Goal: Task Accomplishment & Management: Complete application form

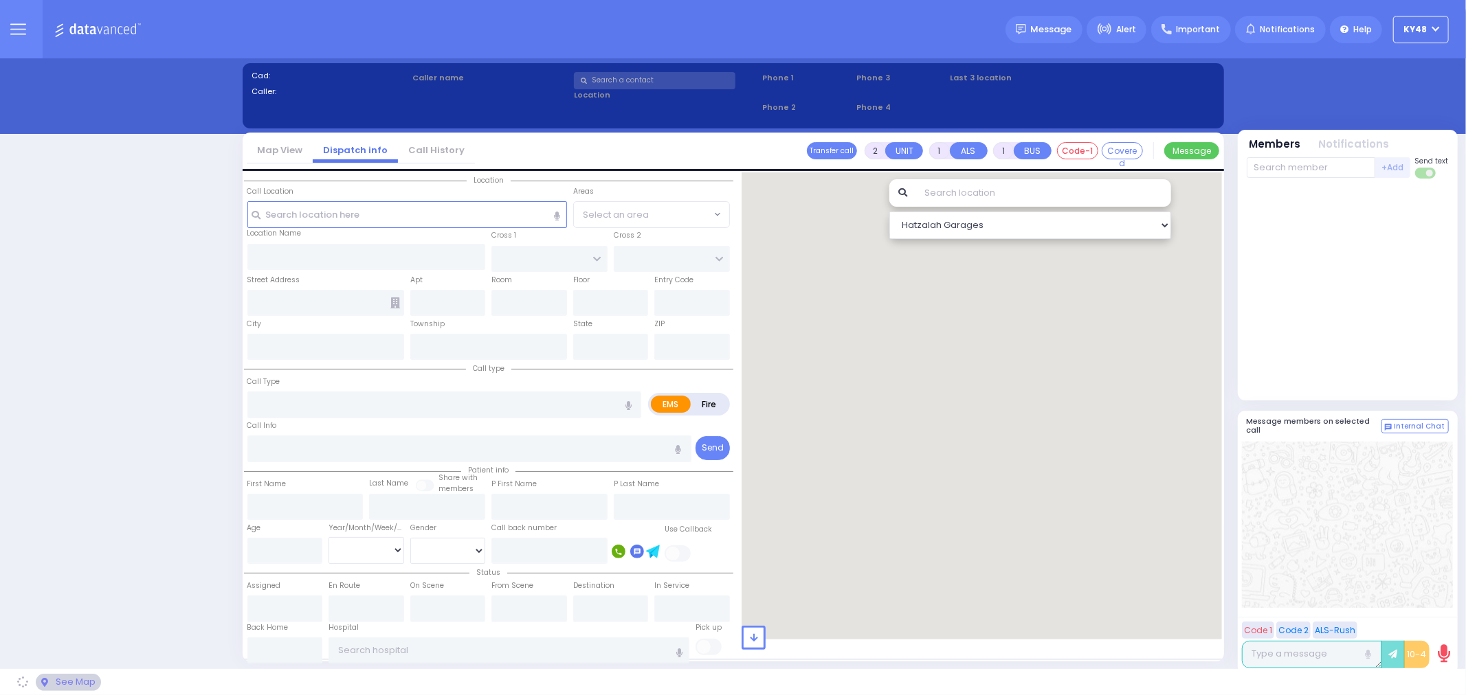
select select "13"
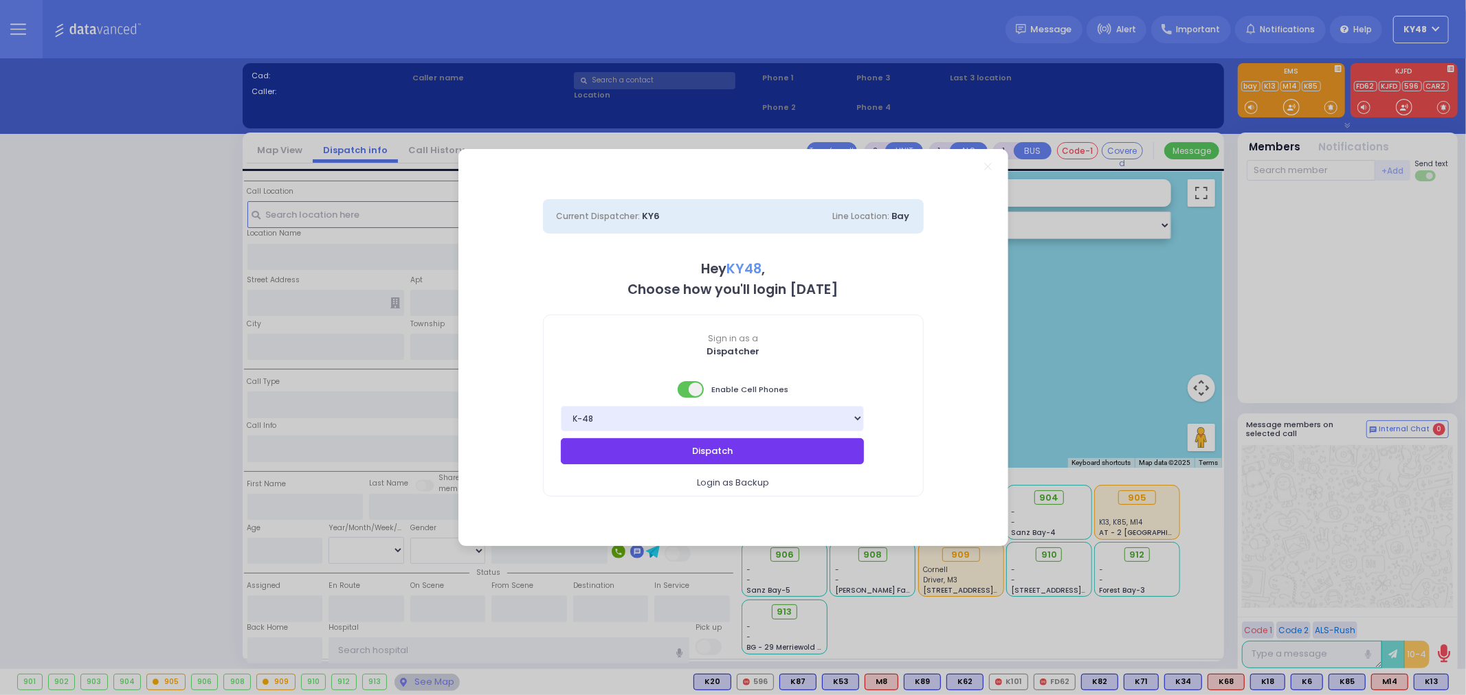
click at [693, 451] on button "Dispatch" at bounding box center [713, 451] width 304 height 26
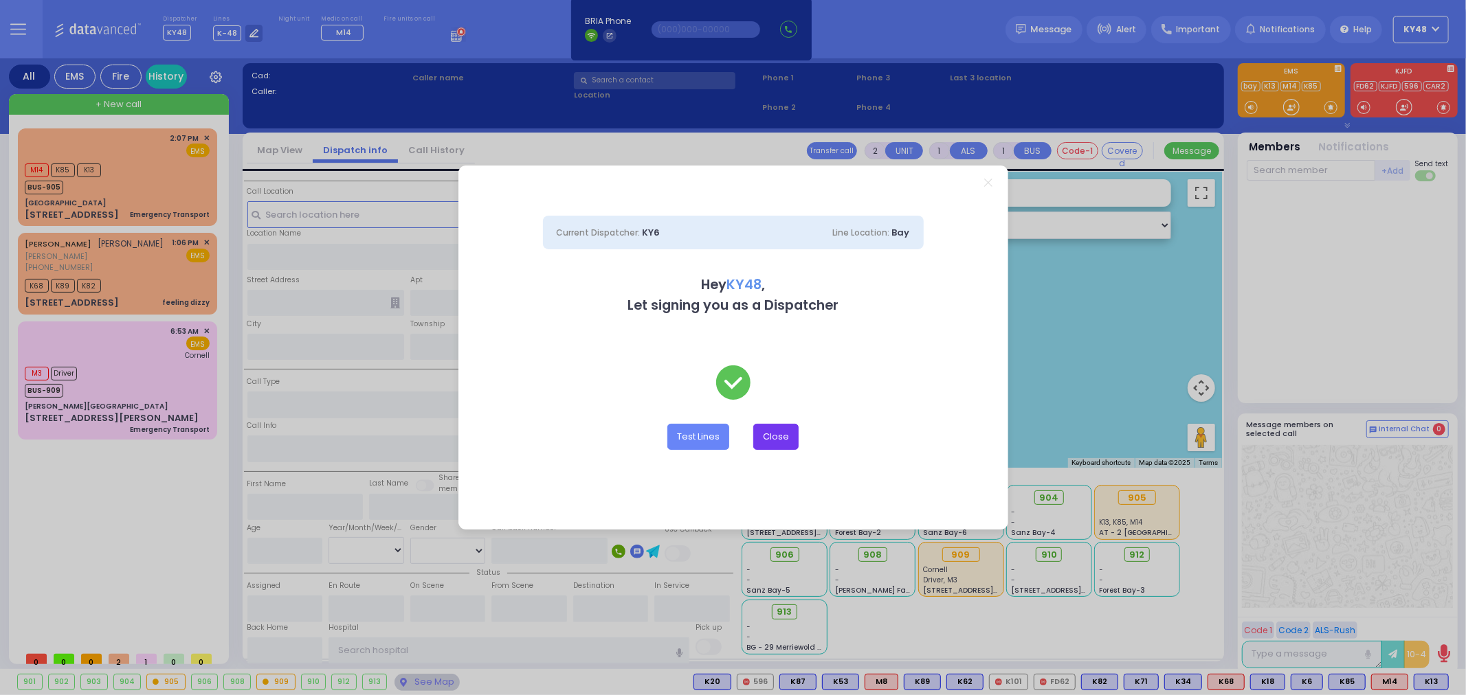
click at [761, 437] on button "Close" at bounding box center [775, 437] width 45 height 26
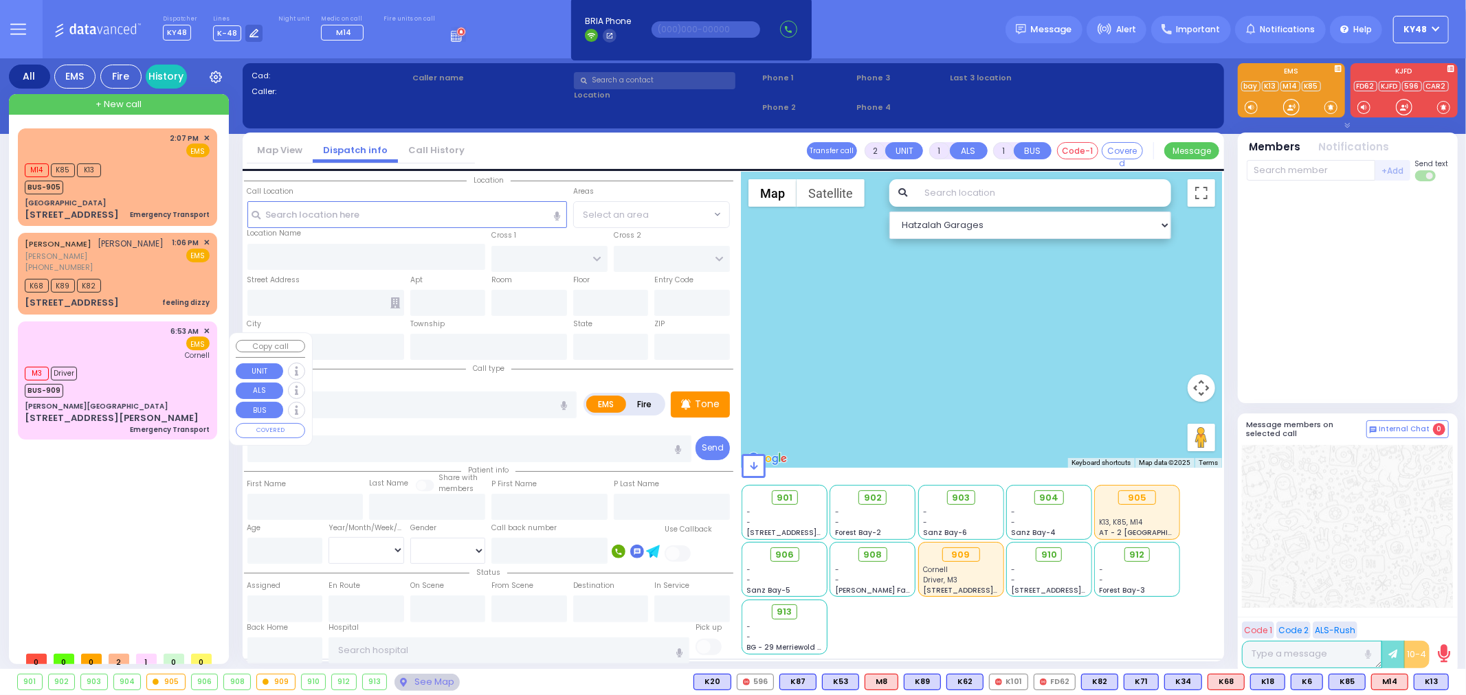
click at [121, 412] on div "[PERSON_NAME][GEOGRAPHIC_DATA]" at bounding box center [117, 406] width 185 height 10
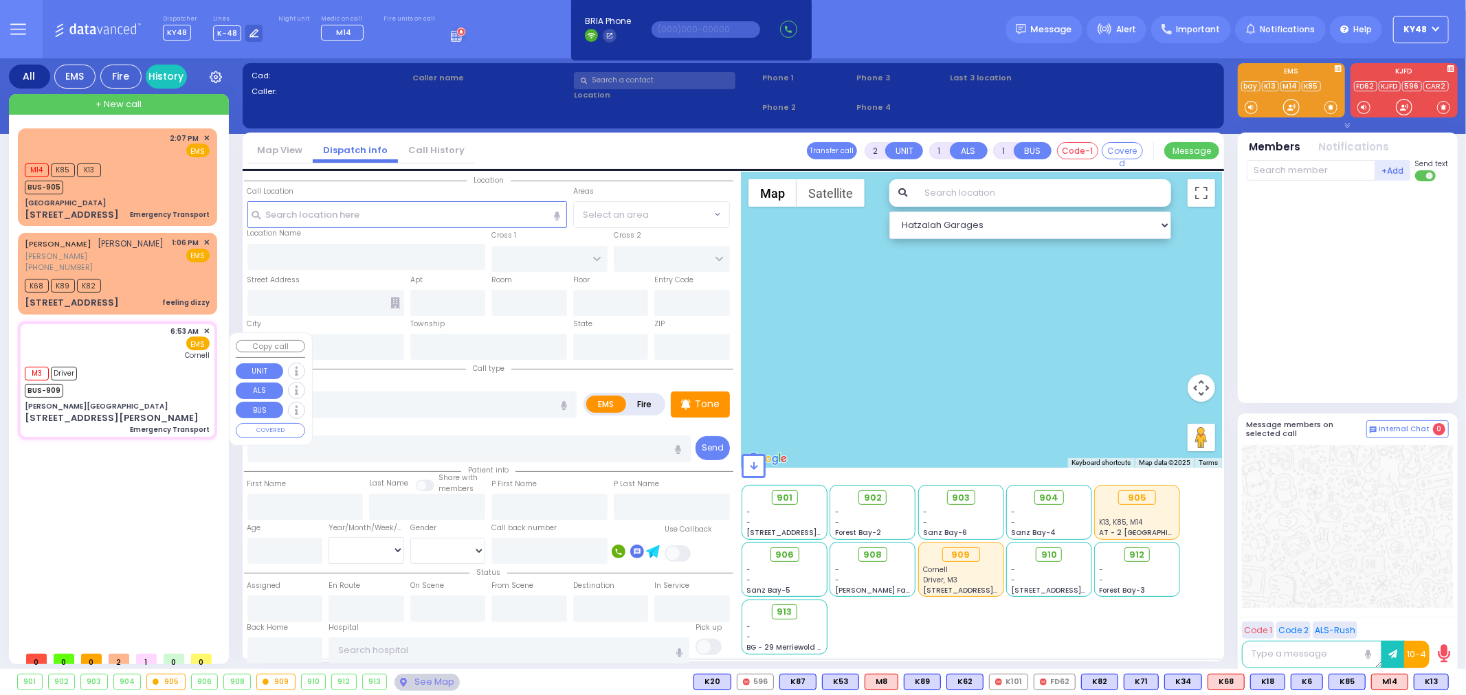
type input "1"
select select
type input "Emergency Transport"
radio input "true"
select select
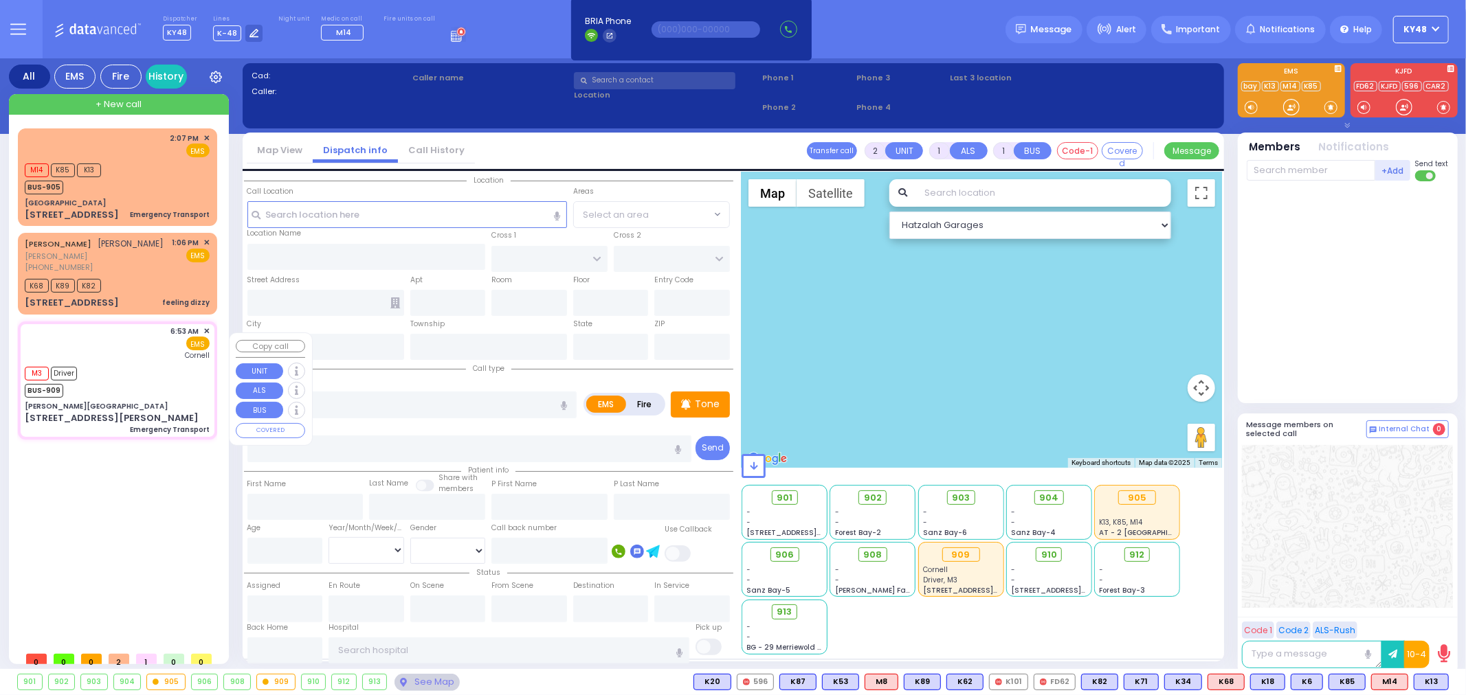
type input "06:53"
type input "06:54"
type input "06:55"
type input "New York Presbyterian Weill Cornell Medical Center"
select select "Hatzalah Garages"
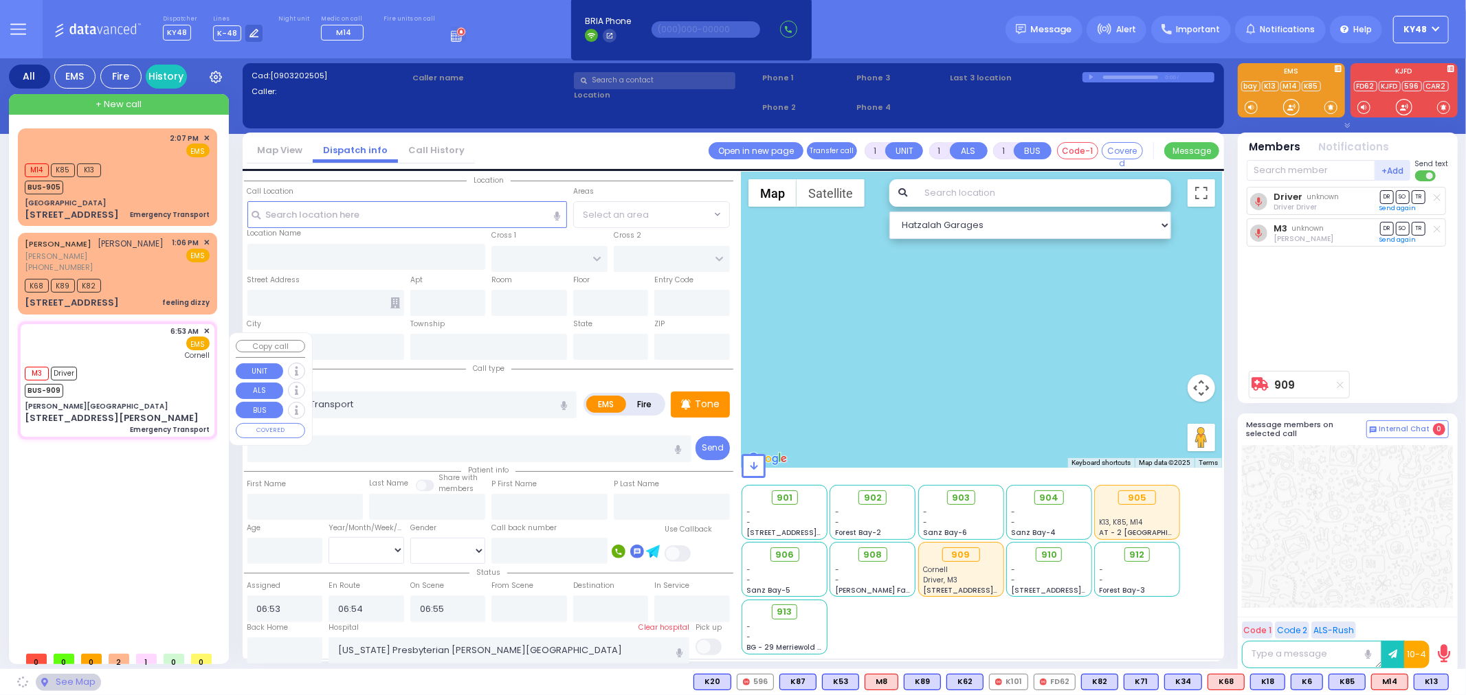
type input "[PERSON_NAME][GEOGRAPHIC_DATA]"
type input "CENTRAL VALLEY LINE"
type input "S.M. ROSMER RD"
type input "[STREET_ADDRESS][PERSON_NAME]"
type input "Monroe"
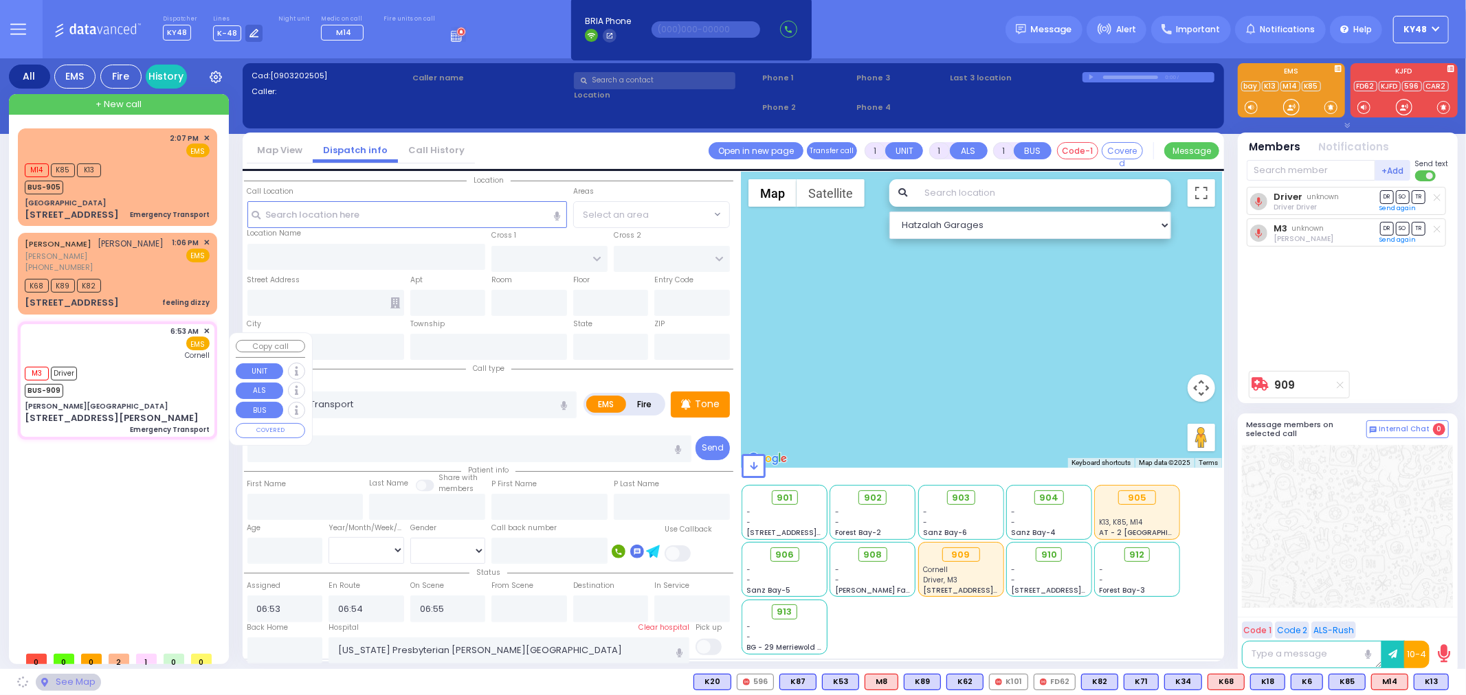
type input "[US_STATE]"
type input "10950"
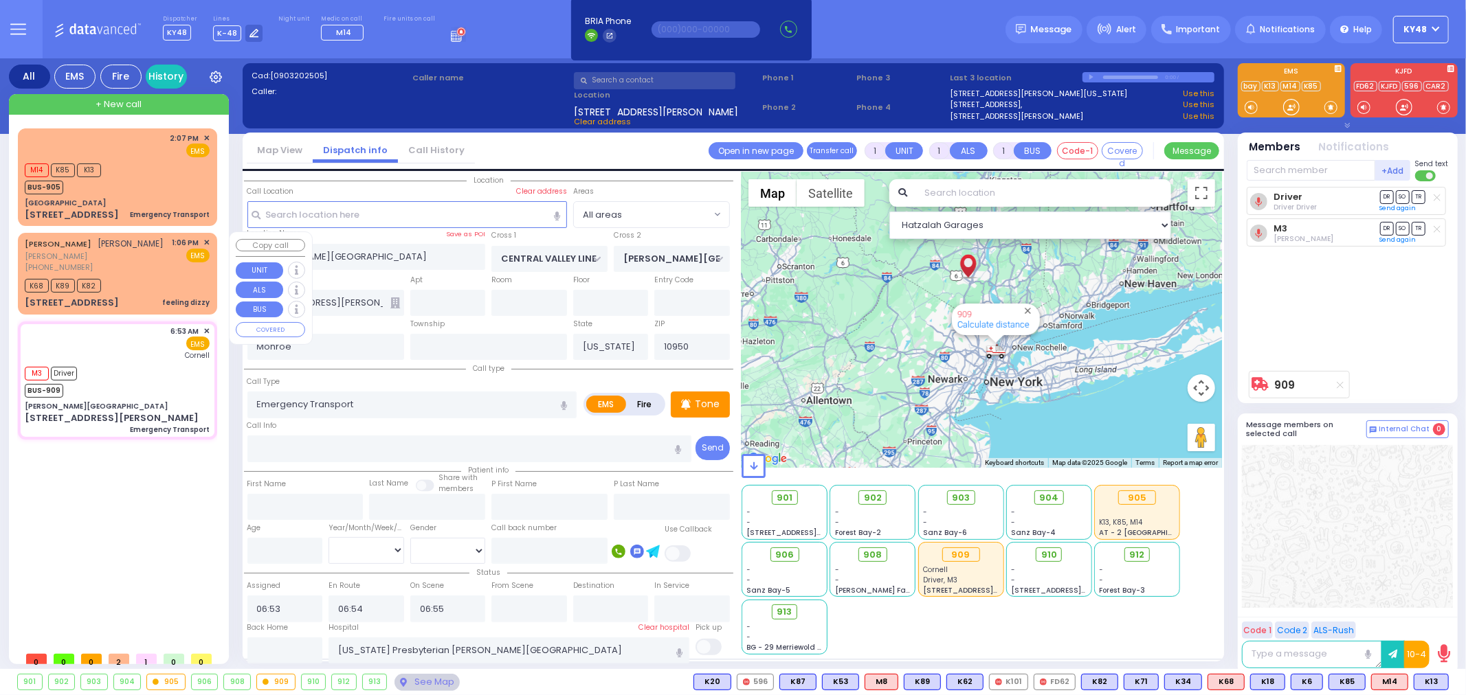
click at [134, 310] on div "22 PRAG BLVD 103 feeling dizzy" at bounding box center [117, 303] width 185 height 14
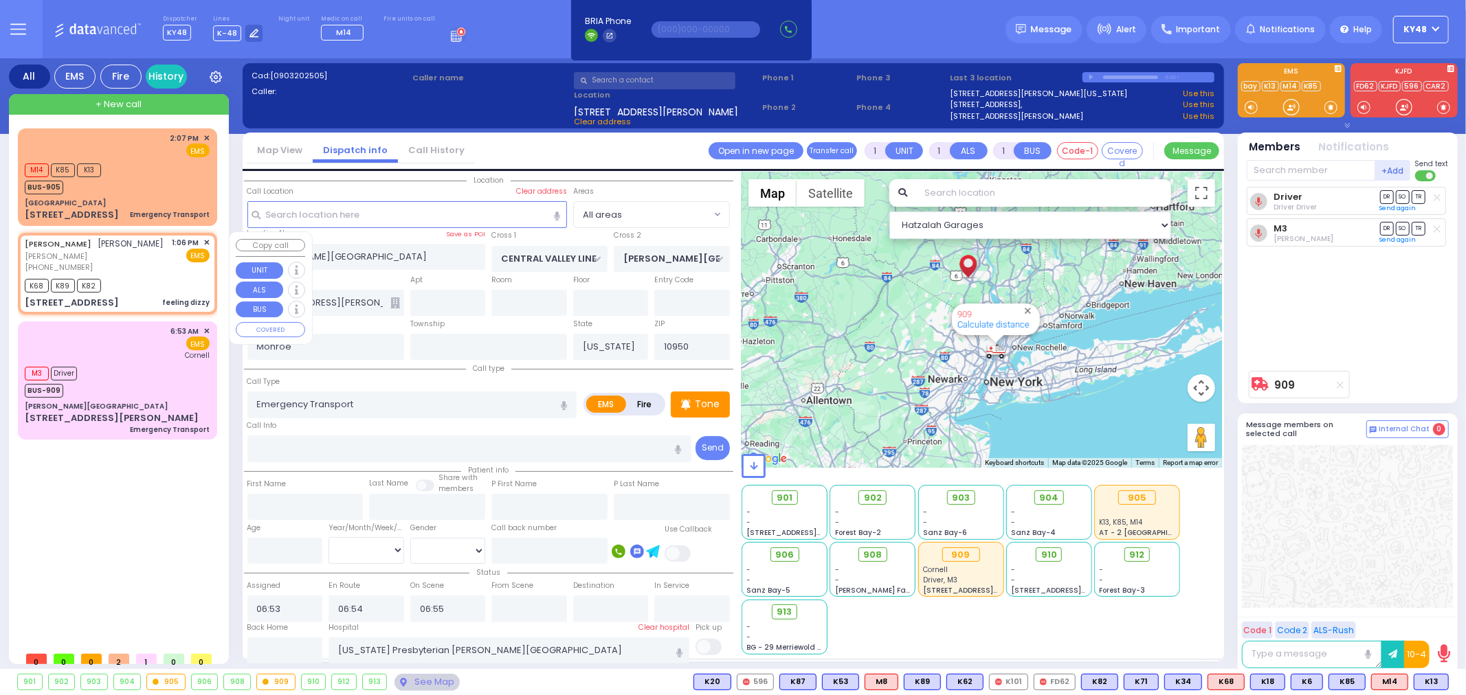
type input "2"
select select
type input "feeling dizzy"
radio input "true"
type input "[PERSON_NAME]"
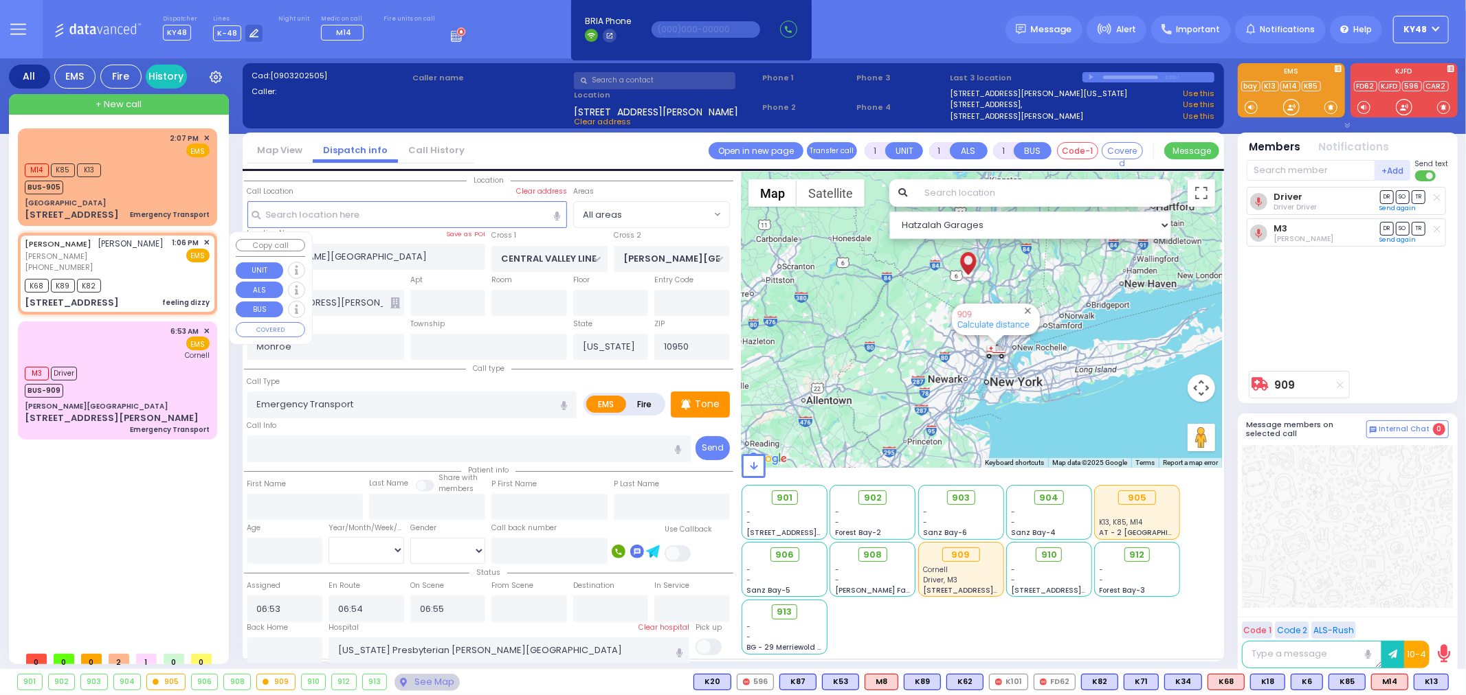
type input "[PERSON_NAME]"
select select
type input "13:06"
type input "13:08"
type input "[PERSON_NAME] BLVD"
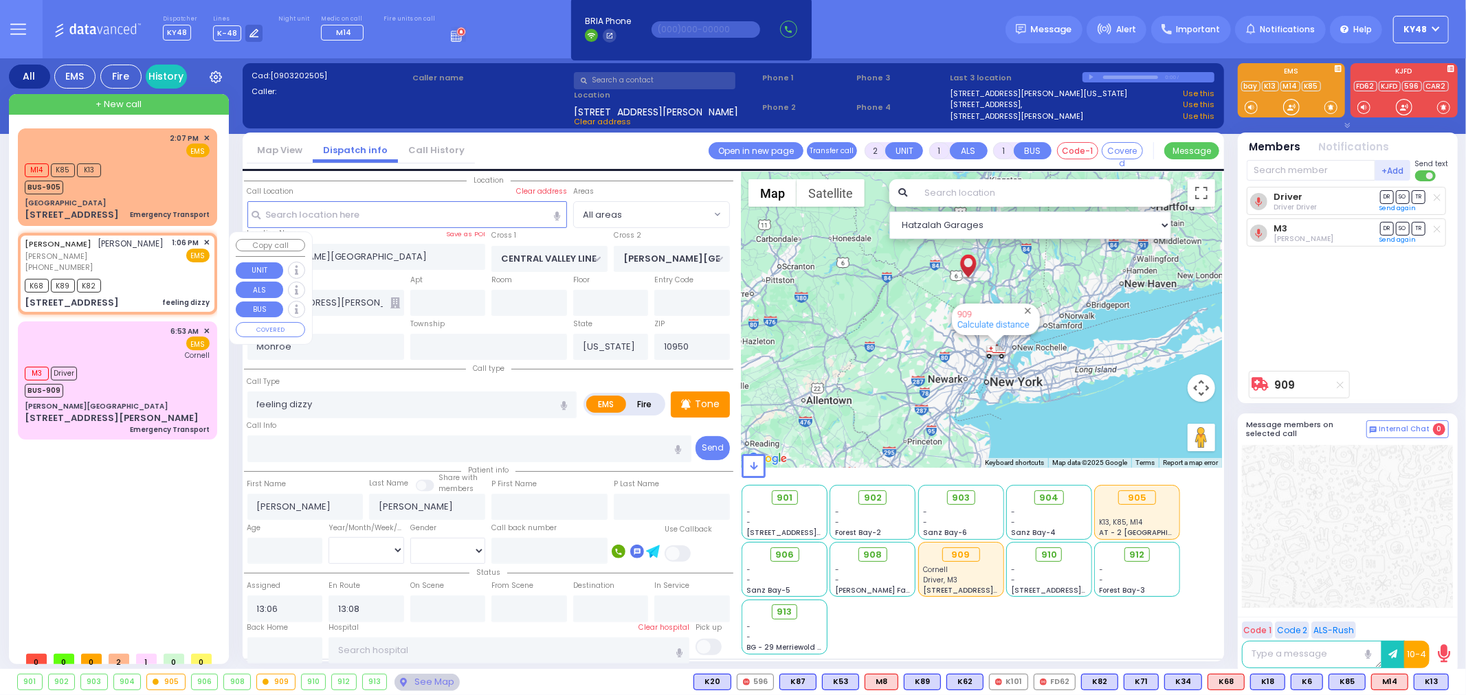
type input "MERON DR"
type input "[STREET_ADDRESS]"
type input "103"
select select "Hatzalah Garages"
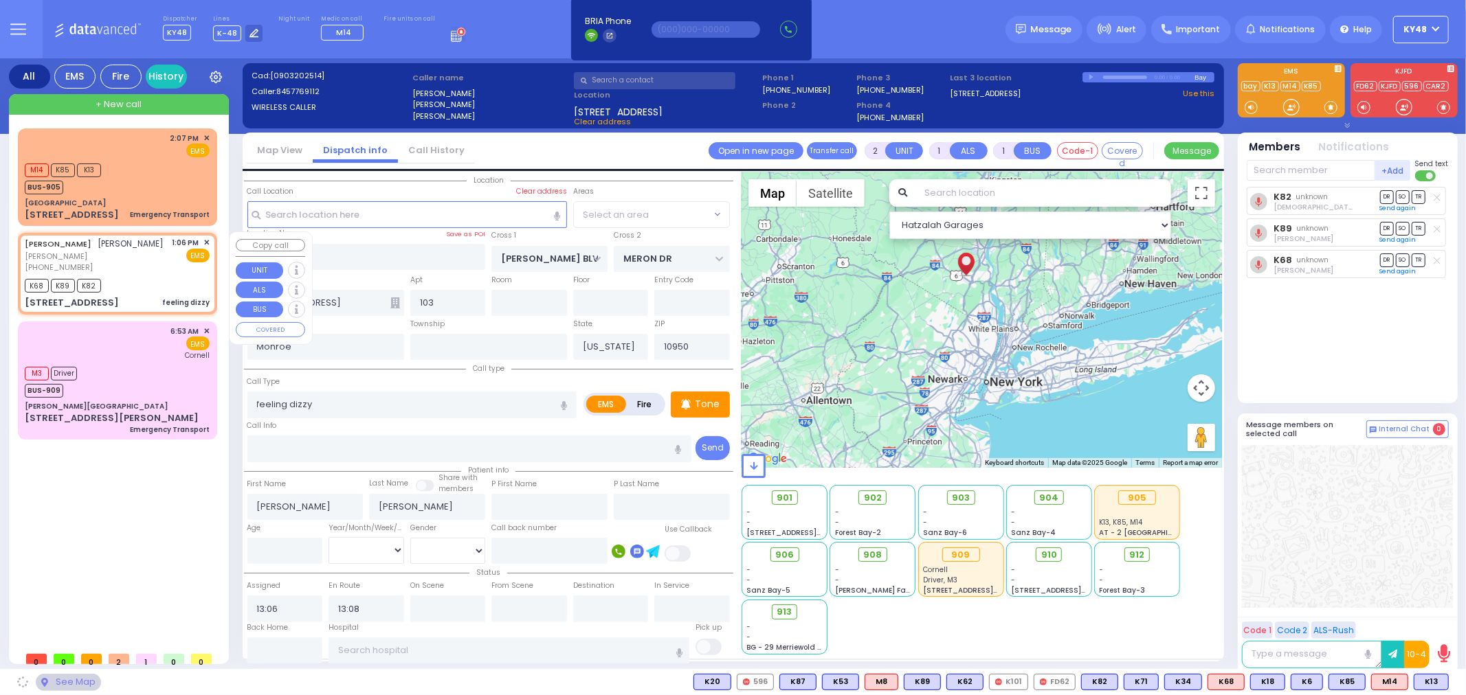
select select "SECTION 6"
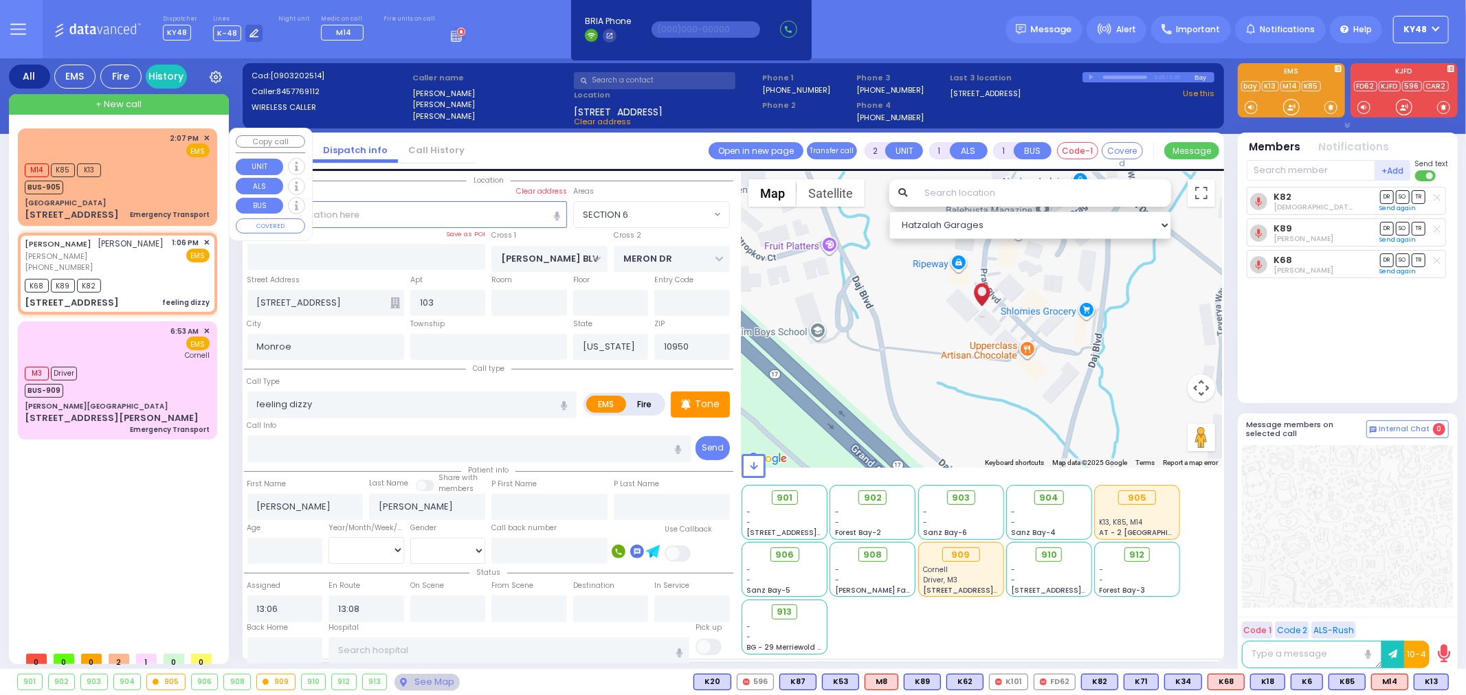
click at [151, 199] on div "[GEOGRAPHIC_DATA]" at bounding box center [117, 203] width 185 height 10
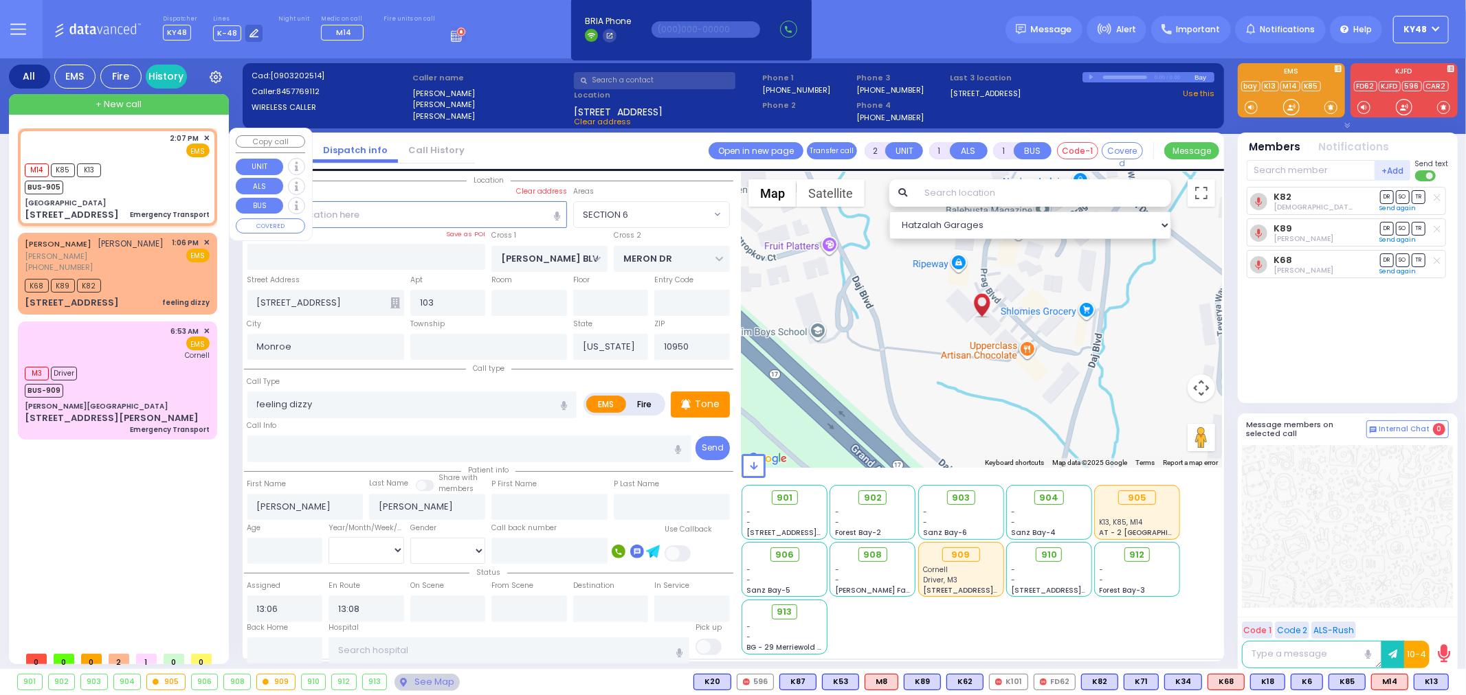
type input "1"
select select
type input "Emergency Transport"
radio input "true"
select select
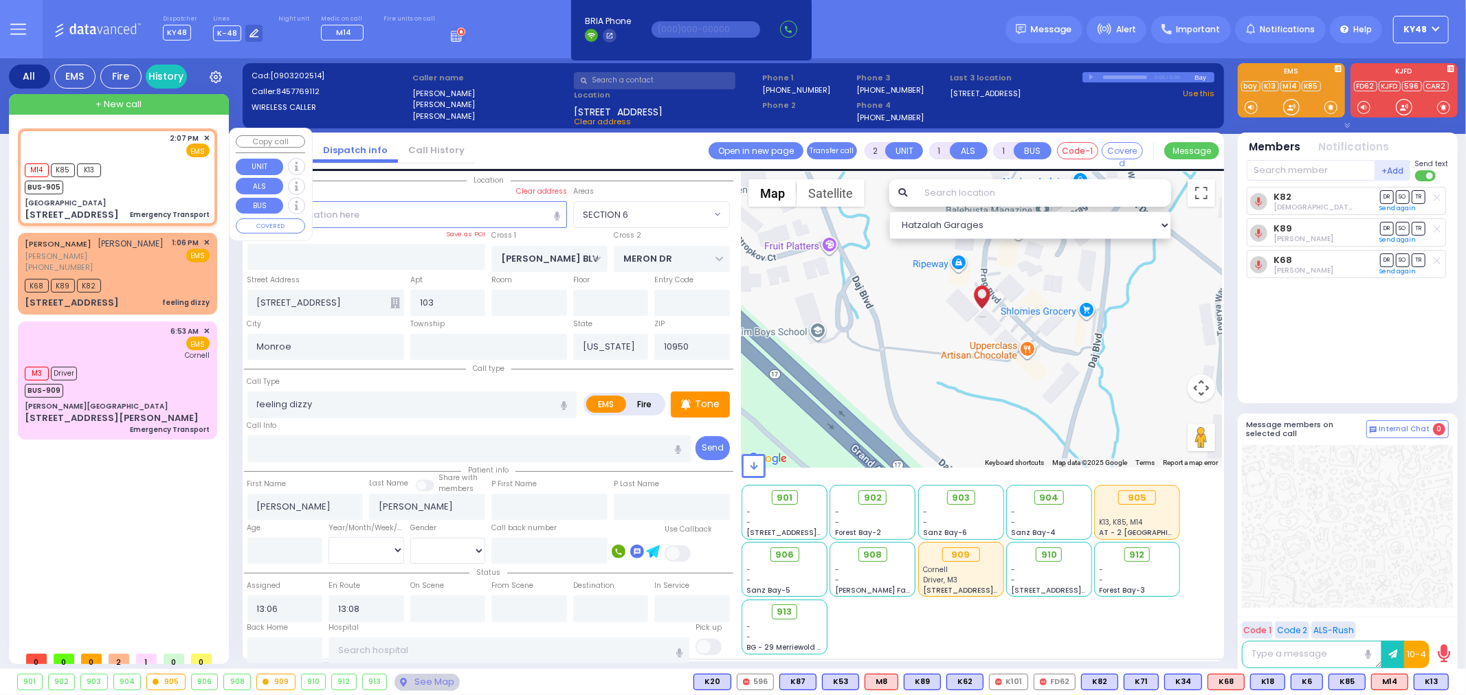
type input "14:07"
type input "14:09"
select select "Hatzalah Garages"
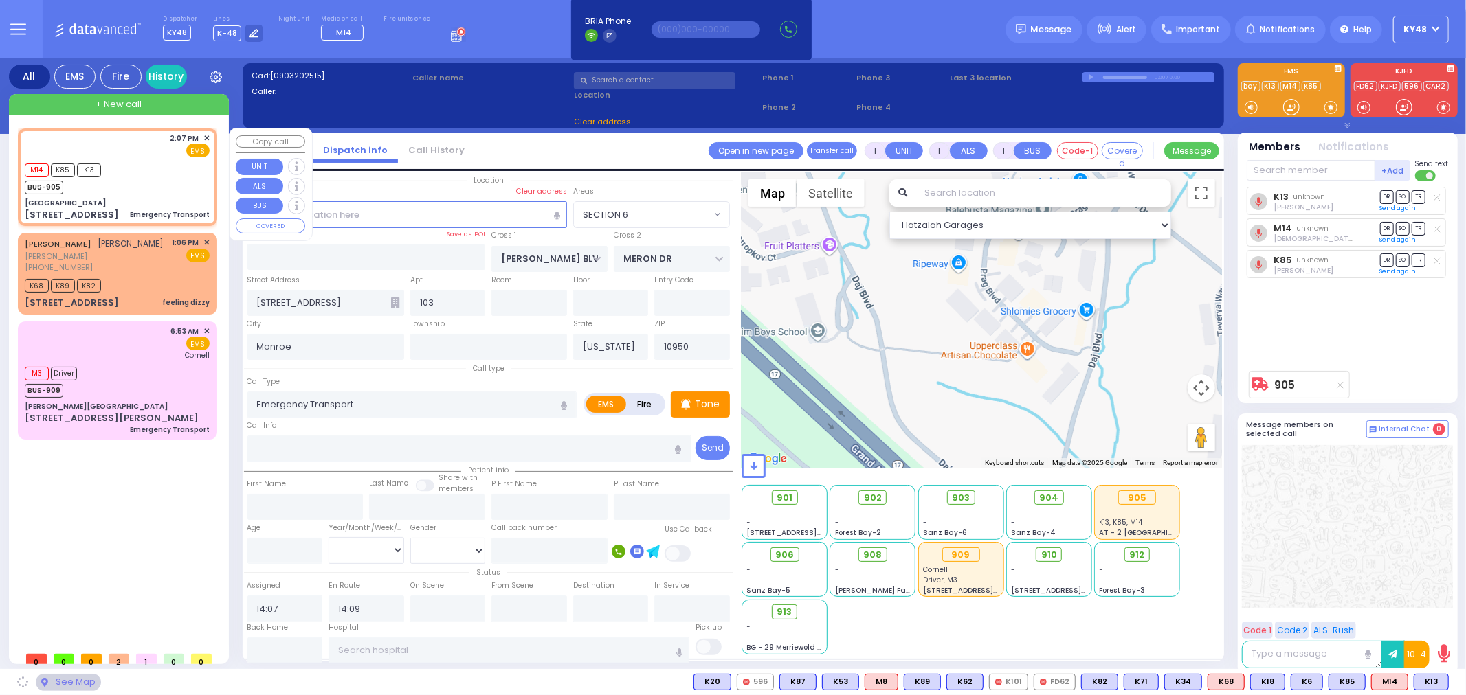
type input "[GEOGRAPHIC_DATA]"
type input "MERON DR"
type input "RATZFERT WAY"
type input "[STREET_ADDRESS]"
type input "8"
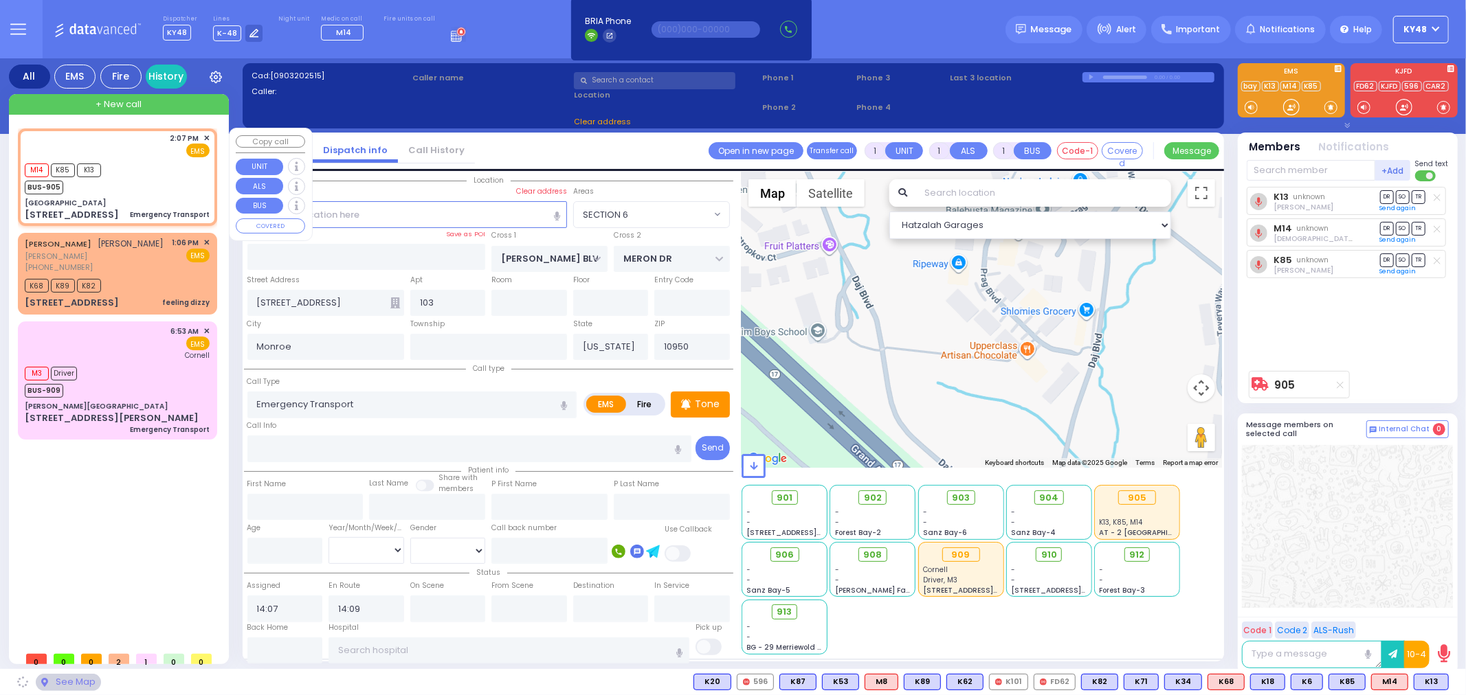
type input "3"
type input "[PERSON_NAME]"
type input "10930"
select select "SECTION 6"
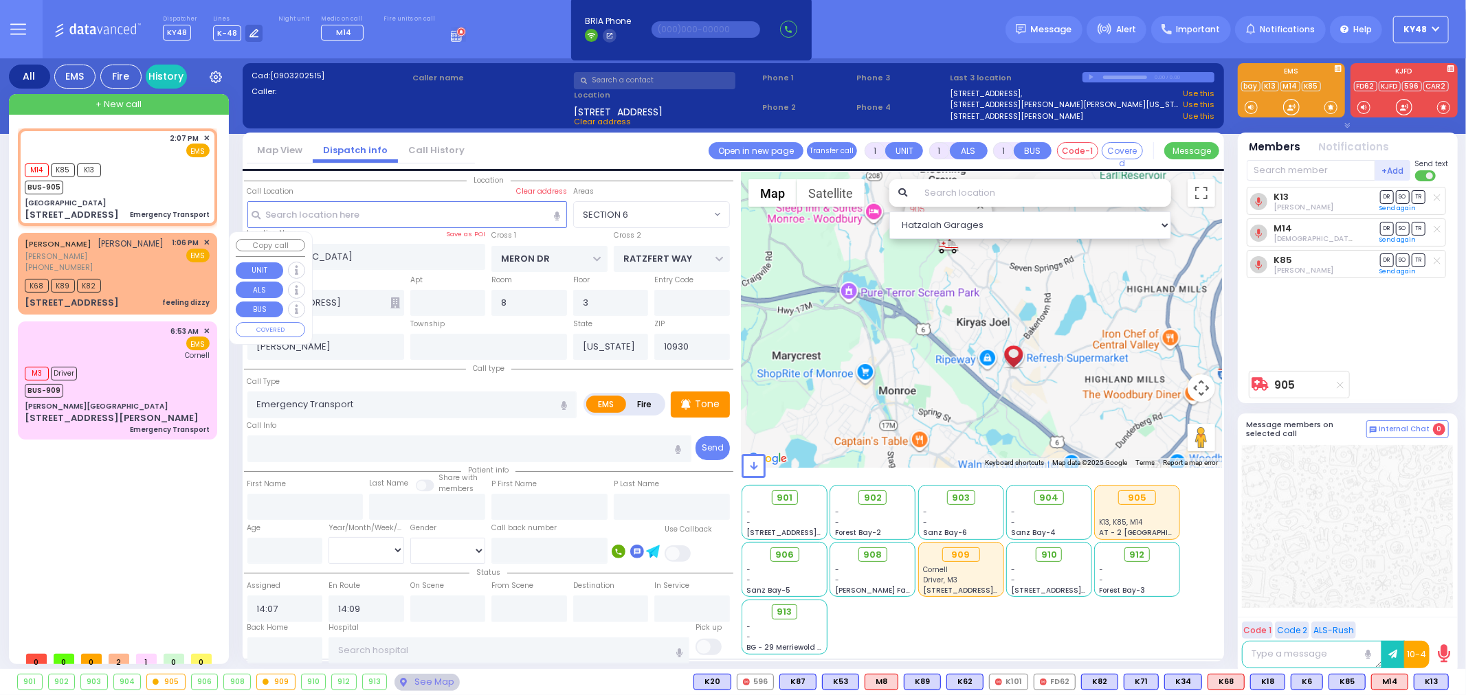
click at [133, 273] on div "[PHONE_NUMBER]" at bounding box center [94, 268] width 139 height 12
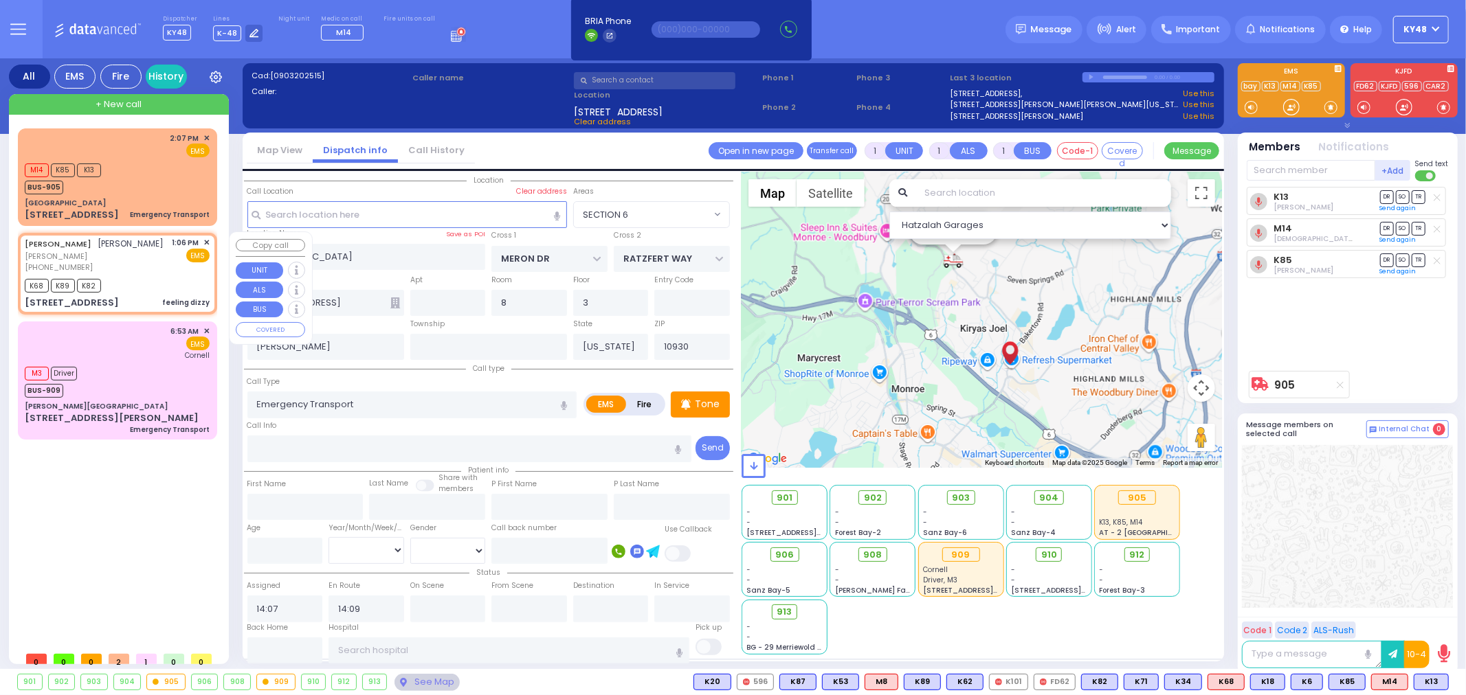
type input "2"
select select
type input "feeling dizzy"
radio input "true"
type input "[PERSON_NAME]"
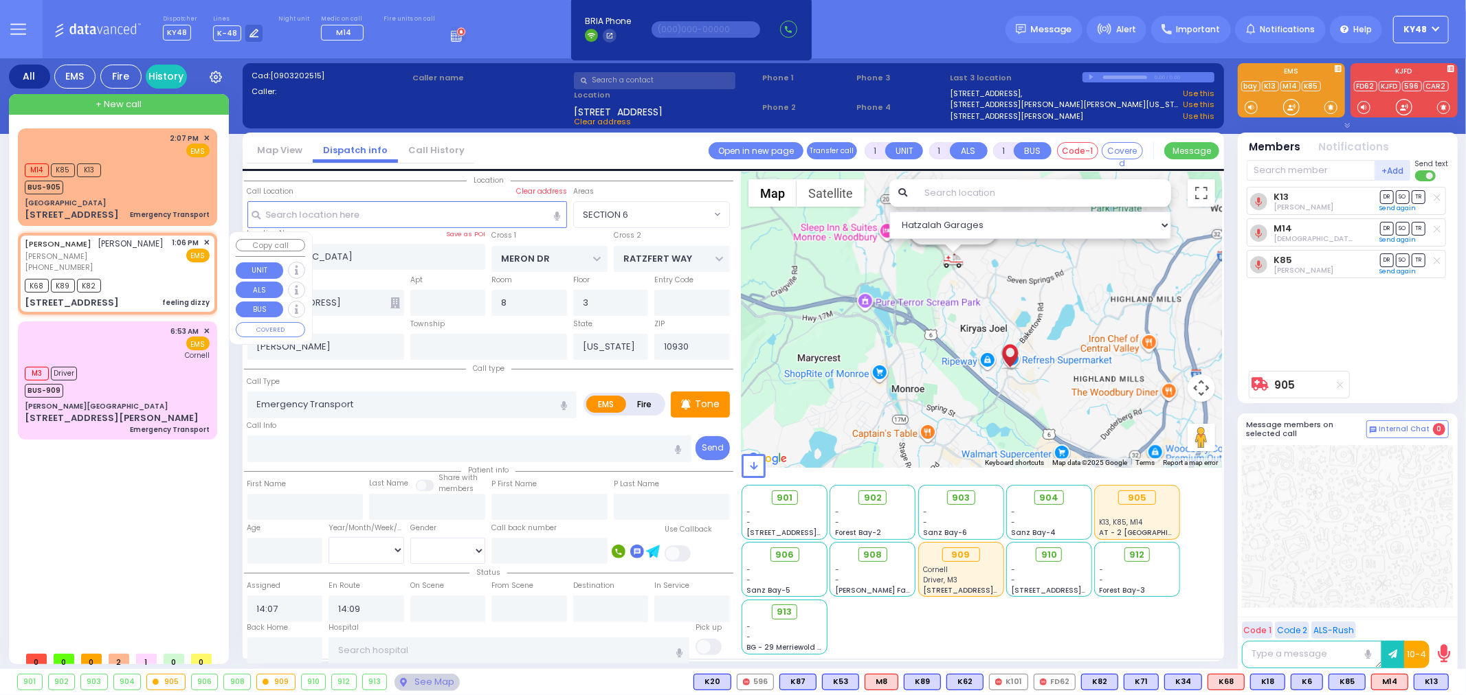
type input "[PERSON_NAME]"
select select
type input "13:06"
type input "13:08"
type input "[PERSON_NAME] BLVD"
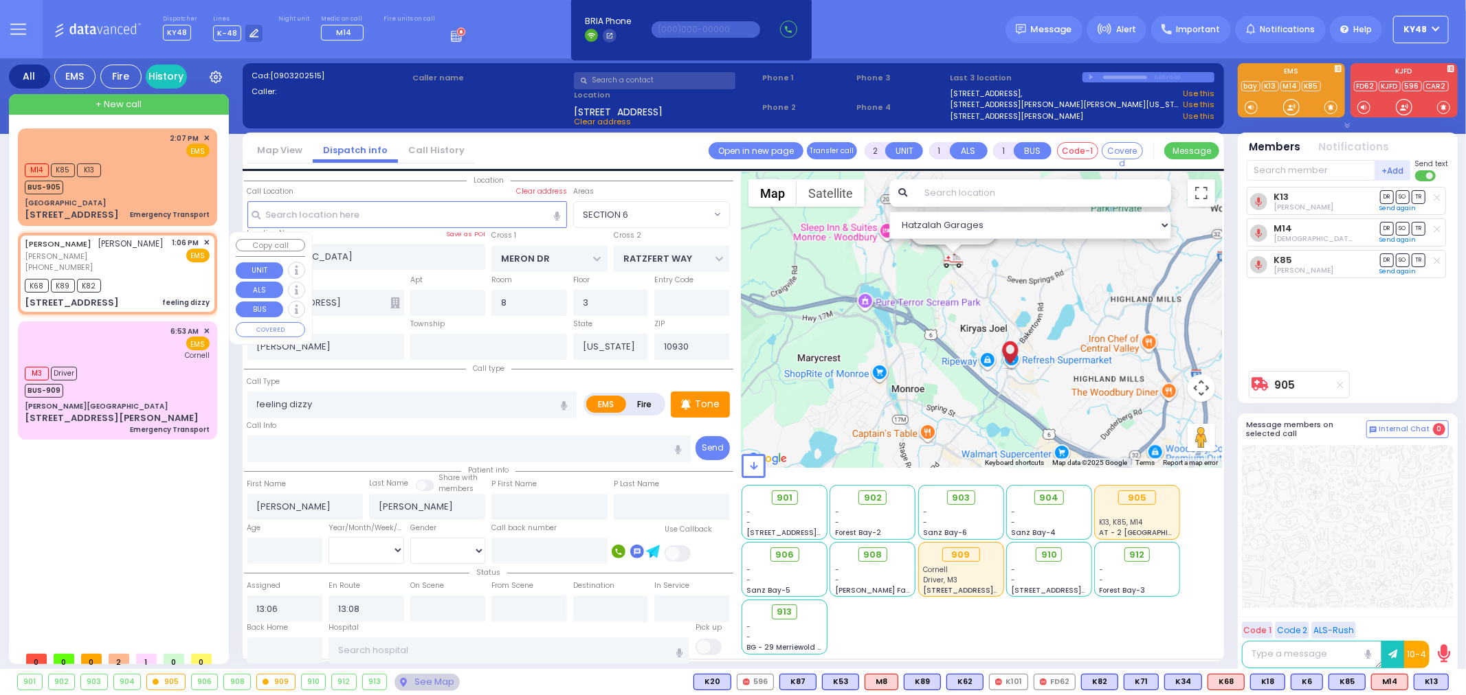
type input "MERON DR"
type input "[STREET_ADDRESS]"
type input "103"
type input "Monroe"
type input "10950"
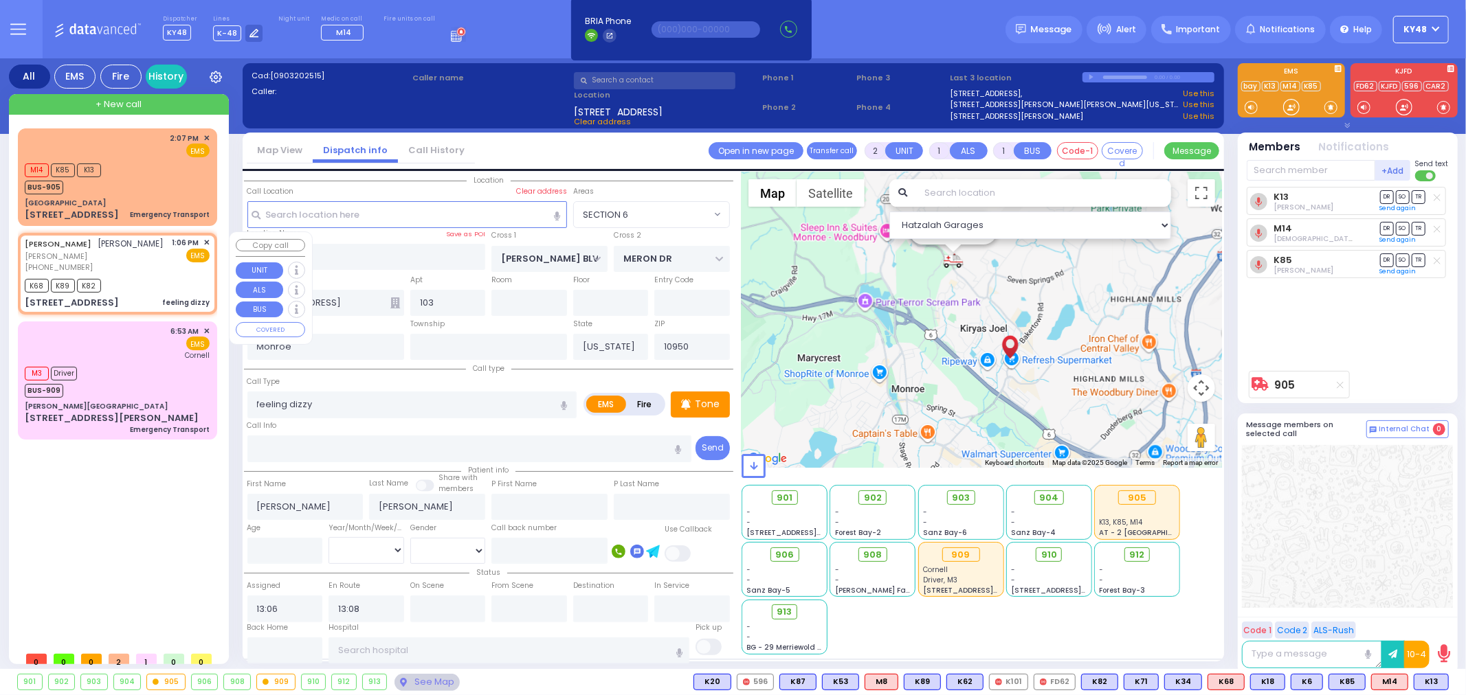
select select "Hatzalah Garages"
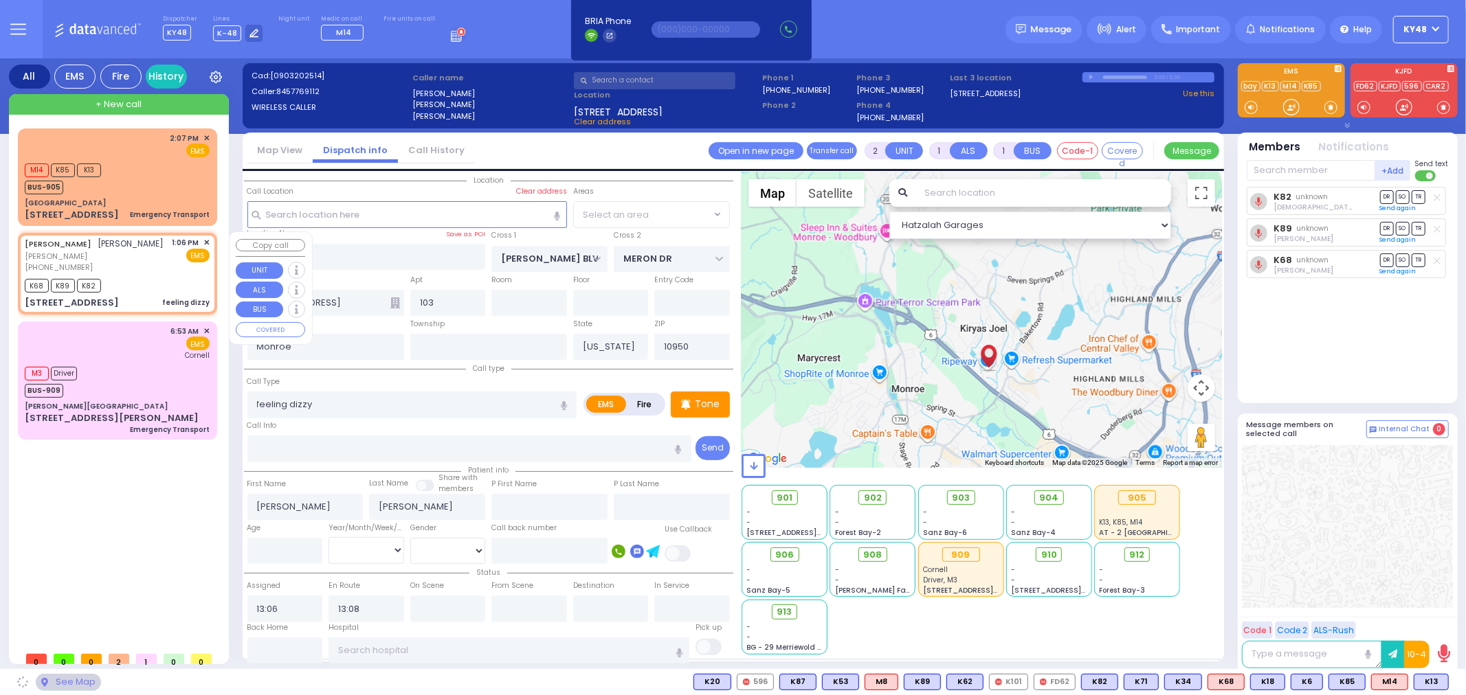
select select "SECTION 6"
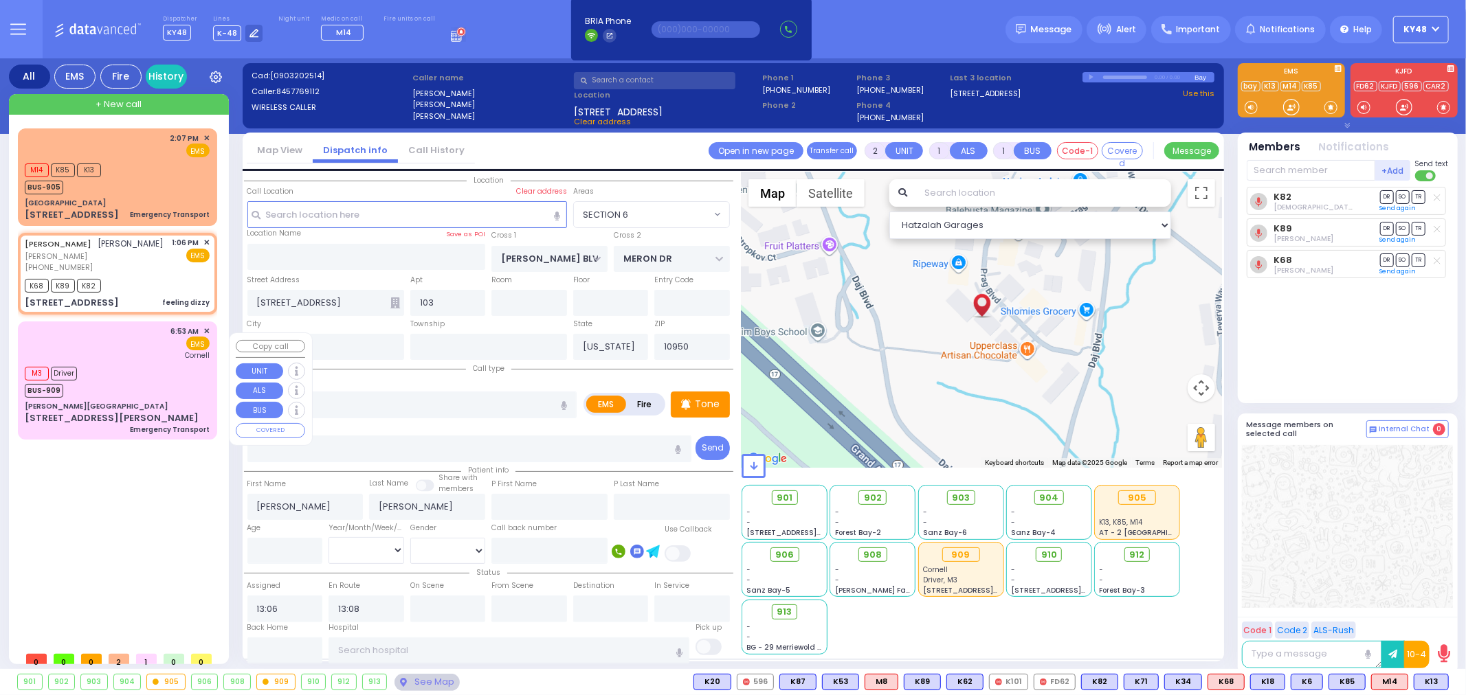
click at [127, 359] on div "6:53 AM ✕ EMS Cornell" at bounding box center [117, 344] width 185 height 36
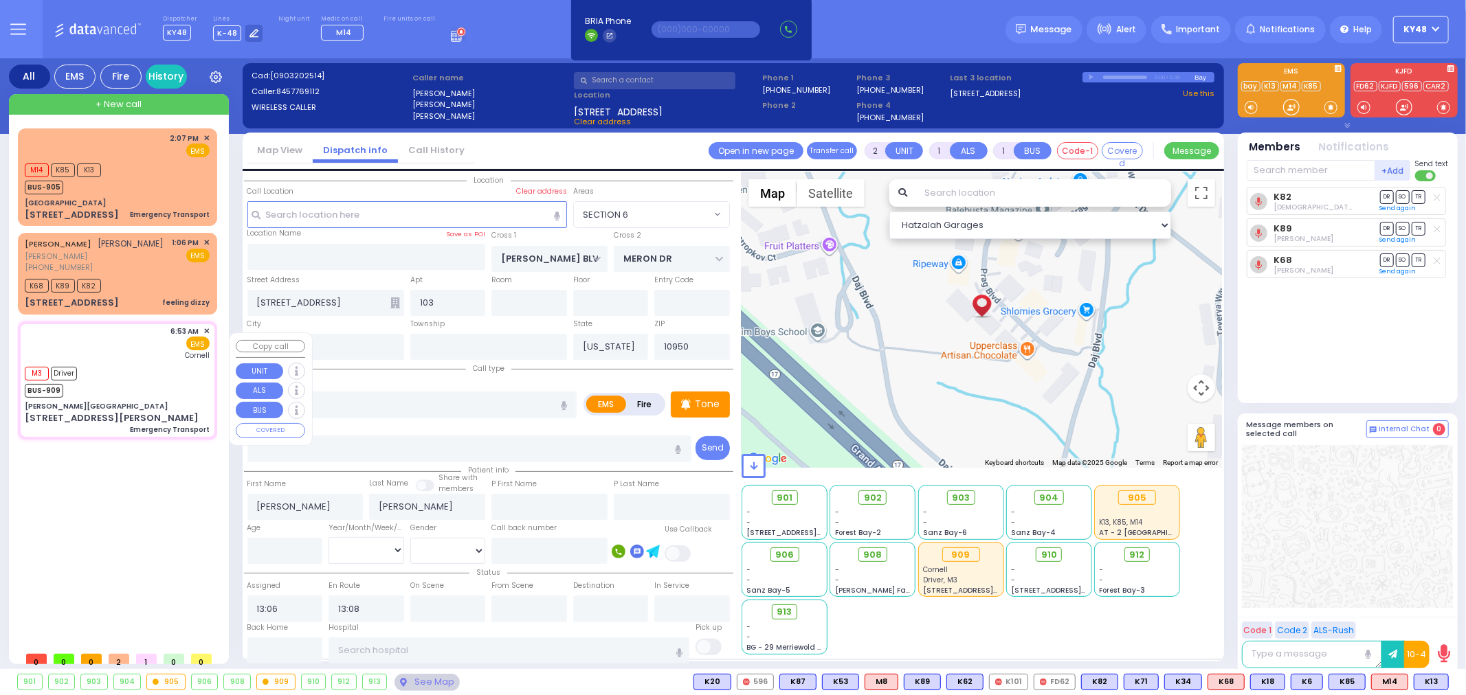
type input "1"
select select
type input "Emergency Transport"
radio input "true"
select select
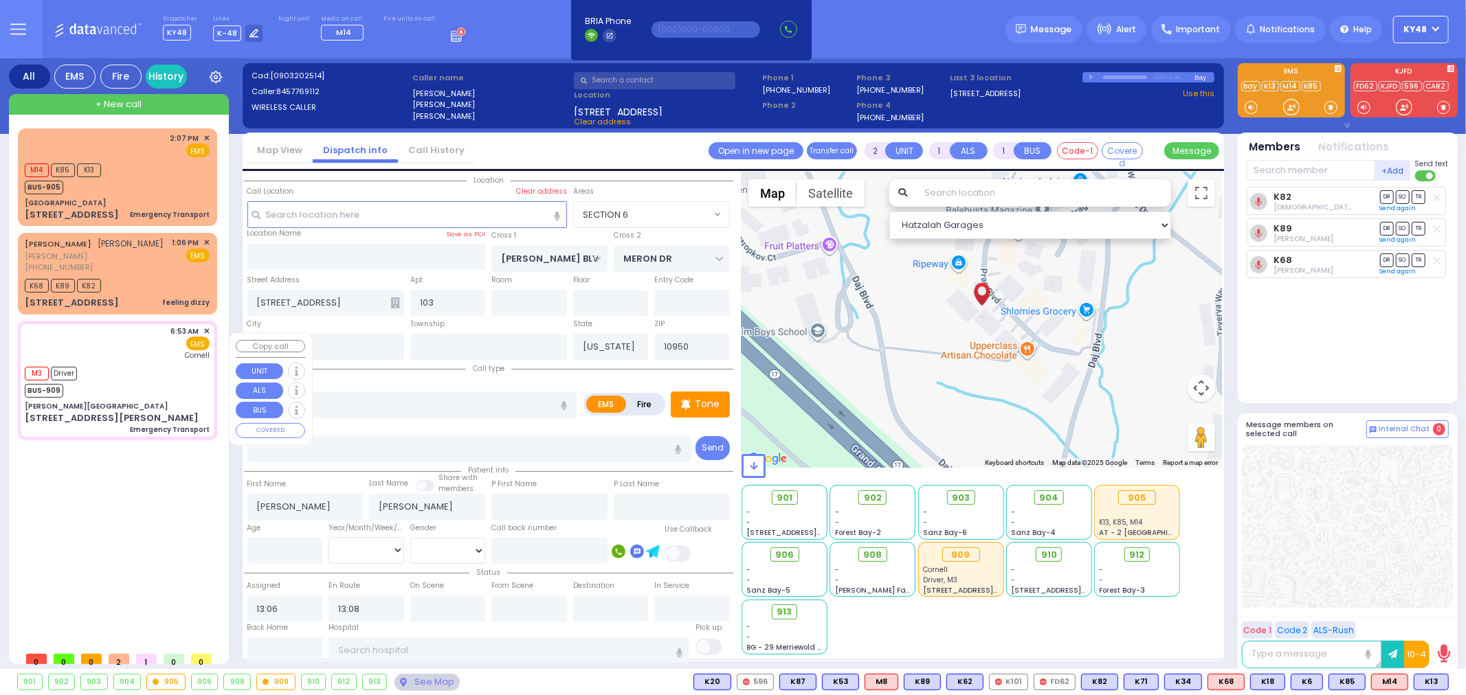
type input "06:53"
type input "06:54"
type input "06:55"
type input "New York Presbyterian Weill Cornell Medical Center"
select select "Hatzalah Garages"
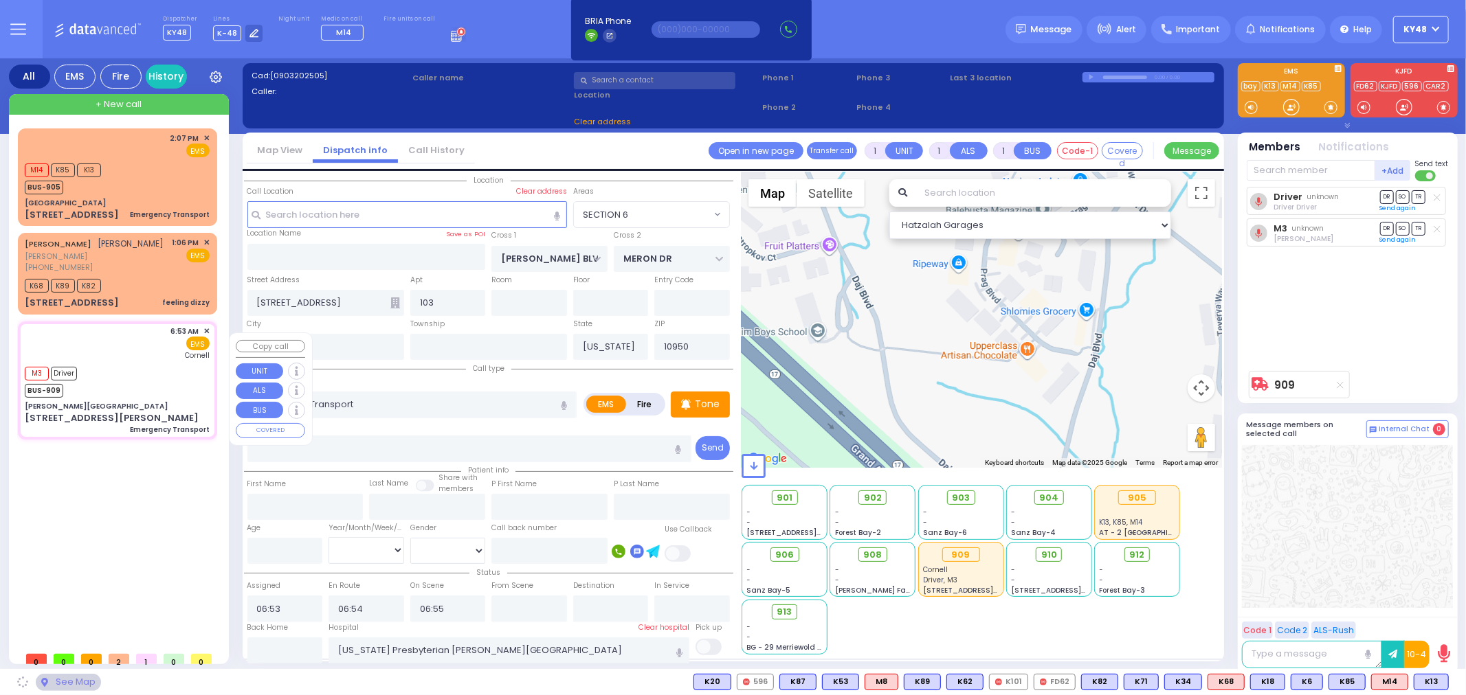
type input "[PERSON_NAME][GEOGRAPHIC_DATA]"
type input "CENTRAL VALLEY LINE"
type input "S.M. ROSMER RD"
type input "[STREET_ADDRESS][PERSON_NAME]"
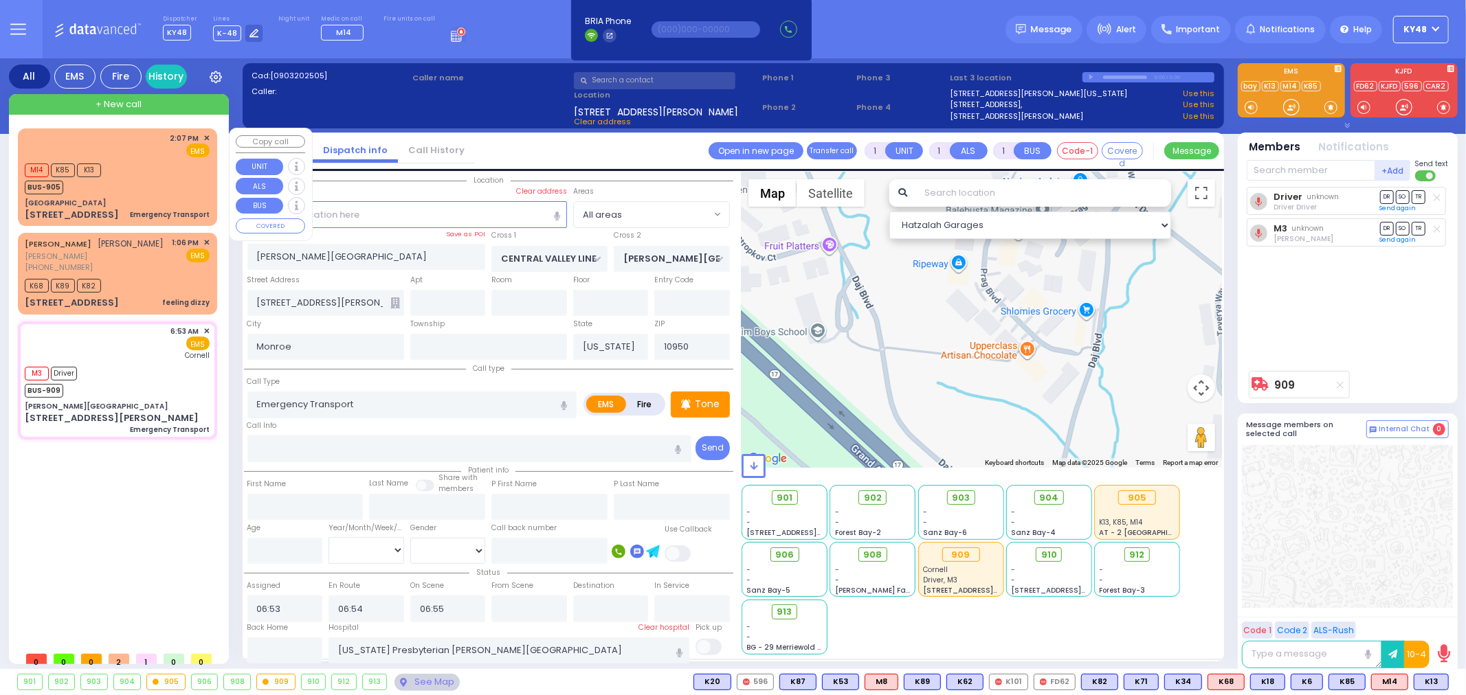
click at [152, 198] on div "[GEOGRAPHIC_DATA]" at bounding box center [117, 203] width 185 height 10
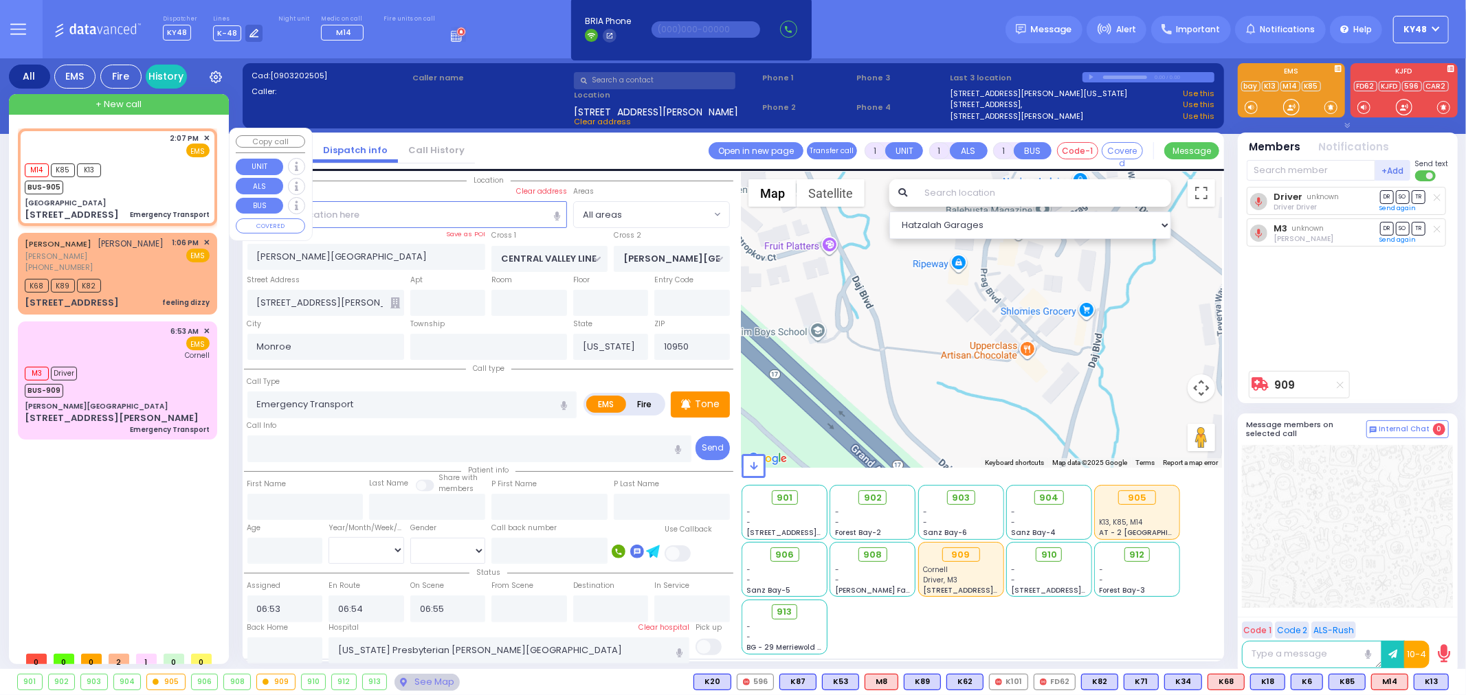
select select
radio input "true"
select select
type input "14:07"
type input "14:09"
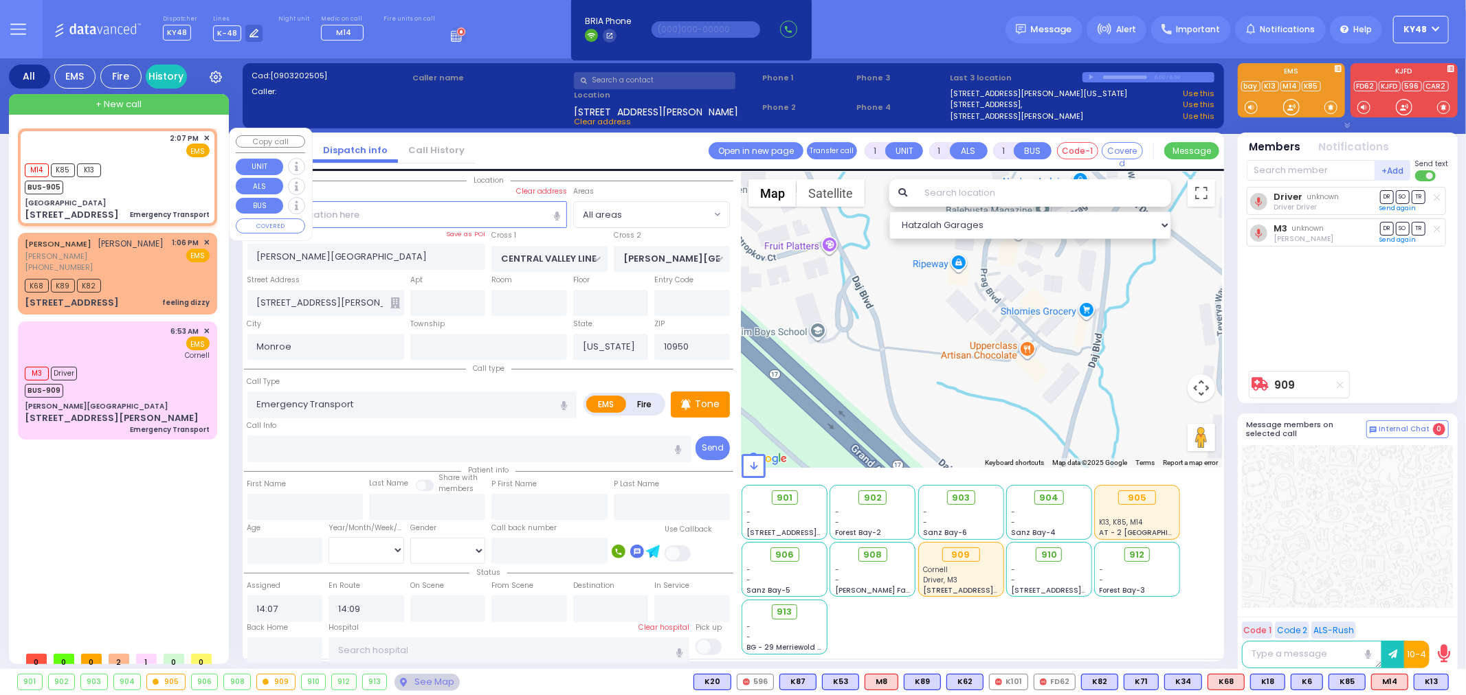
select select "Hatzalah Garages"
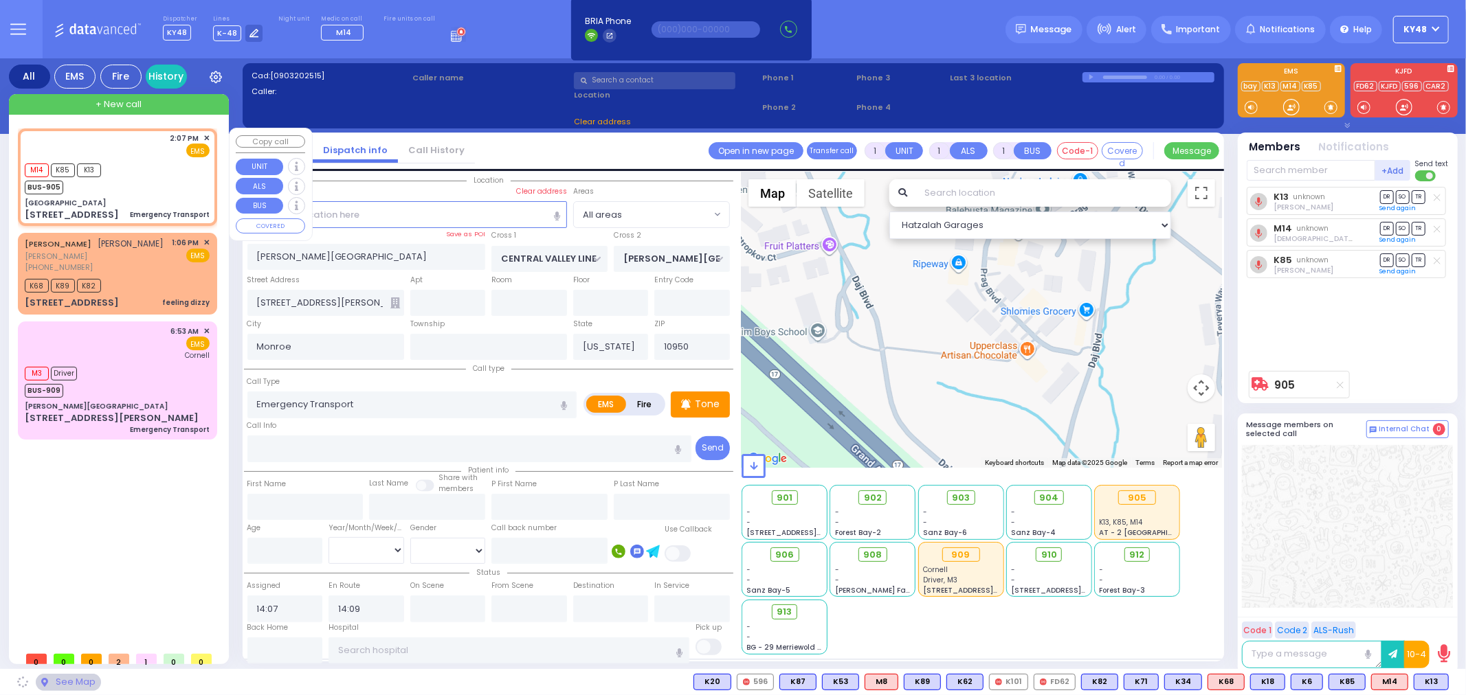
type input "[GEOGRAPHIC_DATA]"
type input "MERON DR"
type input "RATZFERT WAY"
type input "[STREET_ADDRESS]"
type input "8"
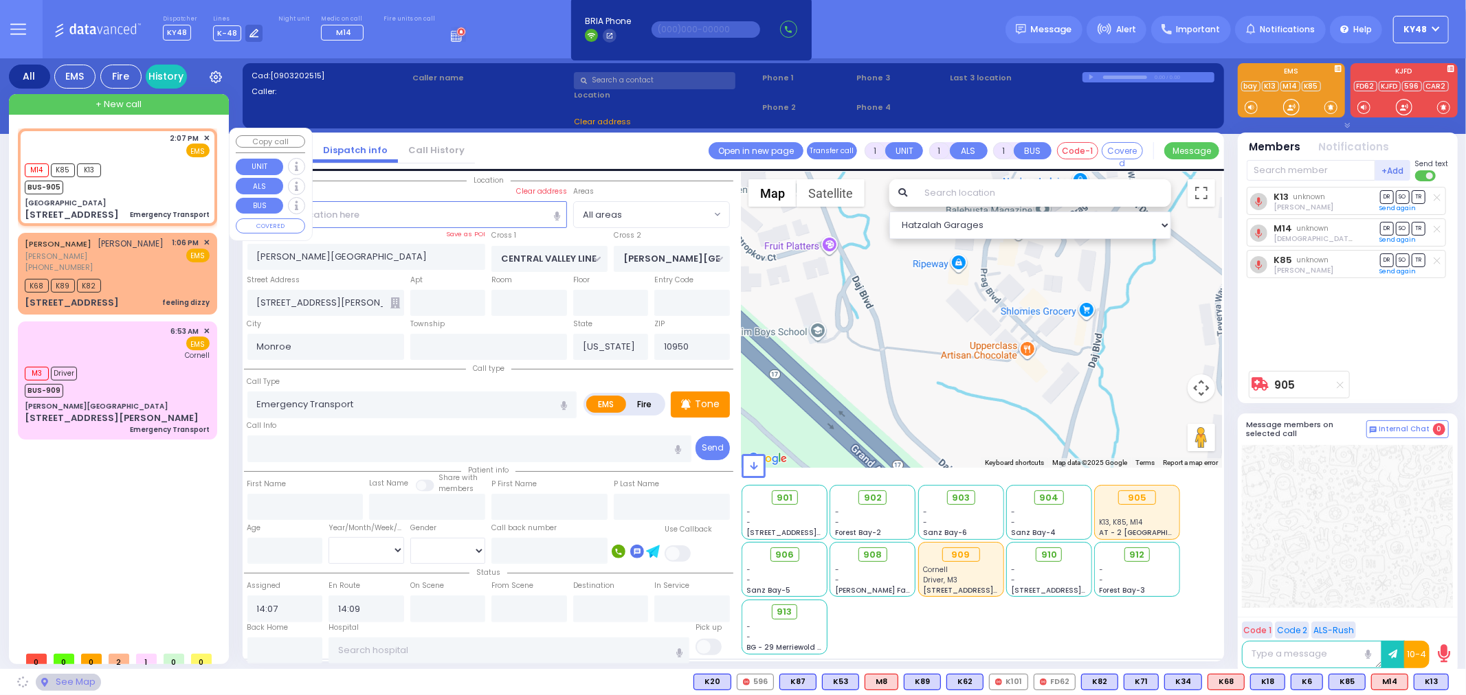
type input "3"
type input "[PERSON_NAME]"
type input "10930"
select select "SECTION 6"
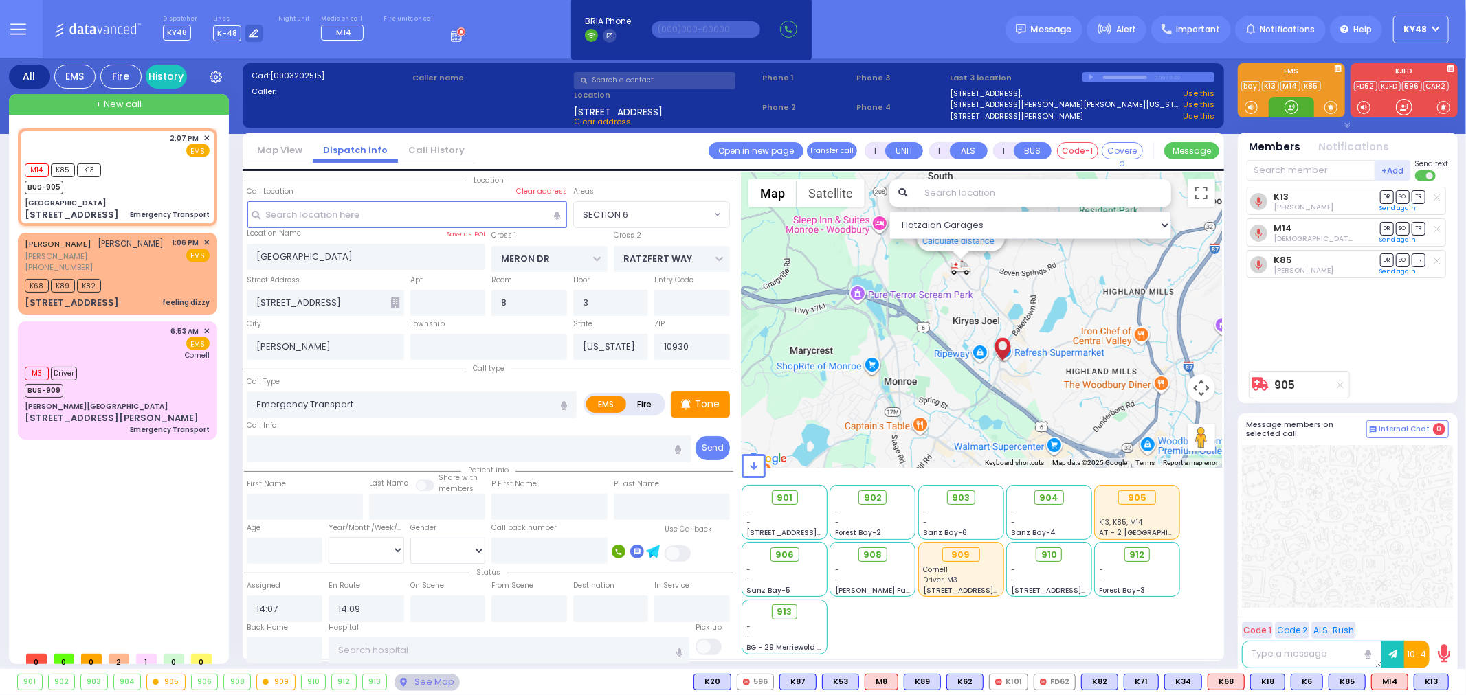
click at [1289, 104] on div at bounding box center [1291, 107] width 14 height 14
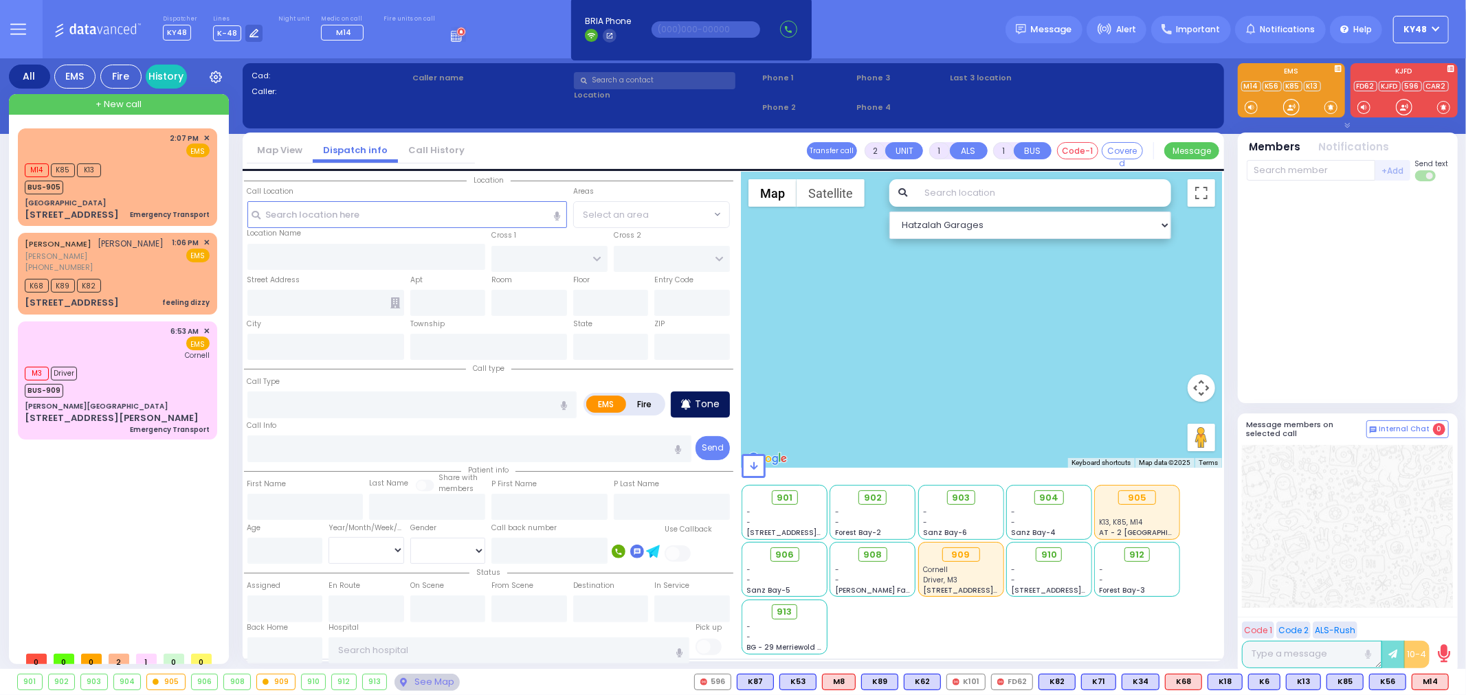
click at [713, 403] on p "Tone" at bounding box center [707, 404] width 25 height 14
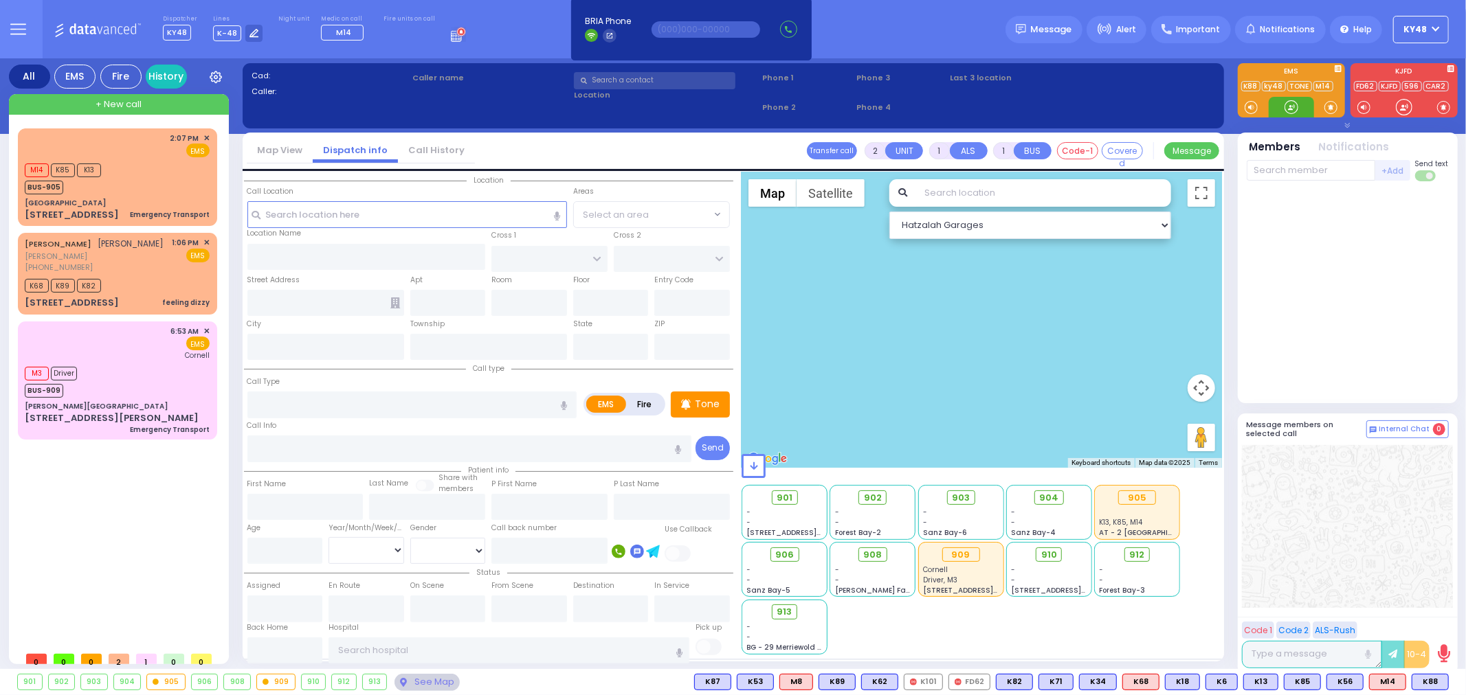
click at [1288, 104] on div at bounding box center [1291, 107] width 14 height 14
click at [107, 209] on div "[STREET_ADDRESS]" at bounding box center [72, 215] width 94 height 14
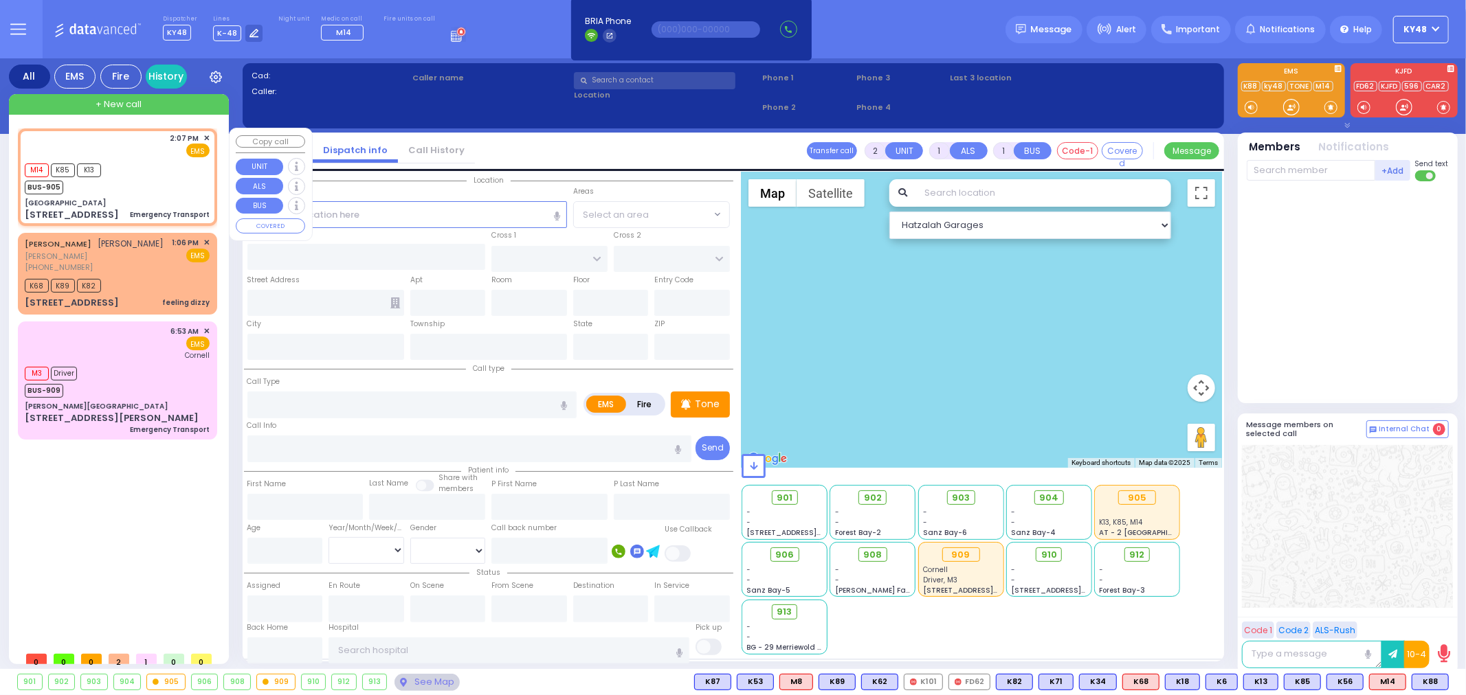
type input "1"
select select
type input "Emergency Transport"
radio input "true"
select select
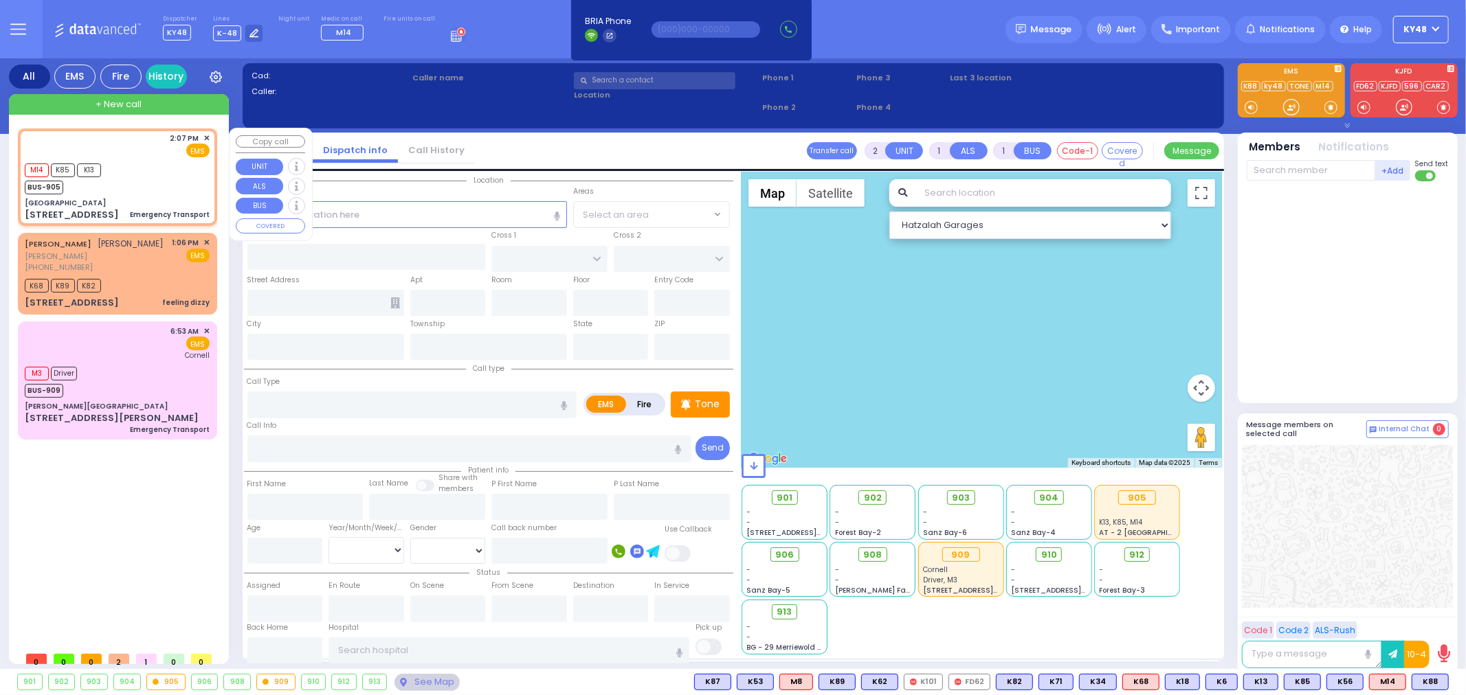
type input "14:07"
type input "14:09"
select select "Hatzalah Garages"
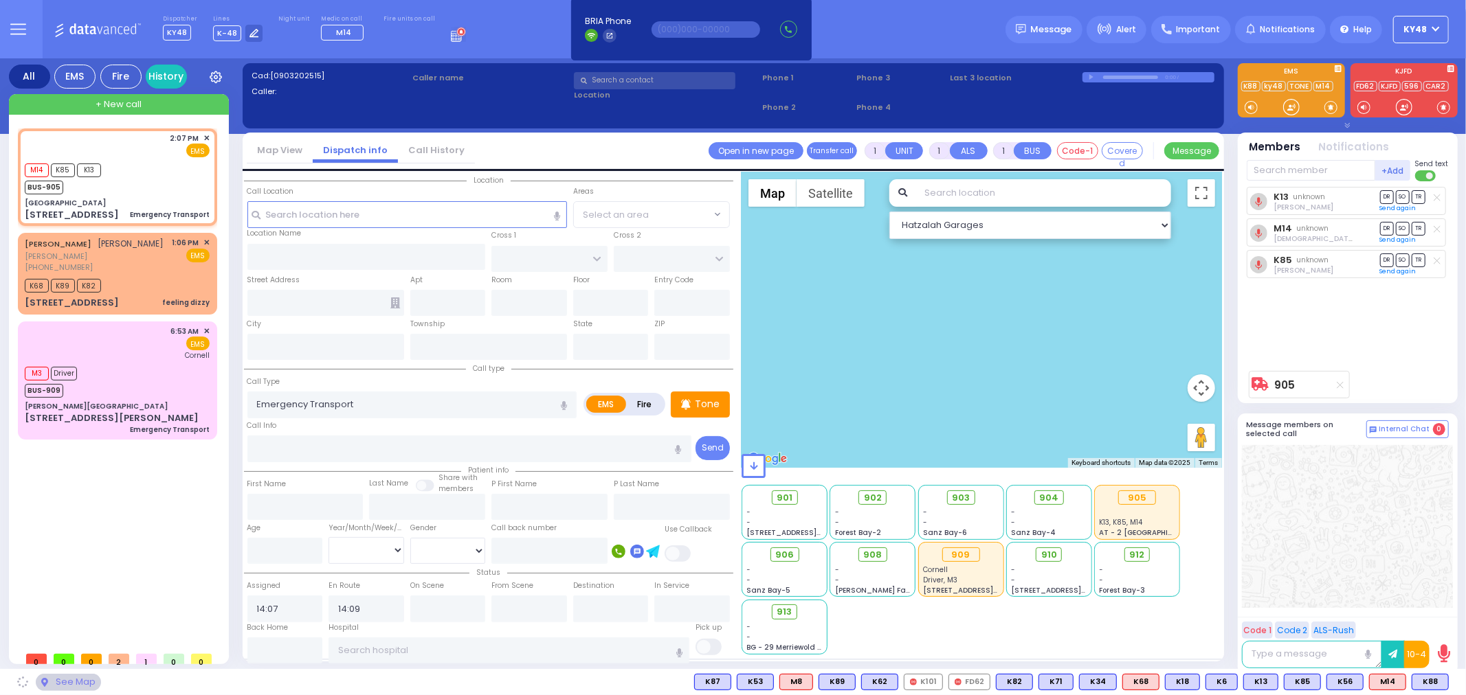
type input "[GEOGRAPHIC_DATA]"
type input "MERON DR"
type input "RATZFERT WAY"
type input "[STREET_ADDRESS]"
type input "8"
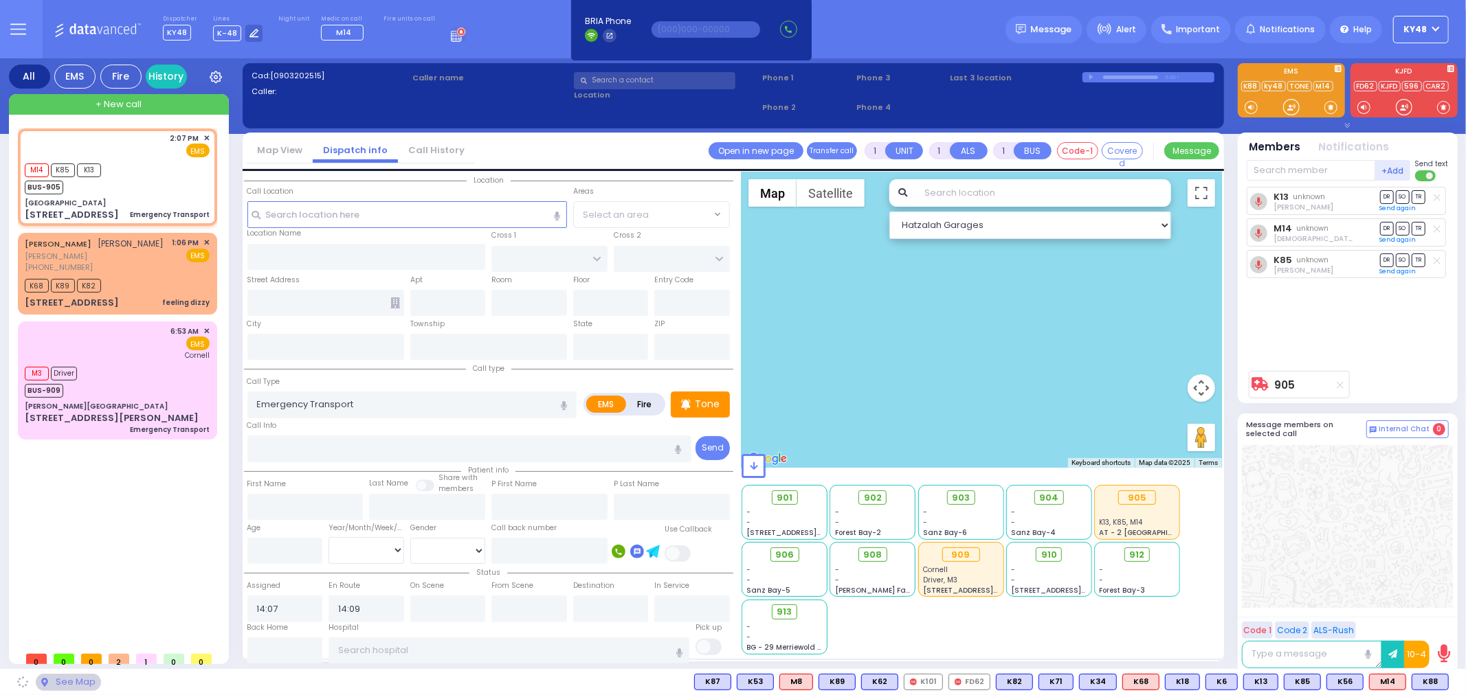
type input "3"
type input "[PERSON_NAME]"
type input "[US_STATE]"
type input "10930"
select select "SECTION 6"
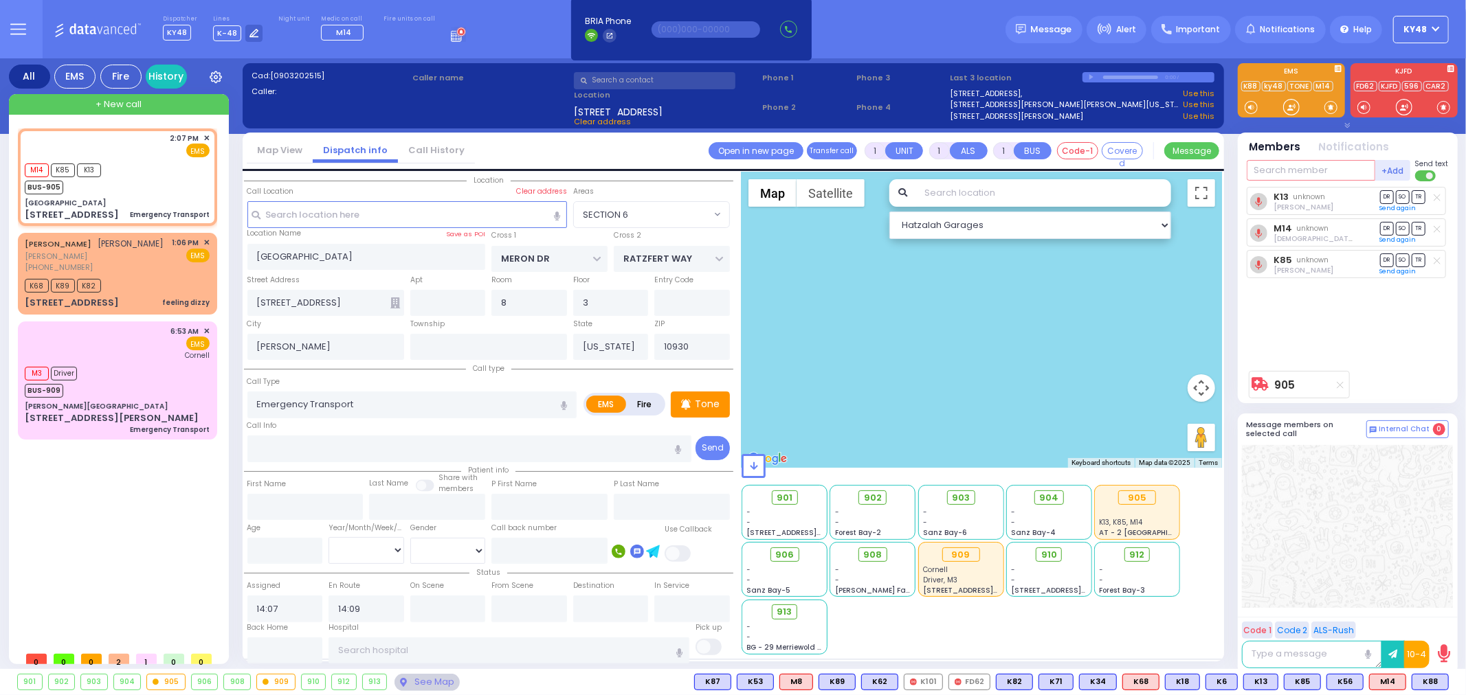
click at [1286, 173] on input "text" at bounding box center [1311, 170] width 129 height 21
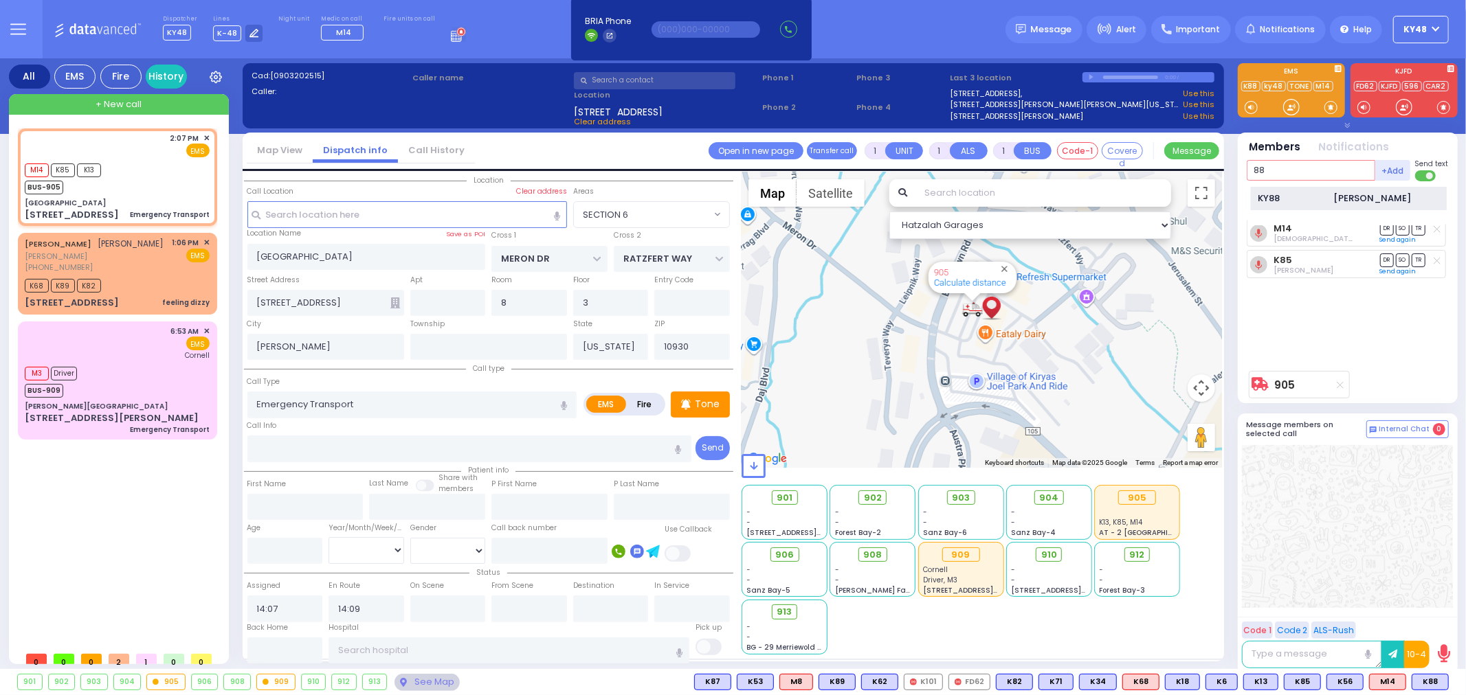
type input "88"
click at [1299, 200] on div "KY88" at bounding box center [1292, 199] width 69 height 14
select select
radio input "true"
select select
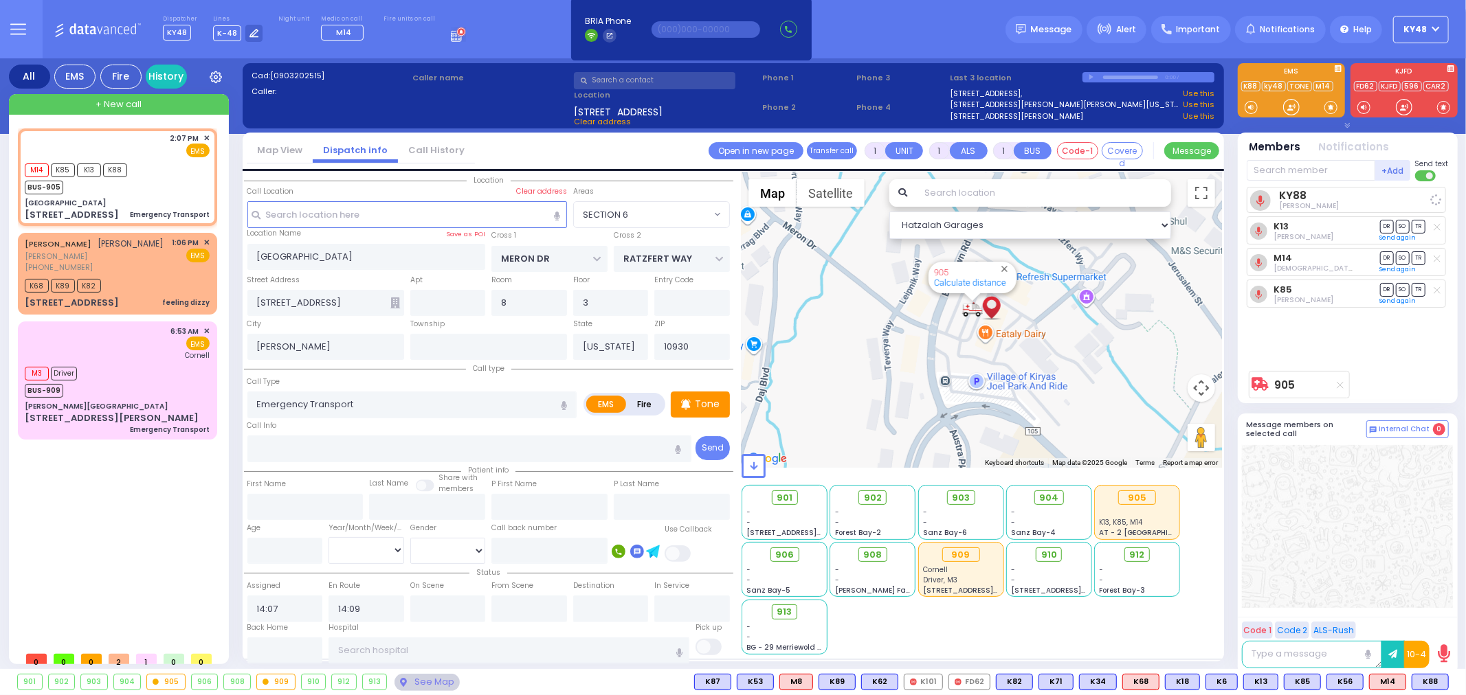
select select "Hatzalah Garages"
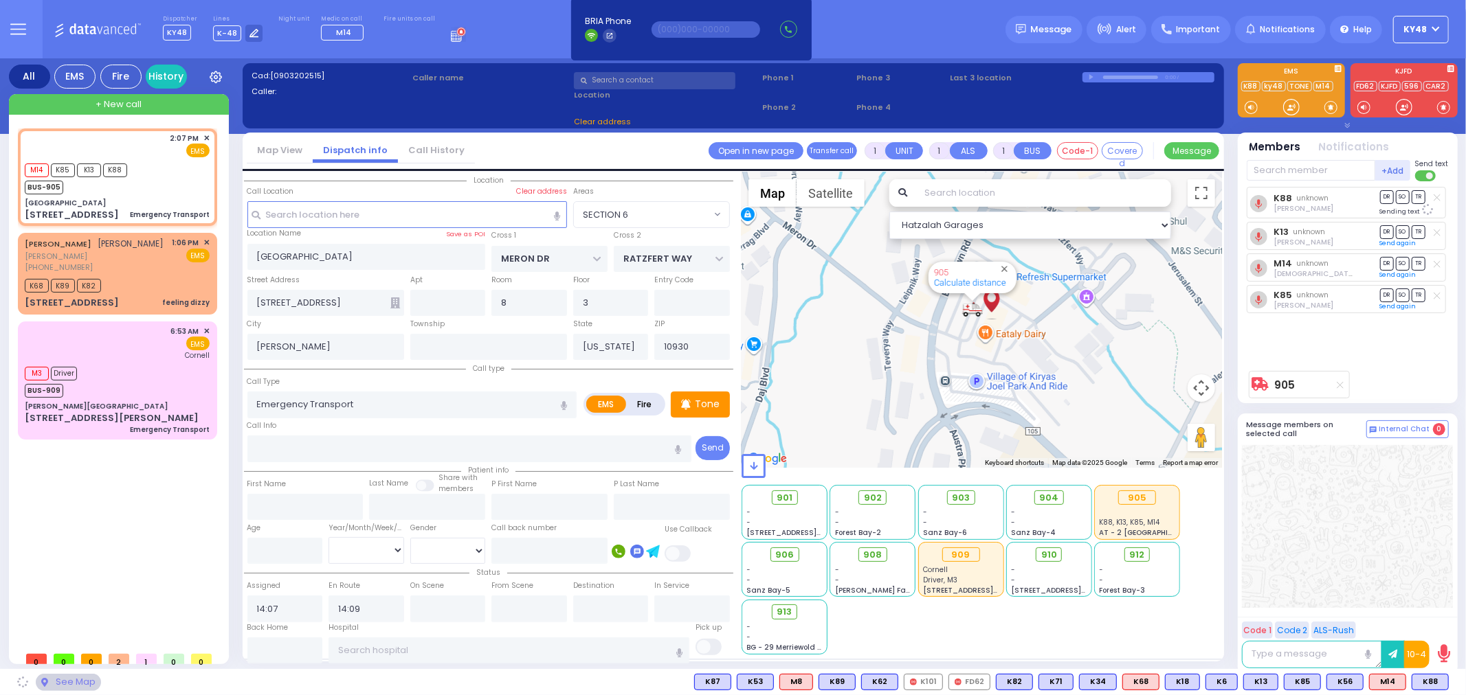
select select "SECTION 6"
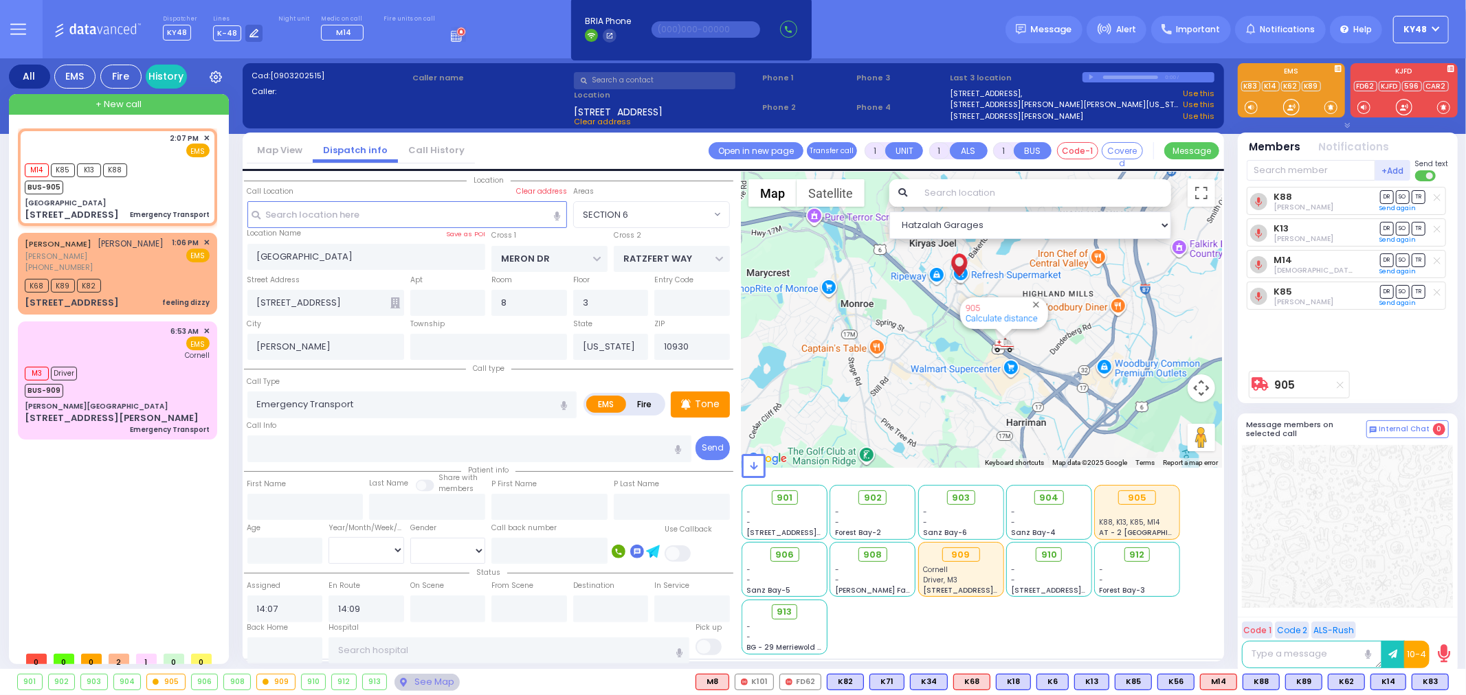
type input "6"
select select
radio input "true"
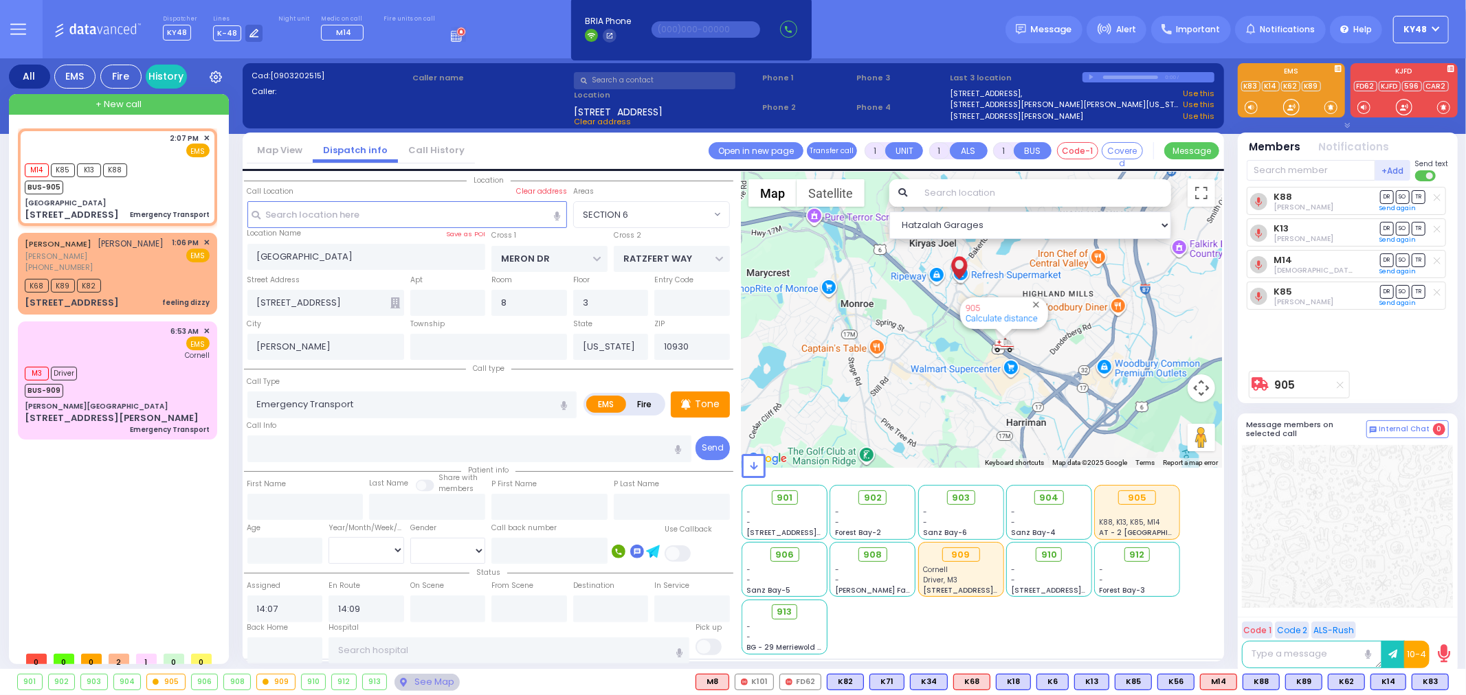
type input "Unknown"
select select "Year"
select select "Hatzalah Garages"
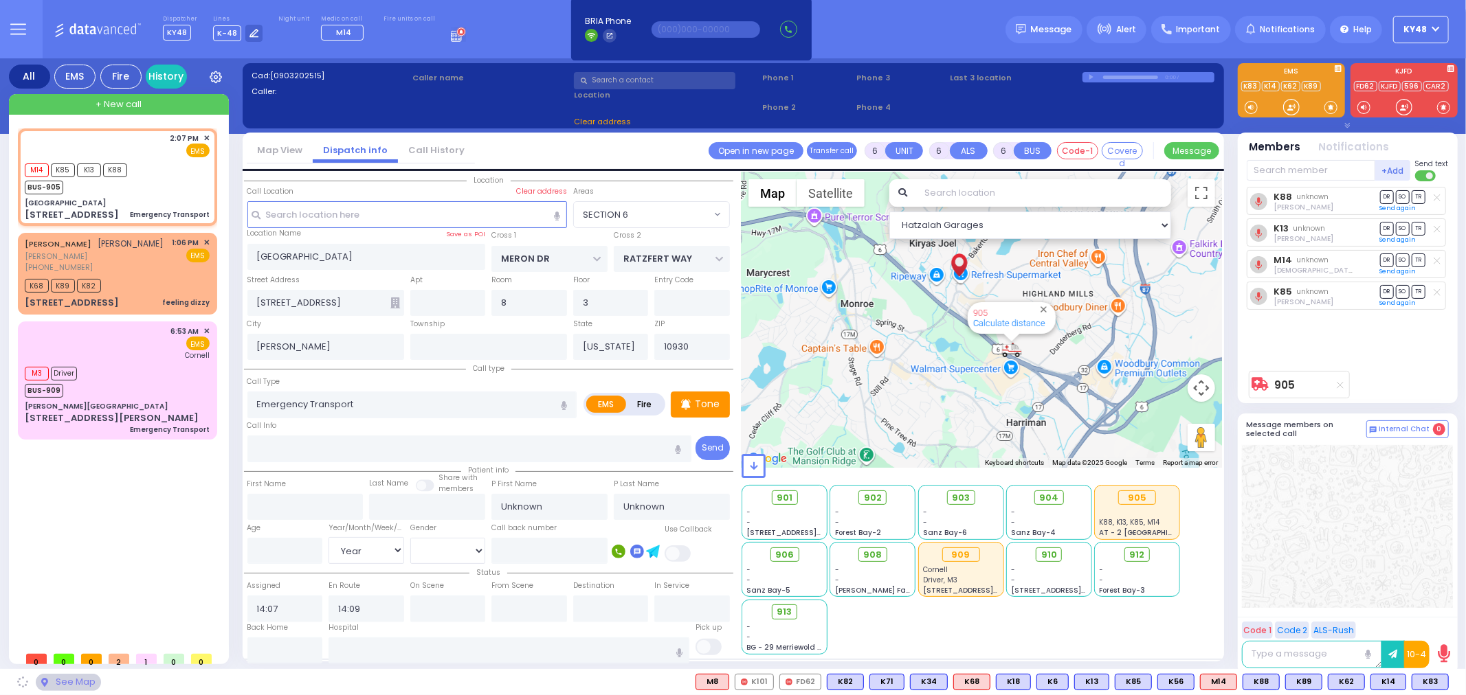
select select "SECTION 6"
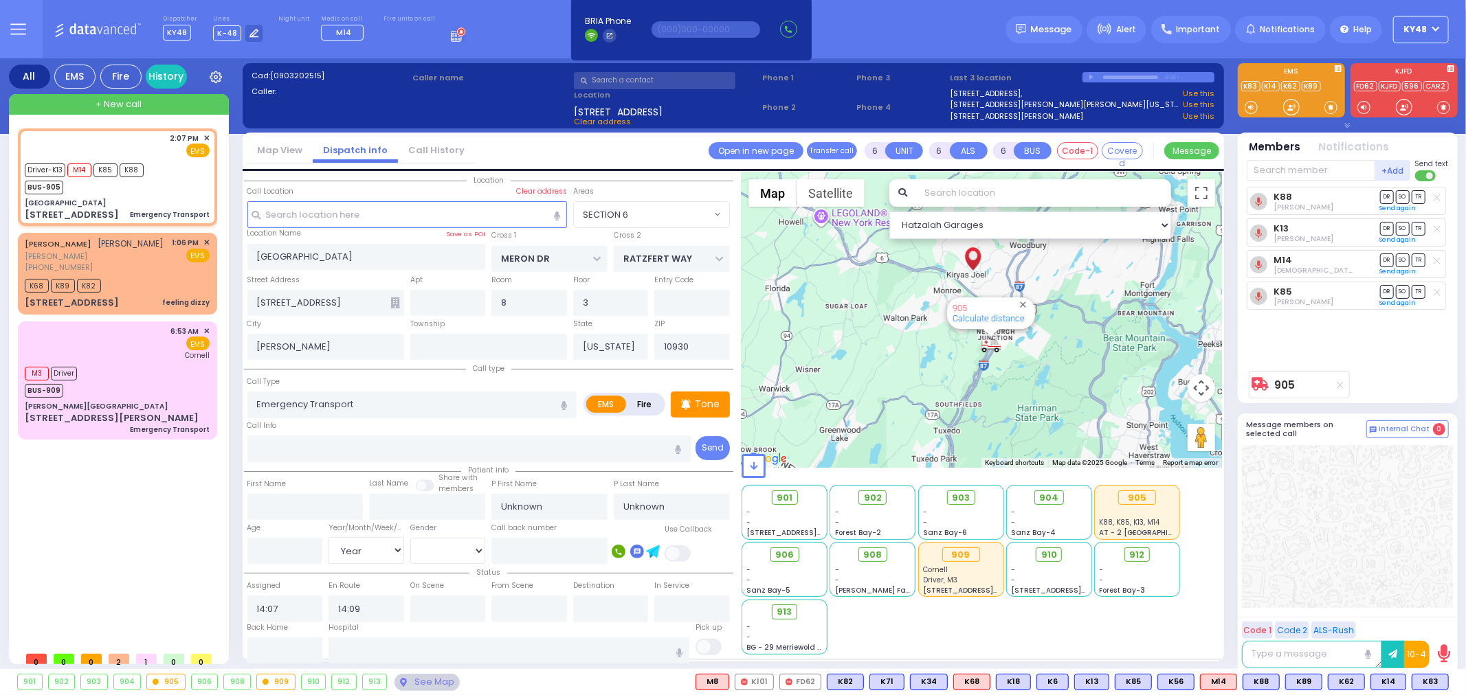
select select
radio input "true"
select select "Year"
type input "14:10"
type input "14:31"
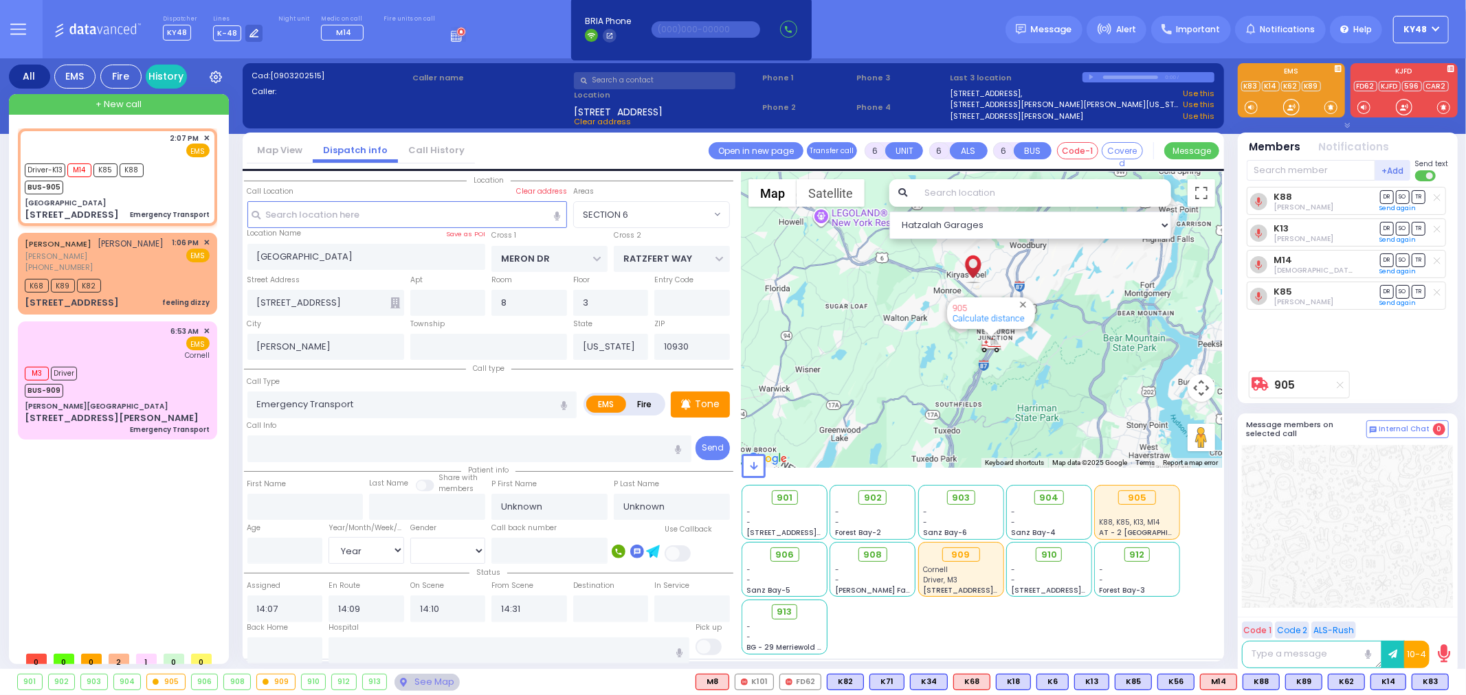
select select "Hatzalah Garages"
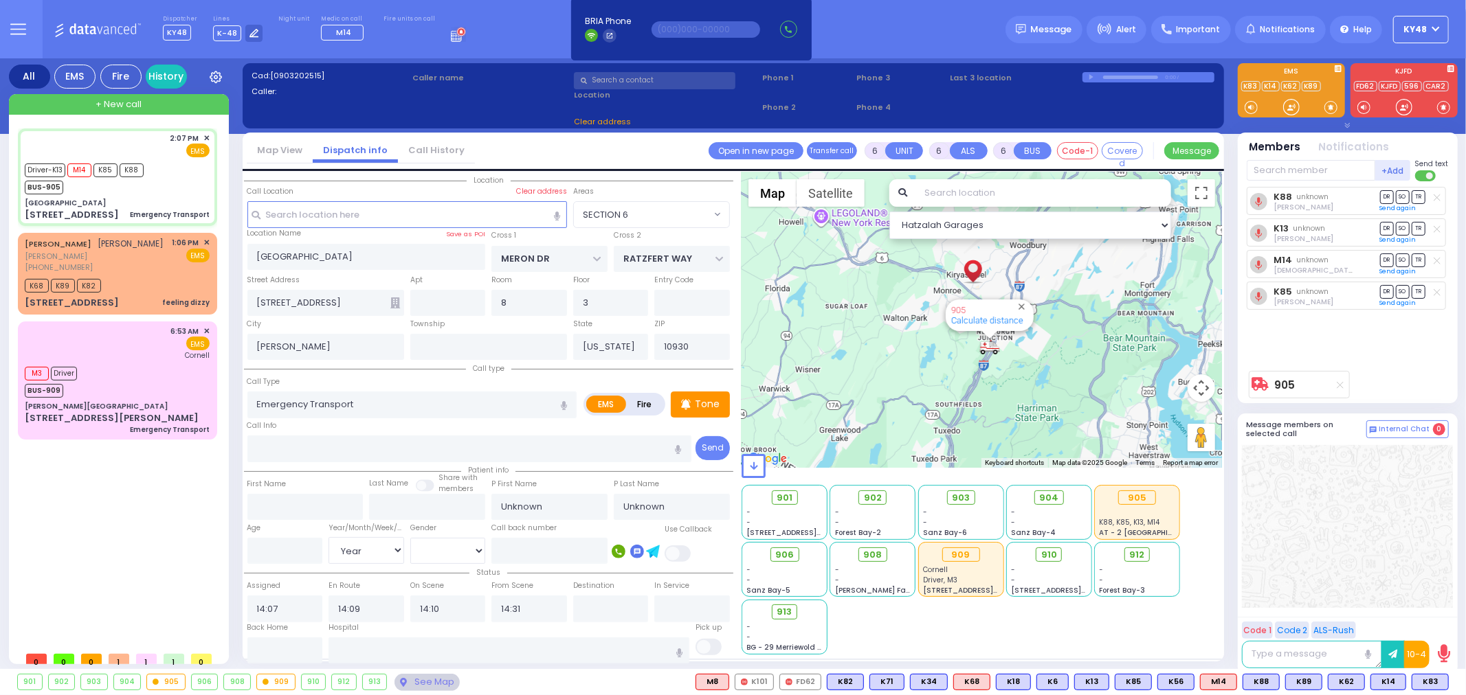
select select
radio input "true"
select select "Year"
select select "Hatzalah Garages"
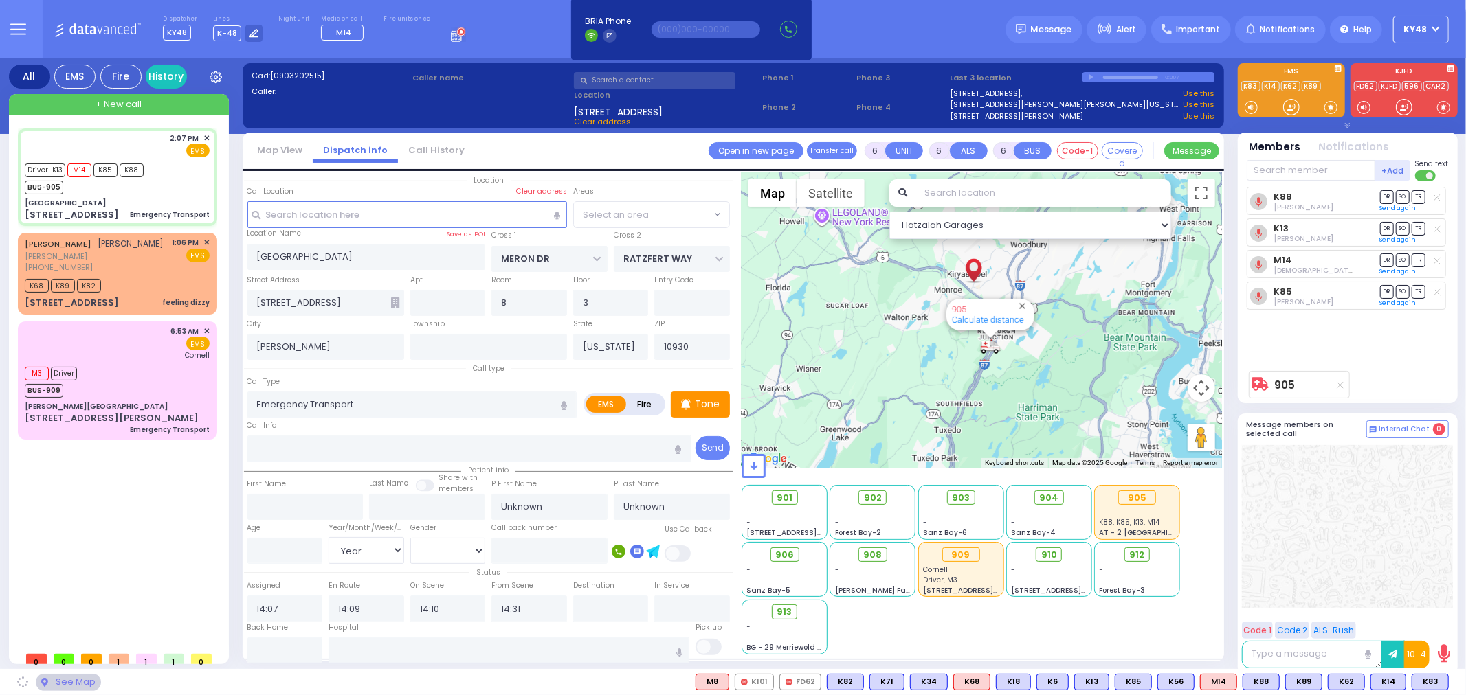
radio input "true"
select select "Year"
select select
select select "Hatzalah Garages"
select select "SECTION 6"
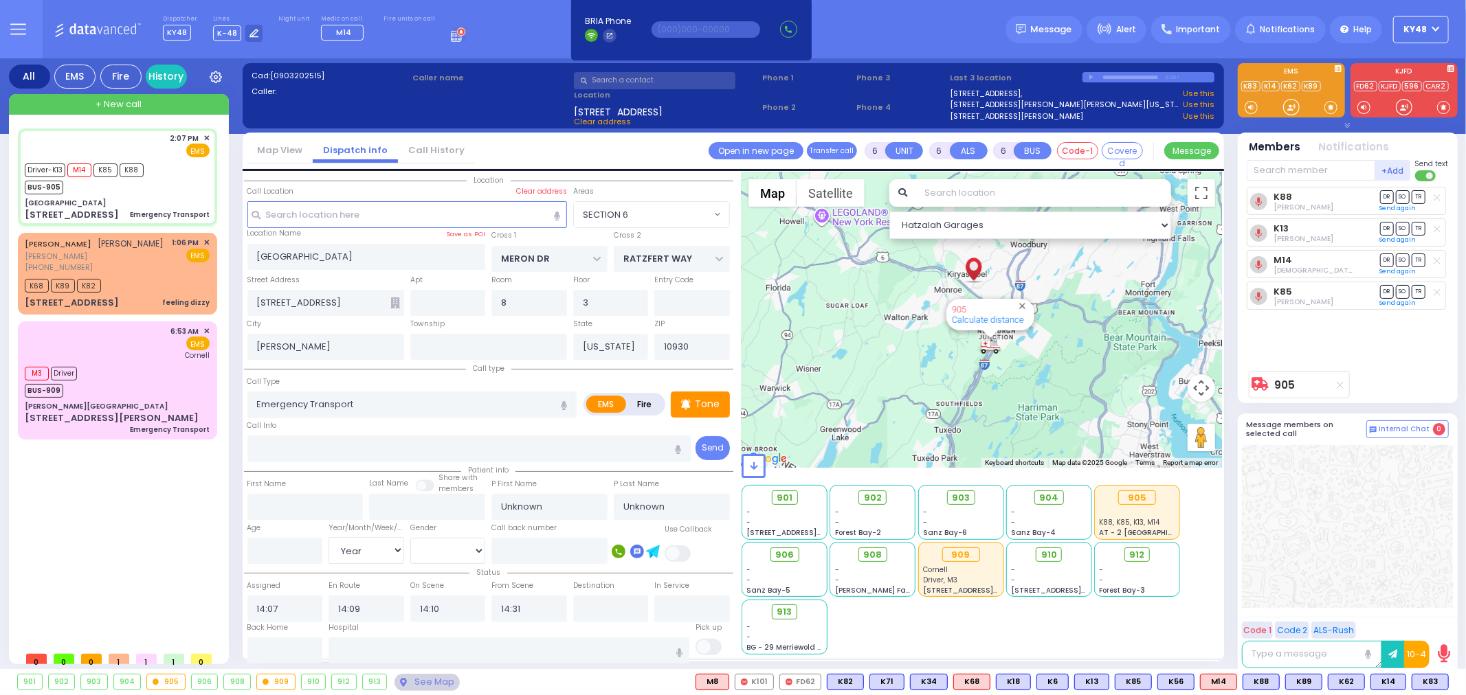
select select "SECTION 6"
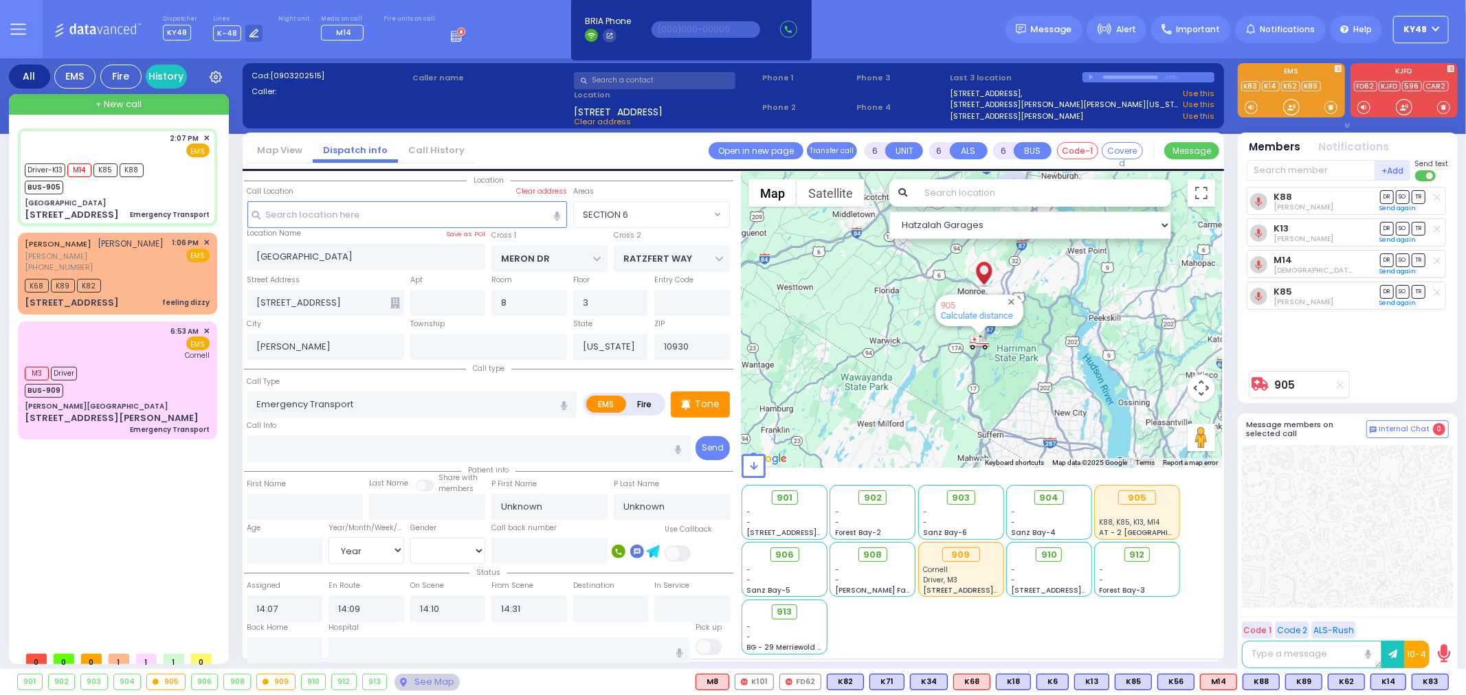
select select
radio input "true"
select select "Year"
select select "Hatzalah Garages"
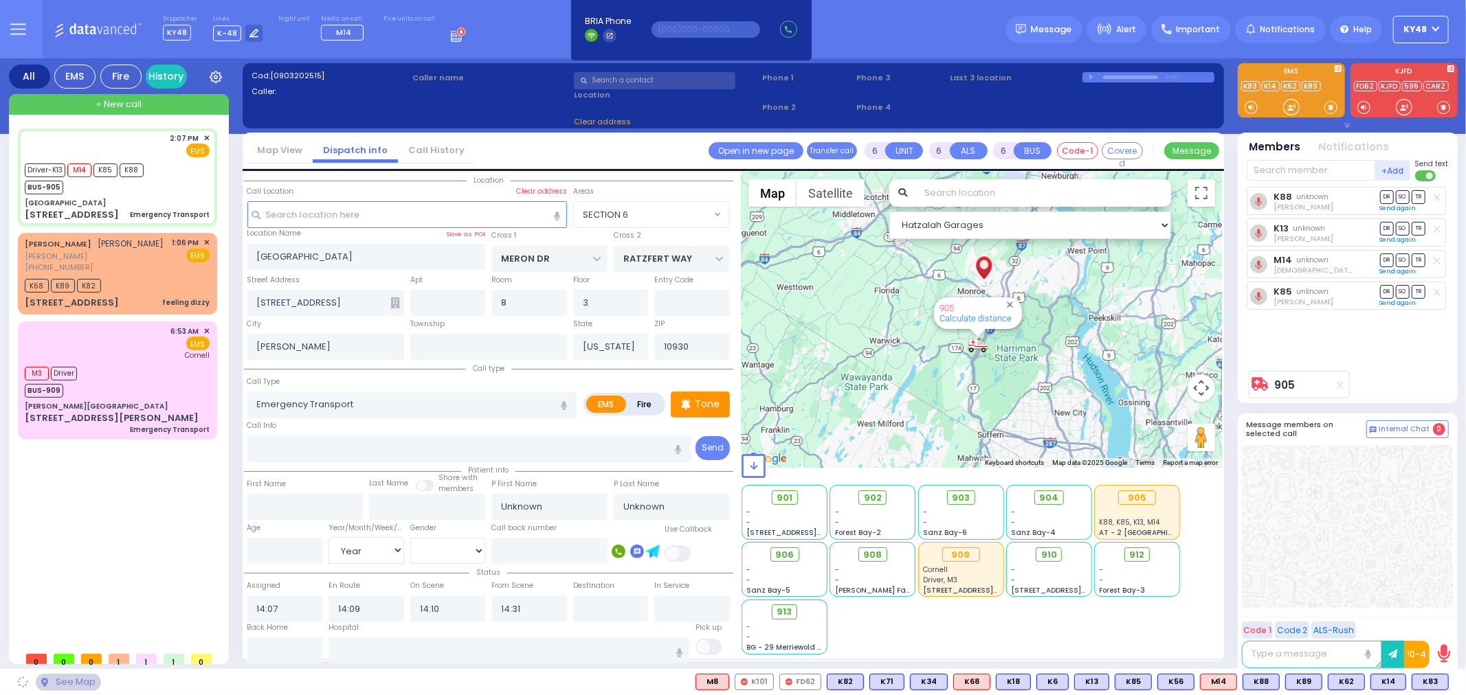
select select "SECTION 6"
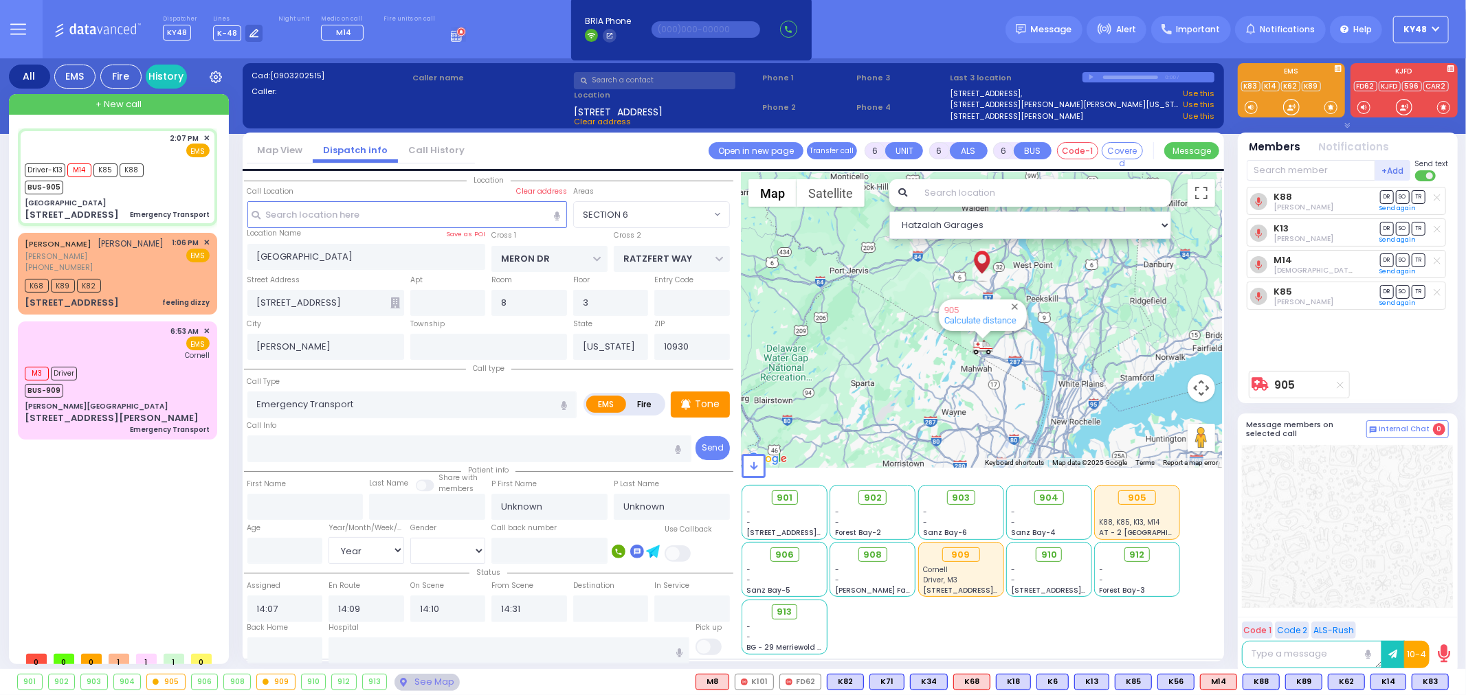
select select
radio input "true"
type input "Krassie"
type input "[PERSON_NAME]"
type input "69"
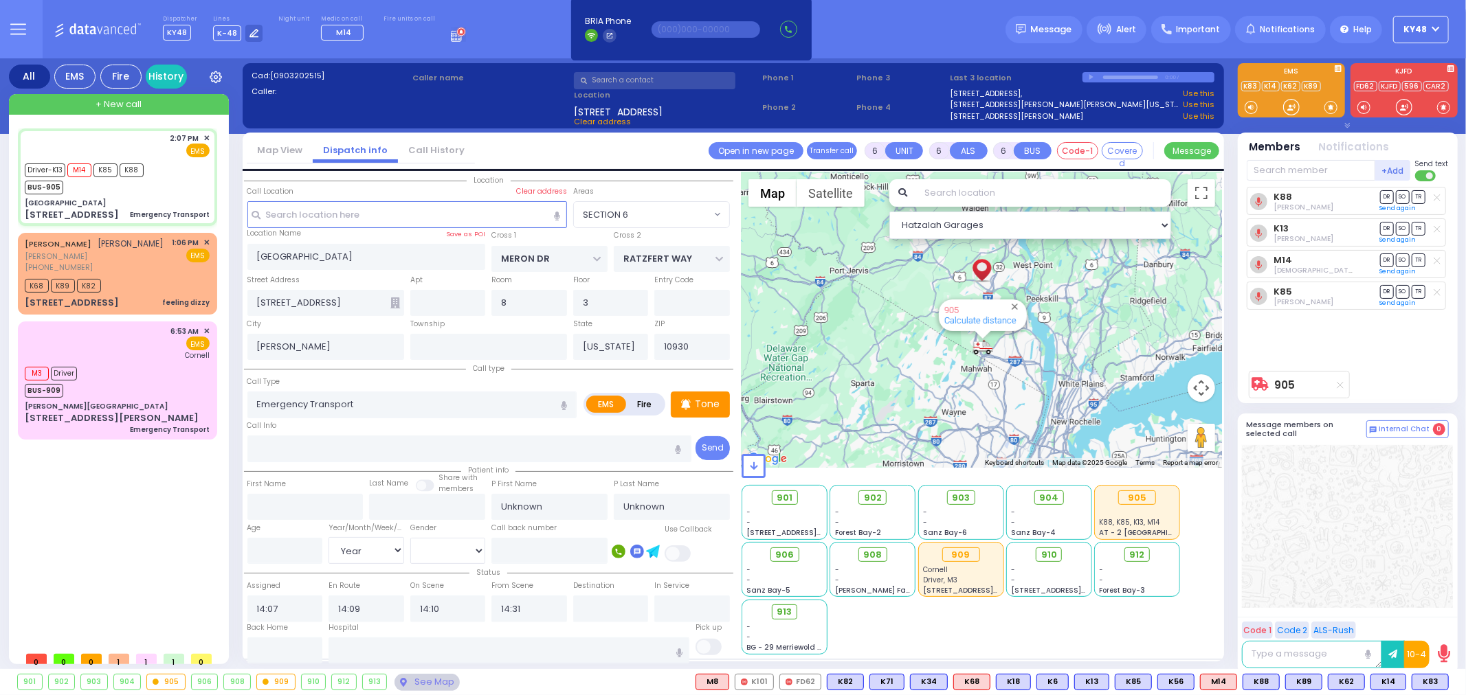
select select "Year"
select select "[DEMOGRAPHIC_DATA]"
select select "Hatzalah Garages"
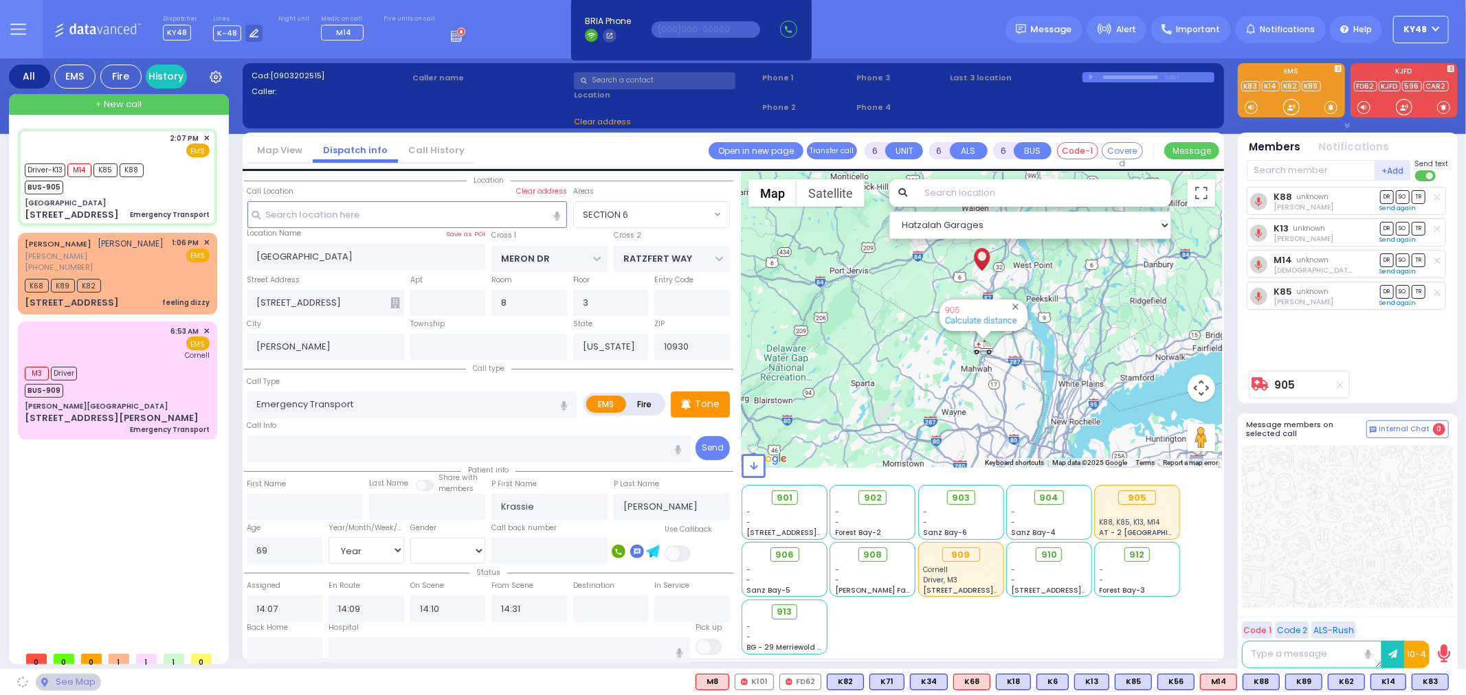
select select "SECTION 6"
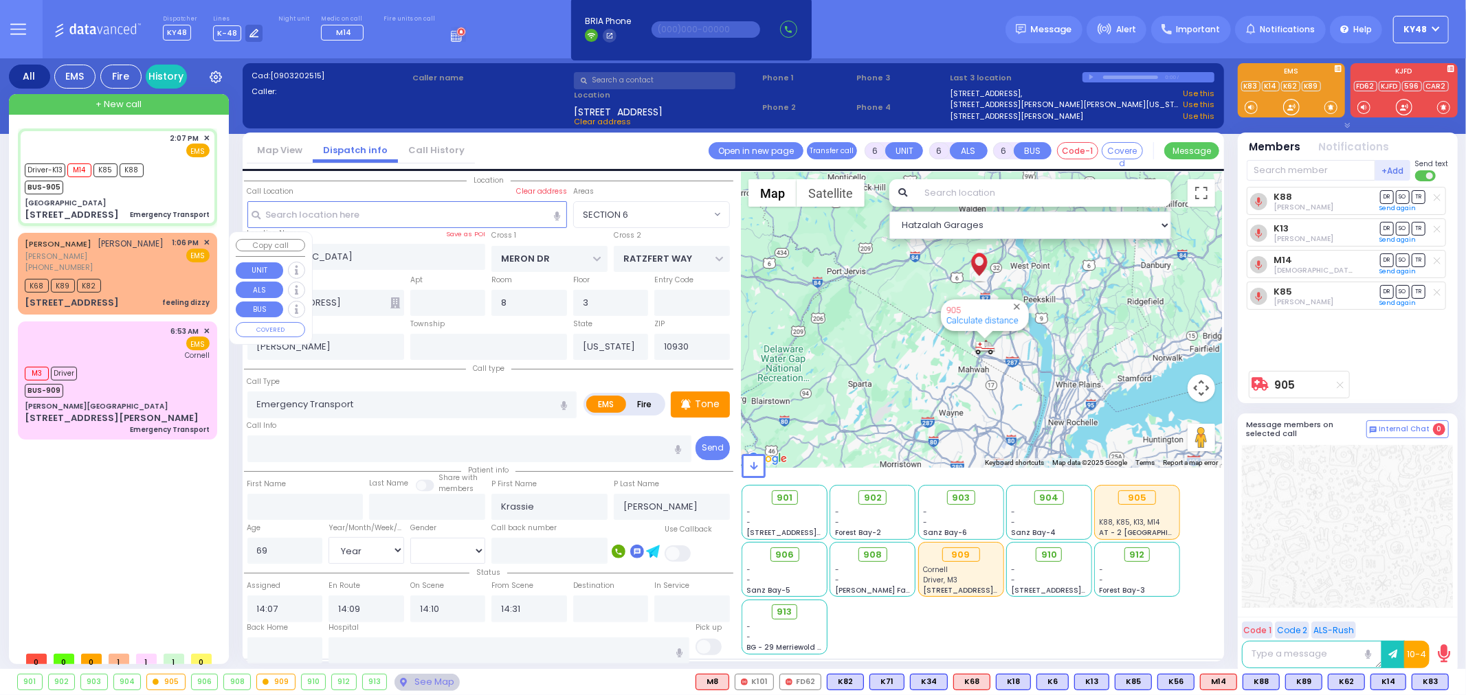
click at [153, 273] on div "[PHONE_NUMBER]" at bounding box center [94, 268] width 139 height 12
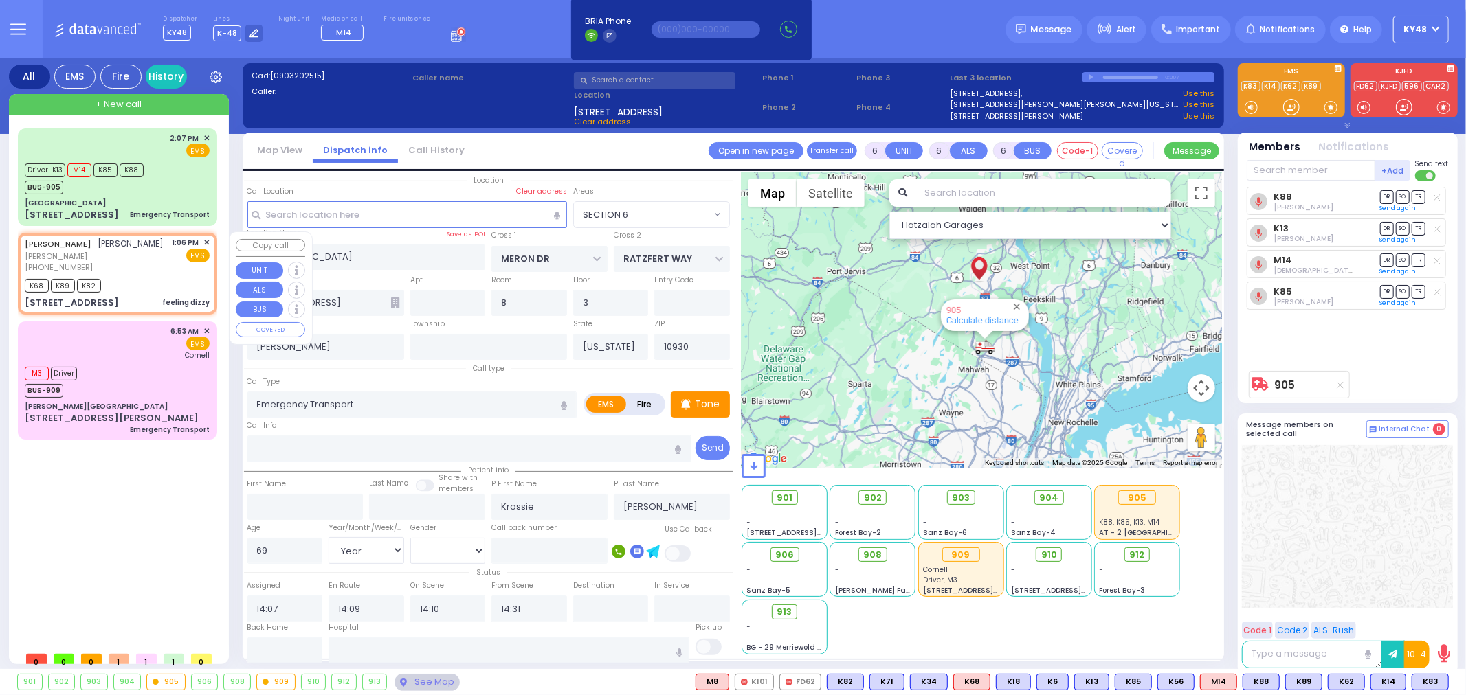
type input "2"
type input "1"
select select
type input "feeling dizzy"
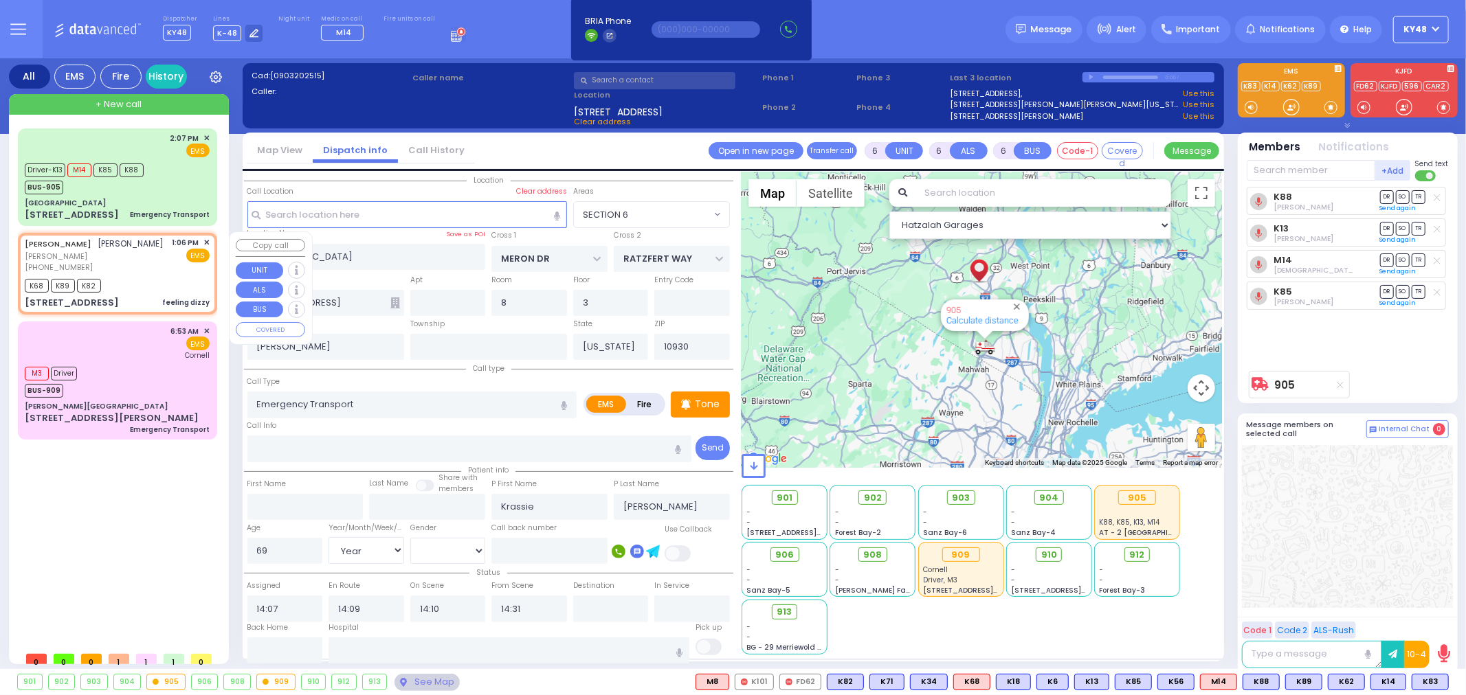
radio input "true"
type input "[PERSON_NAME]"
select select
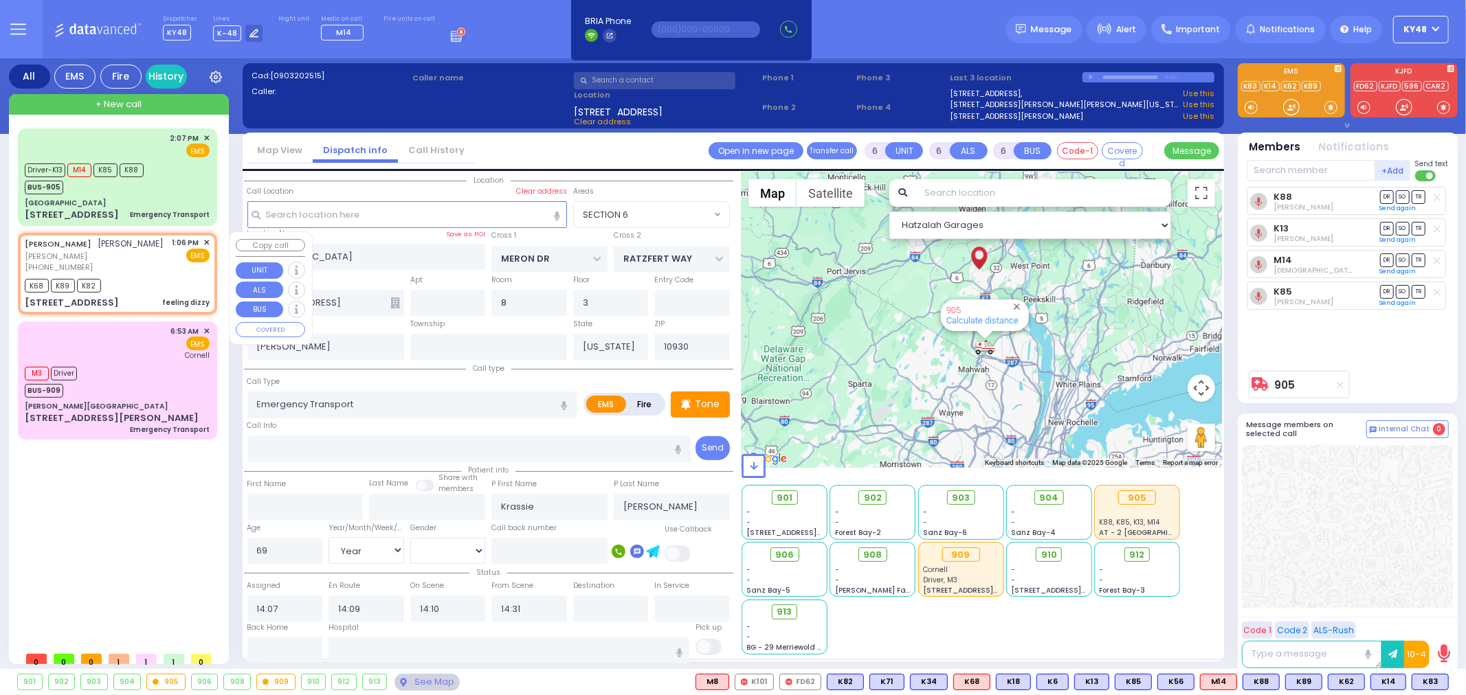
type input "13:06"
type input "13:08"
type input "[PERSON_NAME] BLVD"
type input "MERON DR"
type input "[STREET_ADDRESS]"
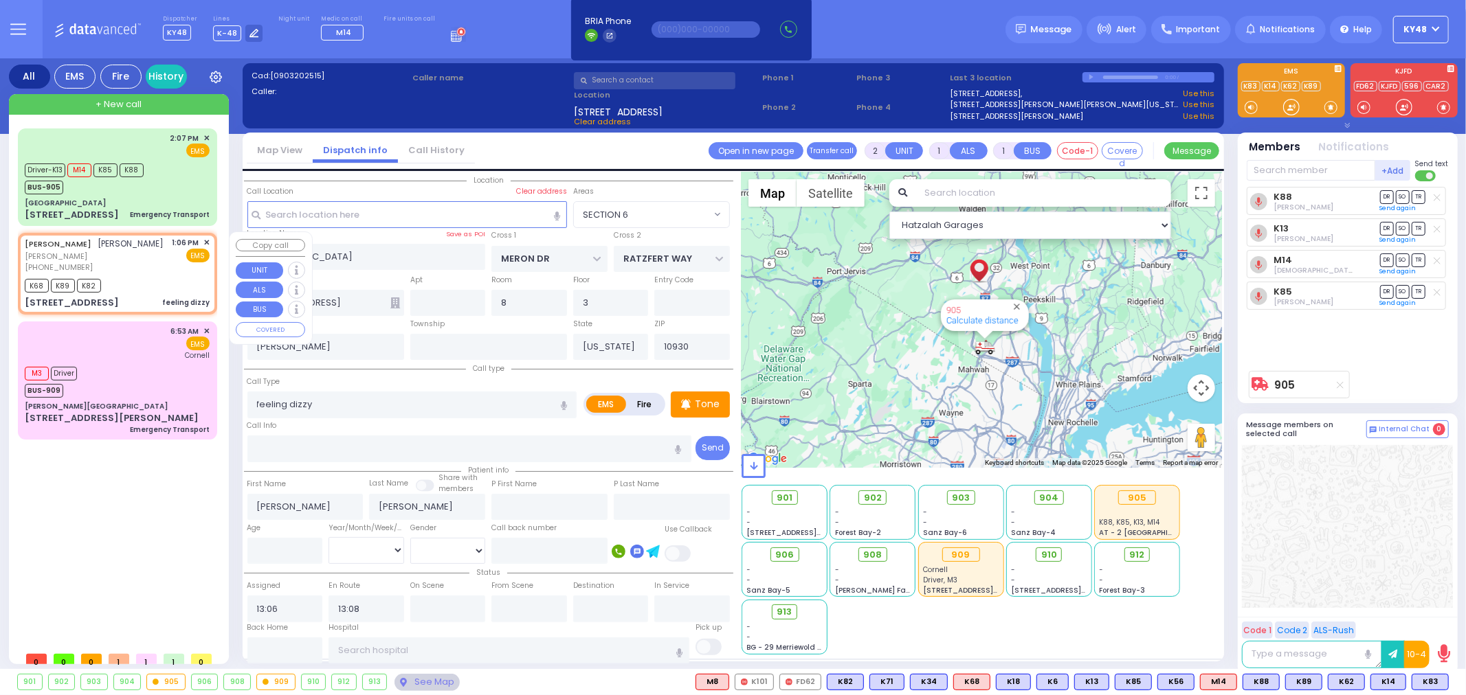
type input "103"
type input "Monroe"
type input "10950"
select select "SECTION 6"
select select "Hatzalah Garages"
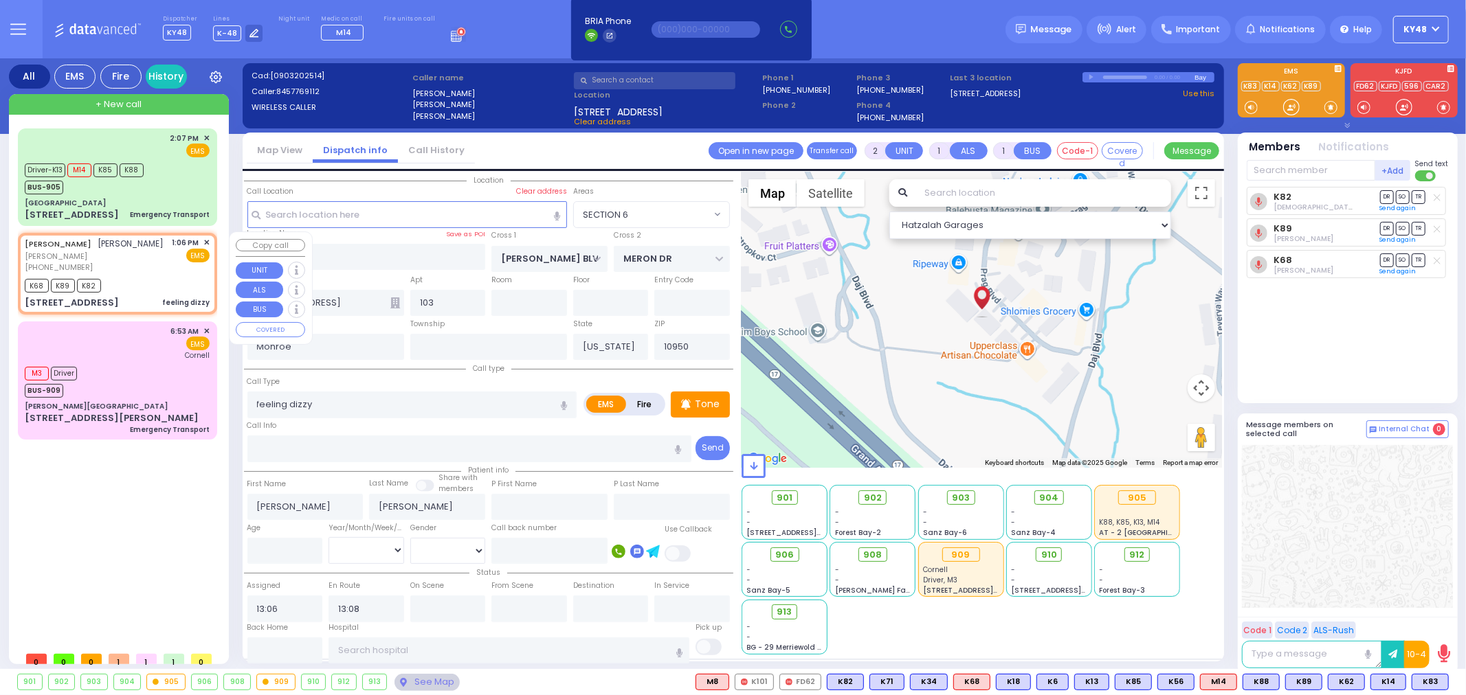
click at [183, 293] on div "K68 K89 K82" at bounding box center [117, 284] width 185 height 17
select select
radio input "true"
select select
select select "Hatzalah Garages"
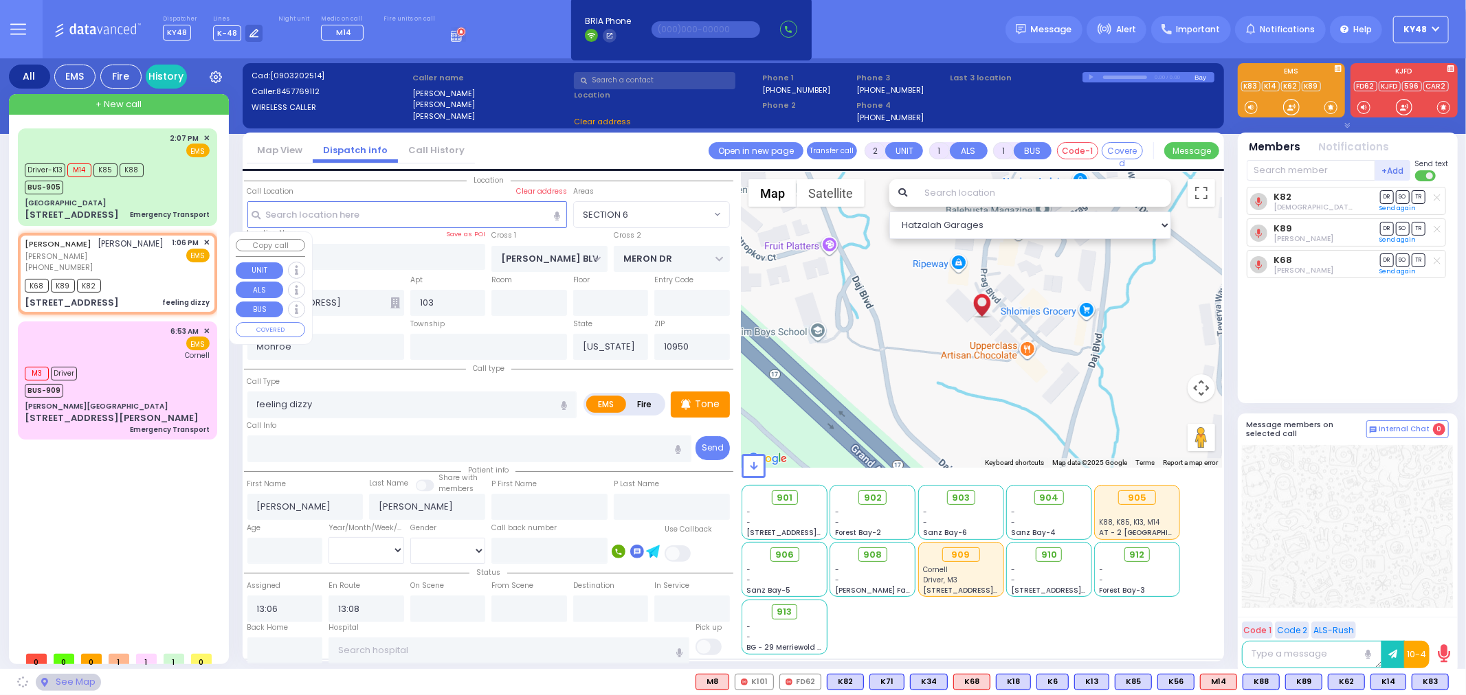
select select "SECTION 6"
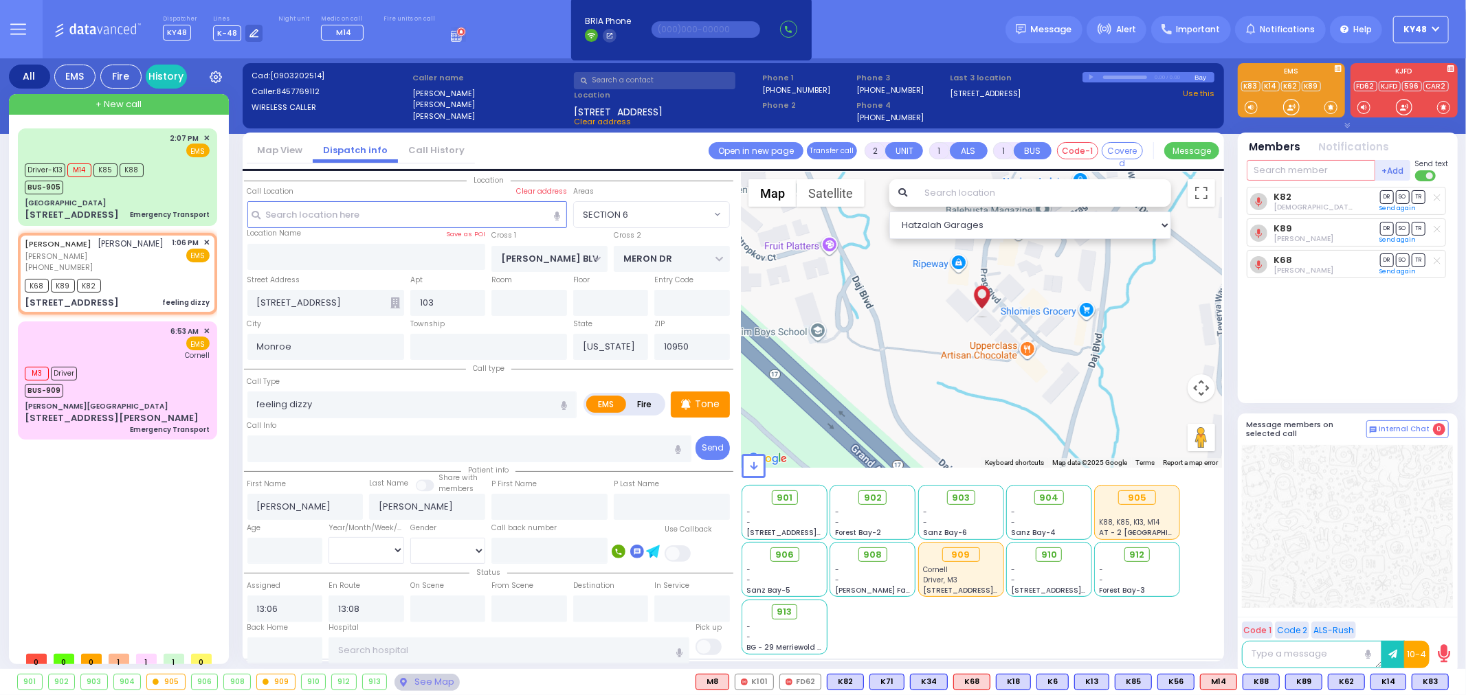
click at [1302, 176] on input "text" at bounding box center [1311, 170] width 129 height 21
type input "912"
click at [1286, 203] on div "912" at bounding box center [1292, 199] width 69 height 14
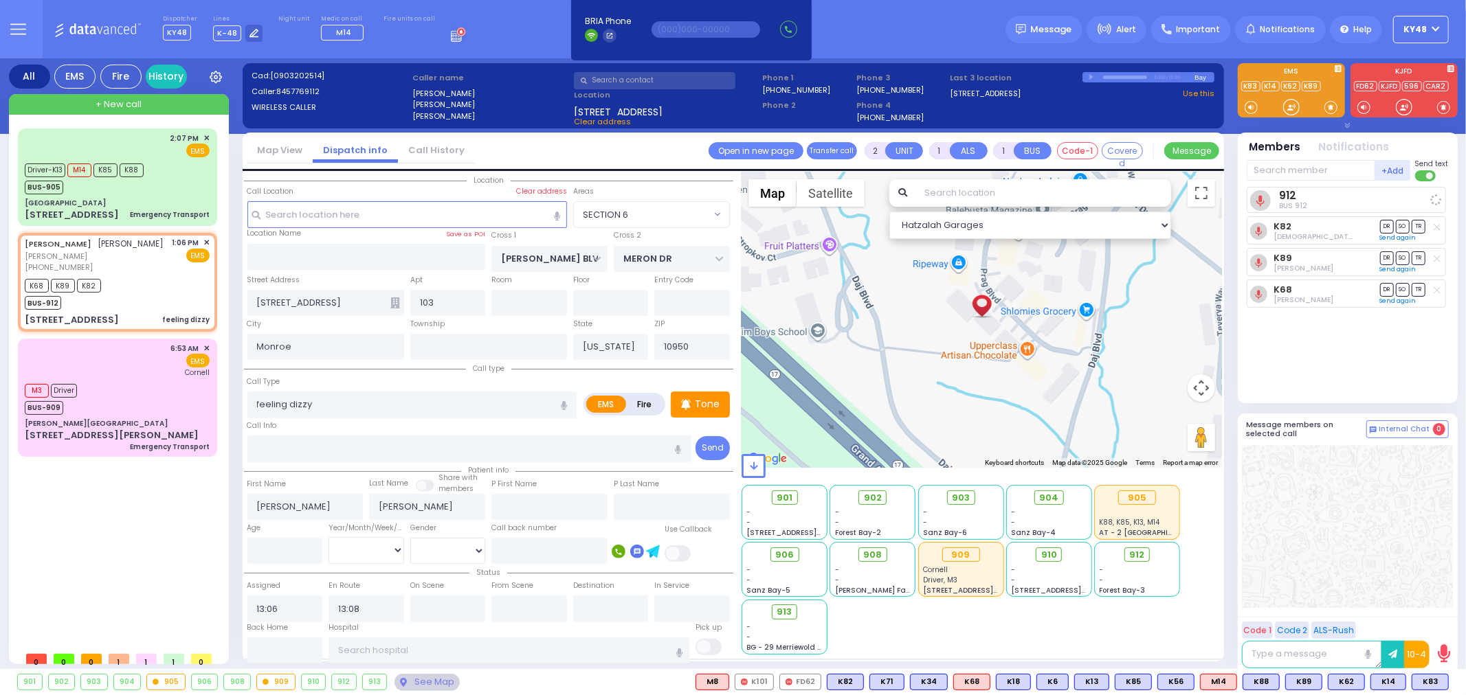
select select
radio input "true"
select select
select select "Hatzalah Garages"
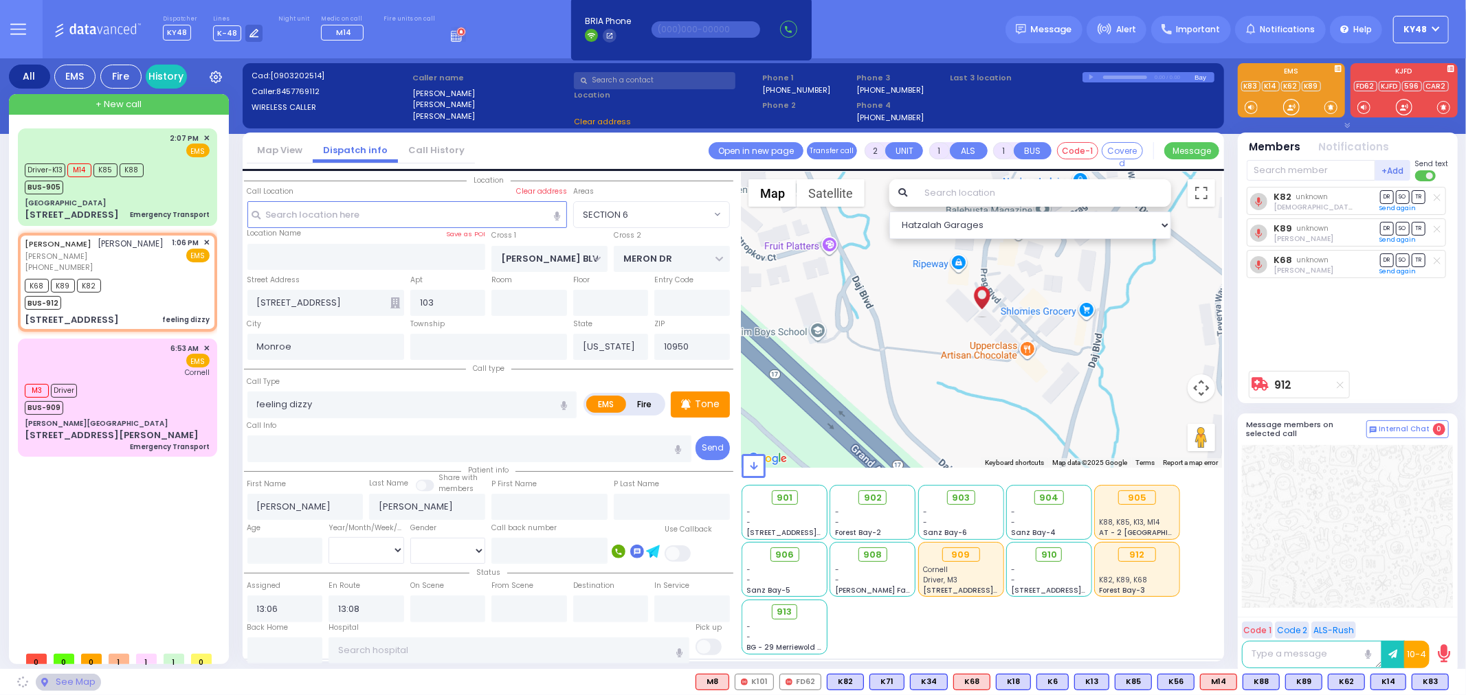
select select "SECTION 6"
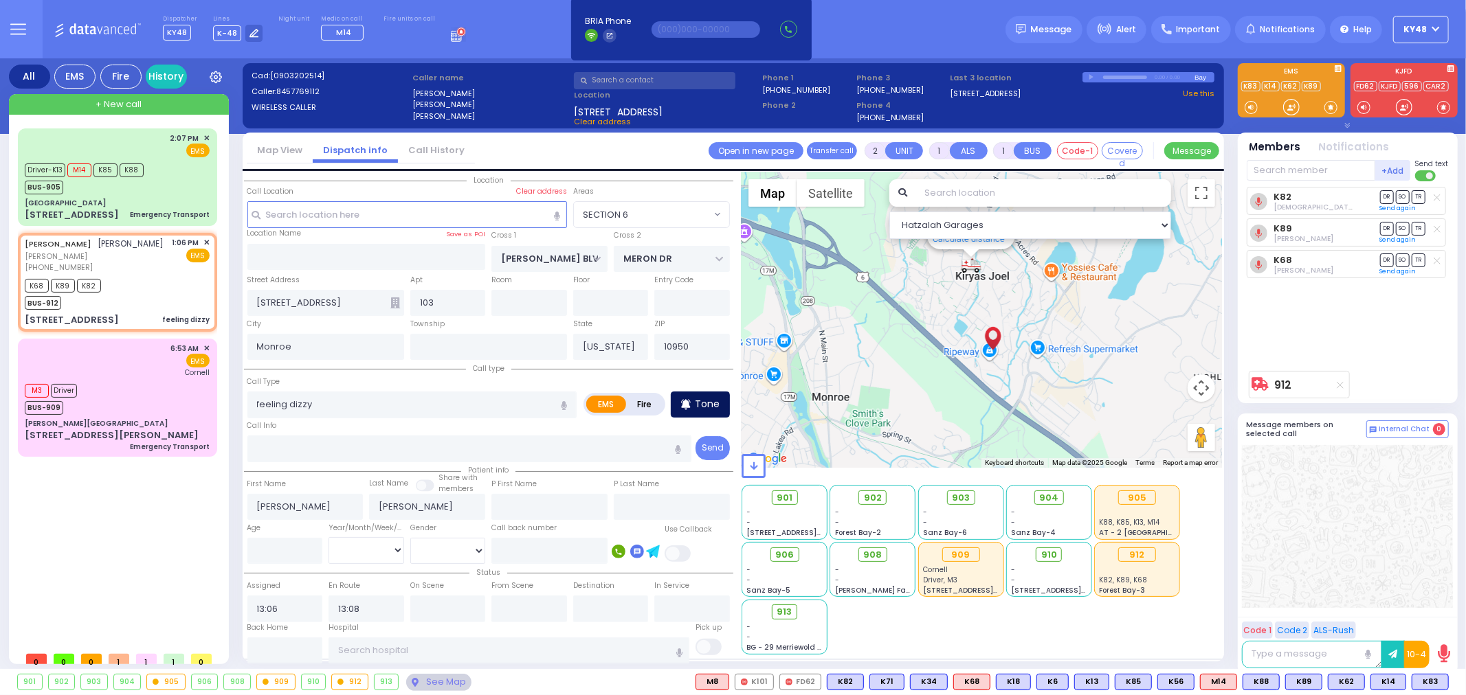
click at [705, 403] on p "Tone" at bounding box center [707, 404] width 25 height 14
click at [1296, 104] on div at bounding box center [1291, 107] width 14 height 14
click at [1293, 110] on div at bounding box center [1291, 107] width 14 height 14
click at [1295, 105] on div at bounding box center [1291, 107] width 14 height 14
click at [704, 406] on p "Tone" at bounding box center [707, 404] width 25 height 14
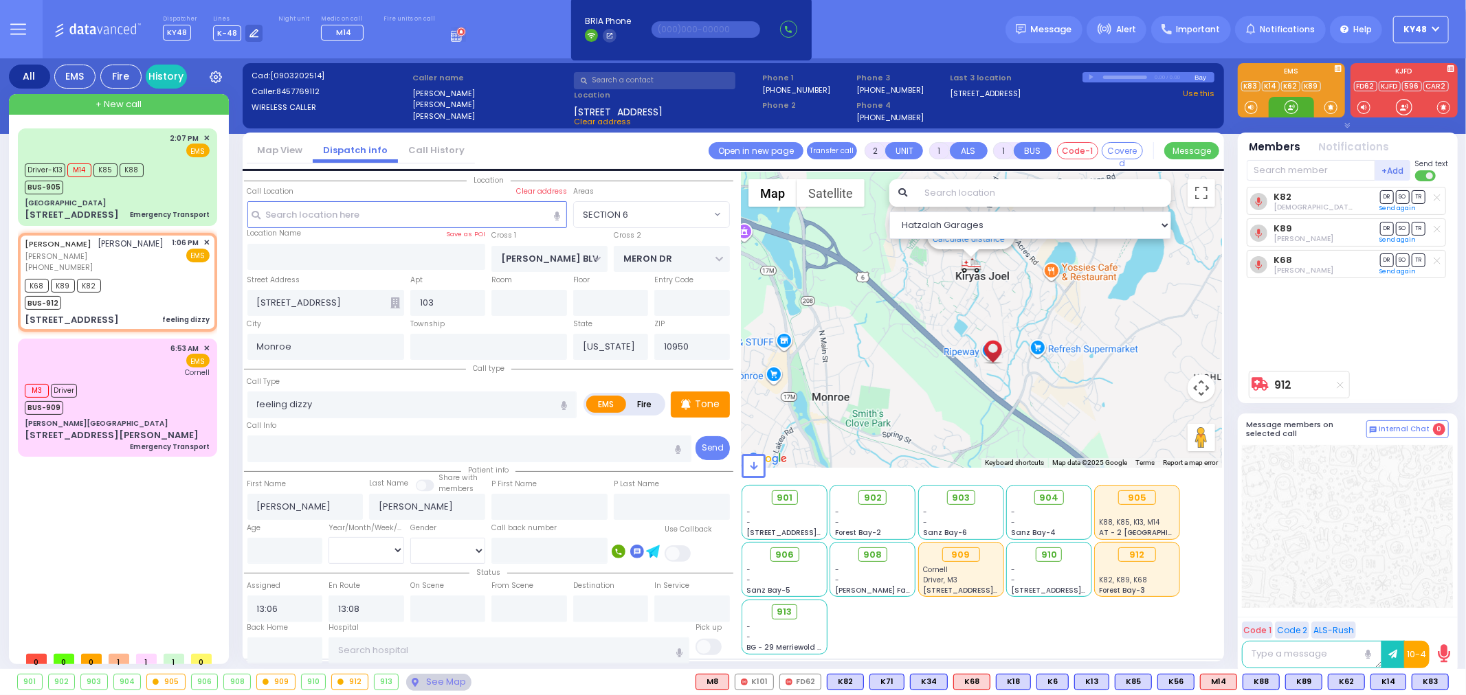
click at [1293, 110] on div at bounding box center [1291, 107] width 14 height 14
click at [1293, 104] on icon at bounding box center [1291, 107] width 16 height 16
click at [1290, 112] on div at bounding box center [1291, 107] width 14 height 14
drag, startPoint x: 1293, startPoint y: 107, endPoint x: 1296, endPoint y: 100, distance: 7.7
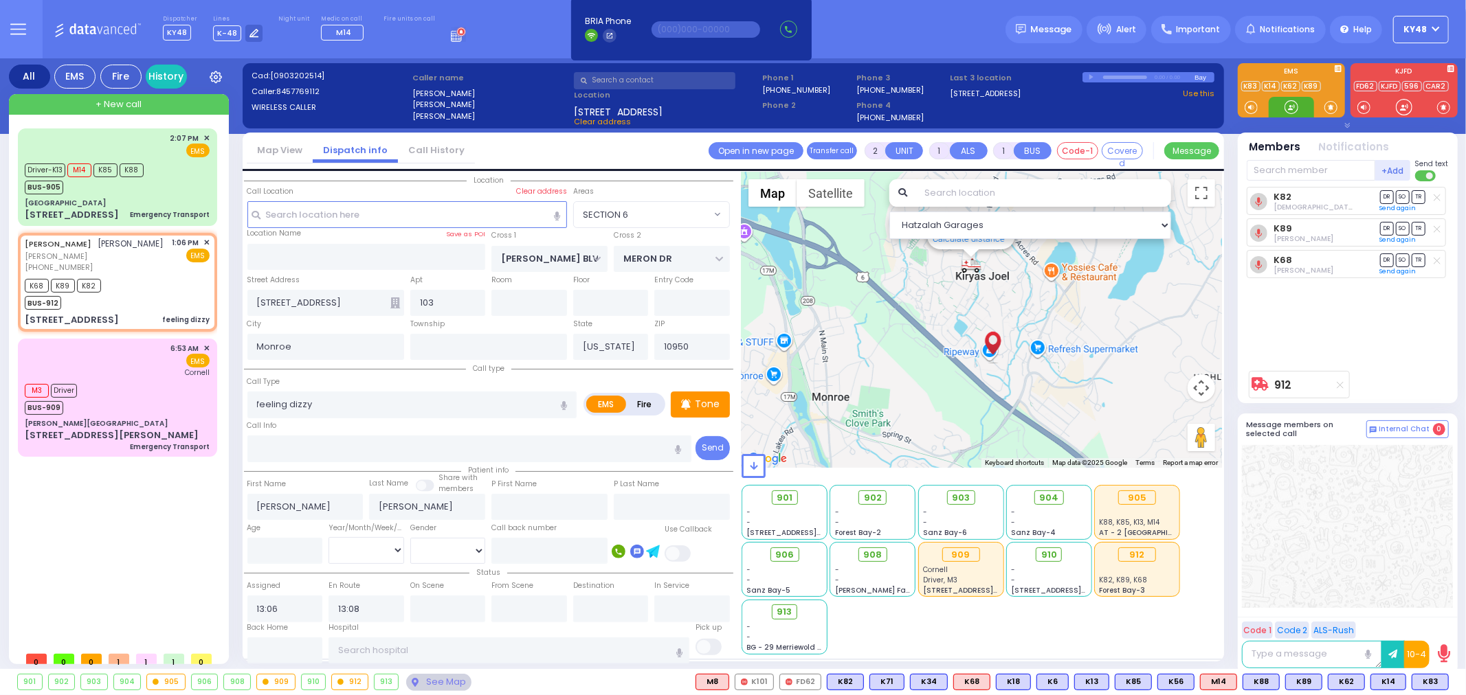
click at [1296, 100] on div at bounding box center [1291, 107] width 14 height 14
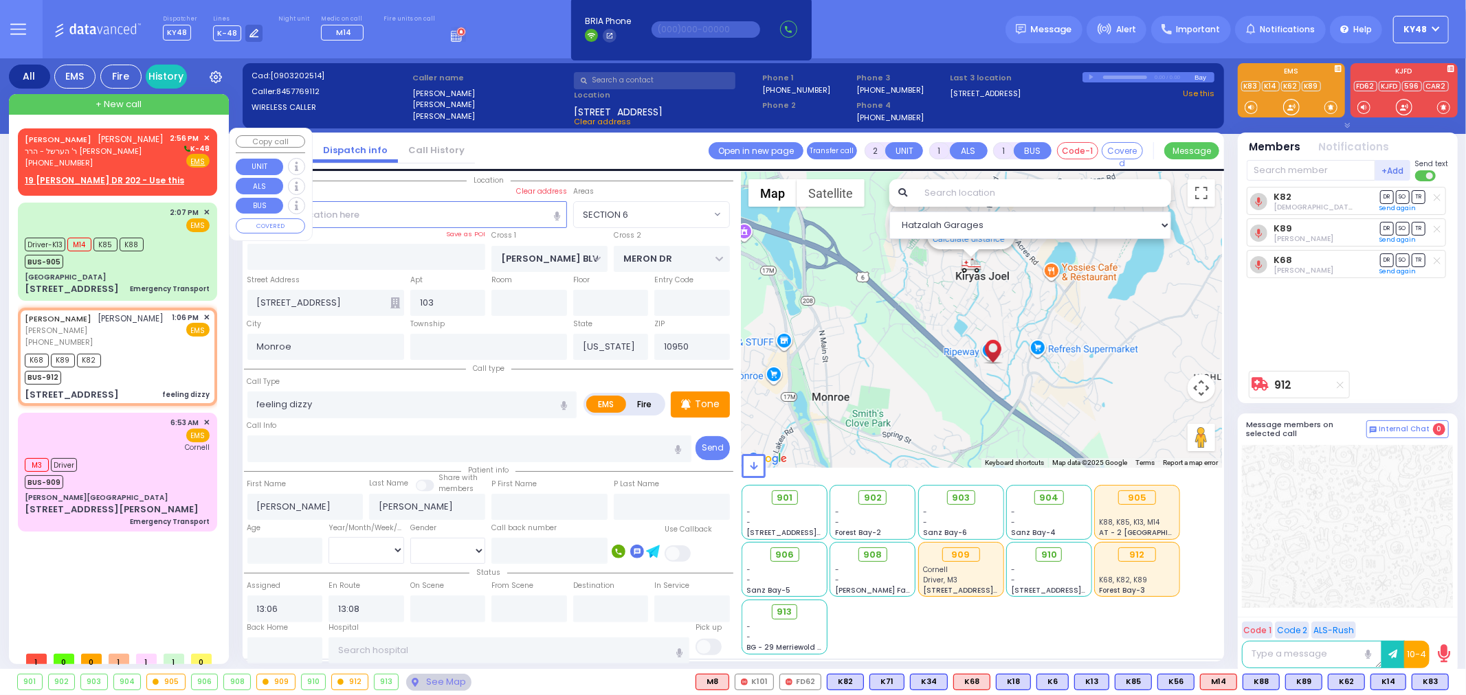
click at [159, 161] on div "[PHONE_NUMBER]" at bounding box center [94, 163] width 139 height 12
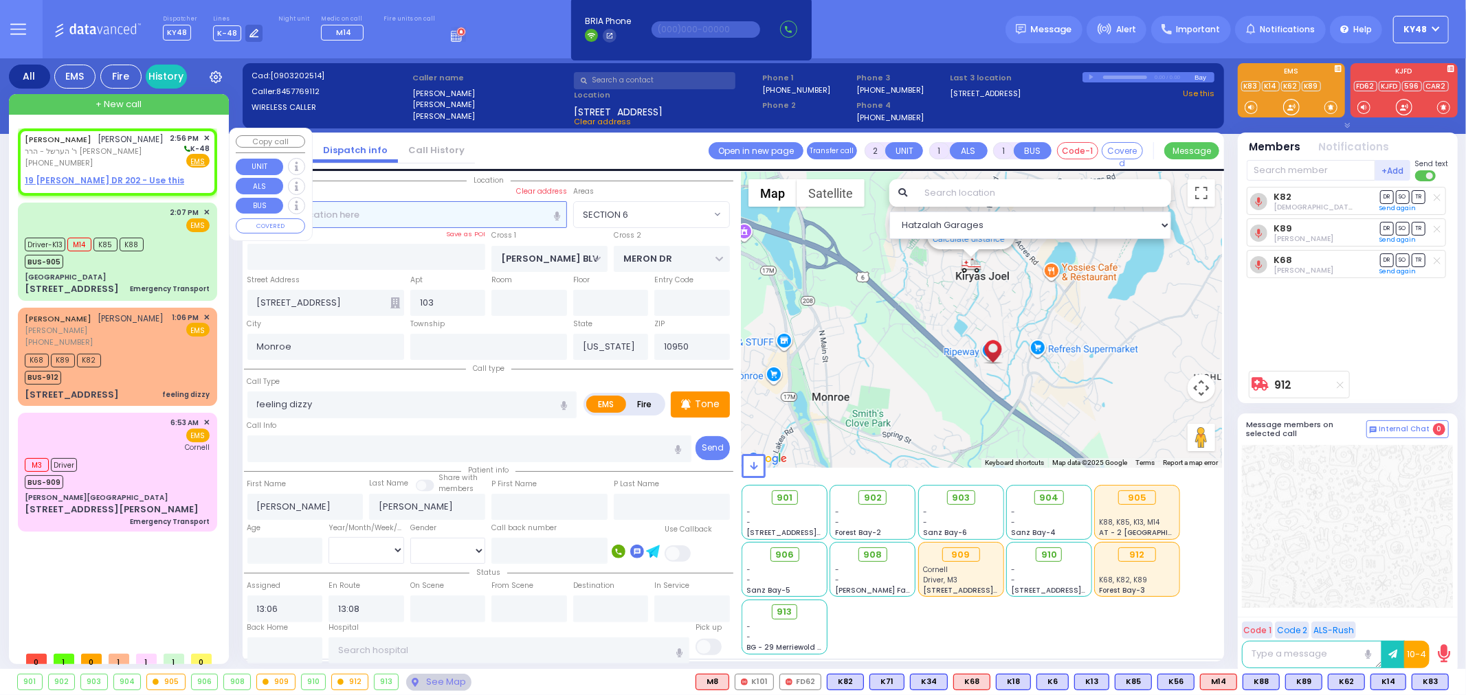
select select
radio input "true"
type input "ISRAEL"
type input "[PERSON_NAME]"
select select
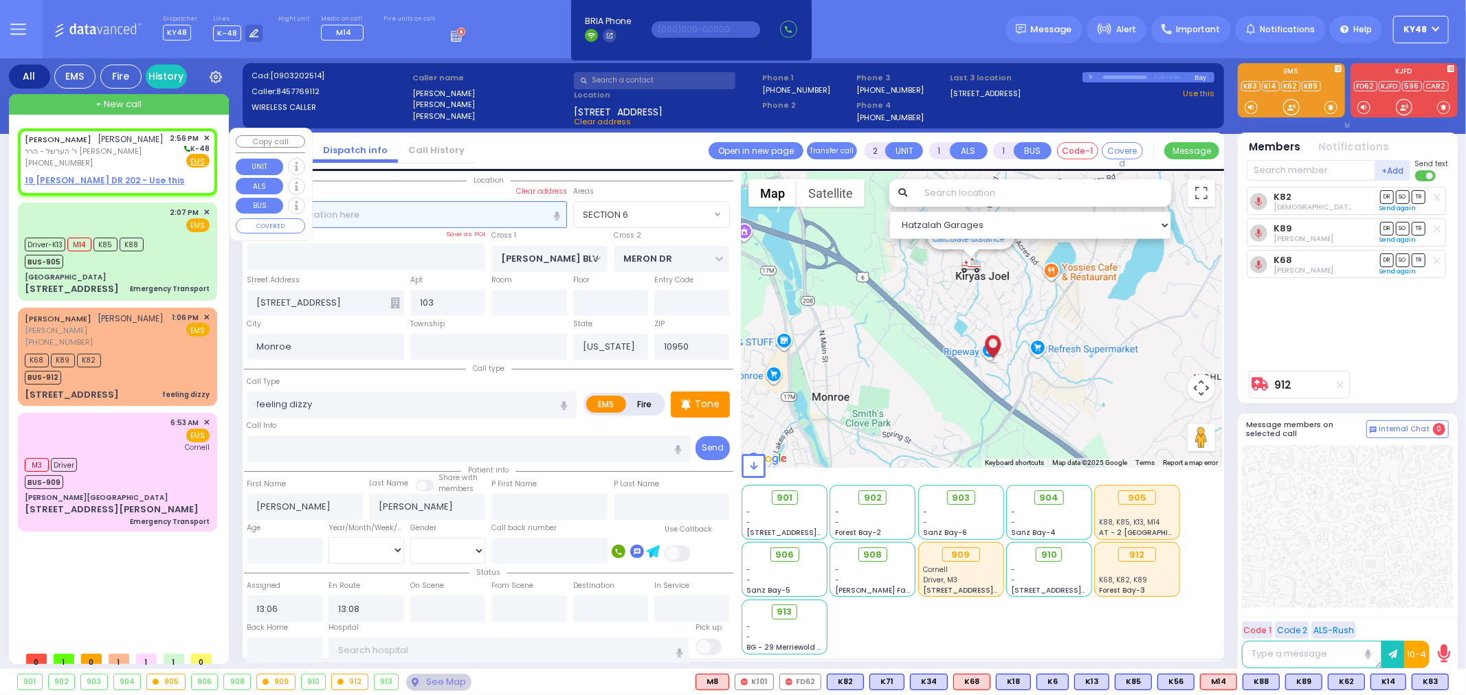
type input "14:56"
select select "Hatzalah Garages"
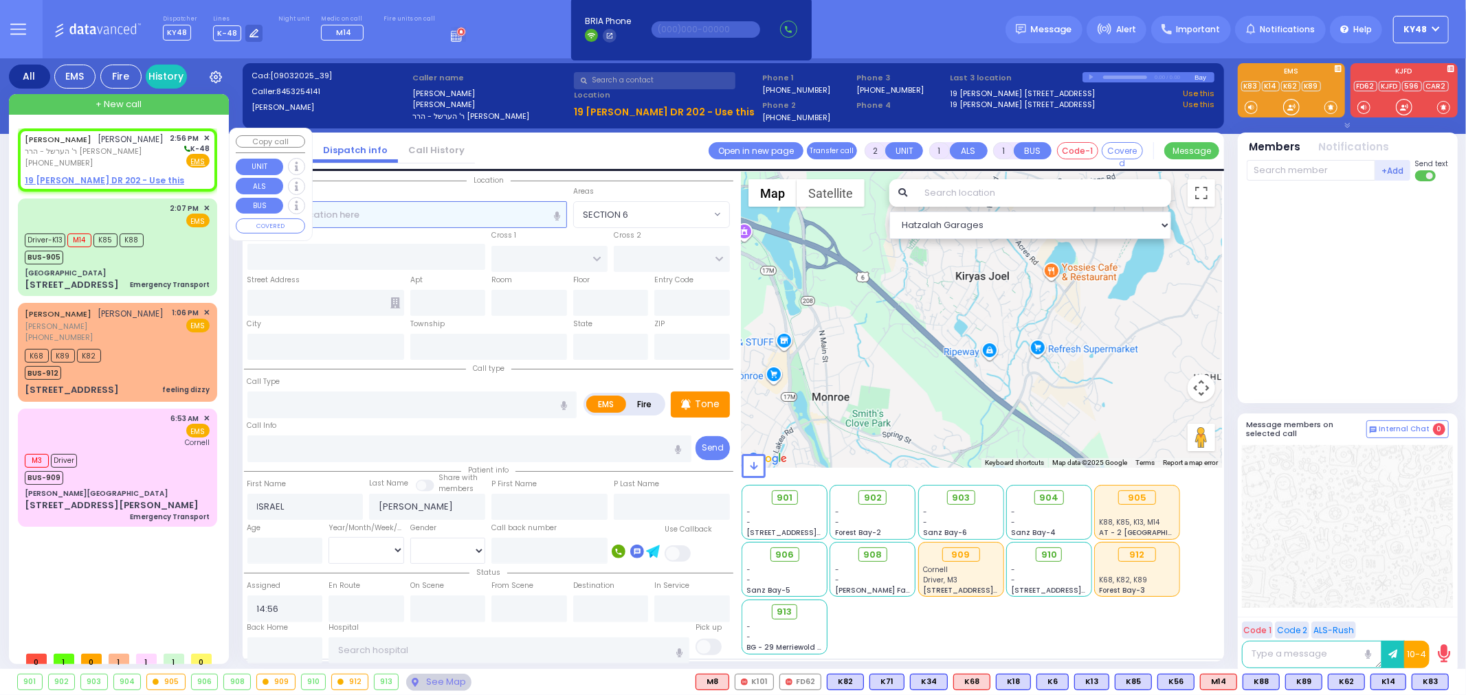
select select
radio input "true"
select select
select select "Hatzalah Garages"
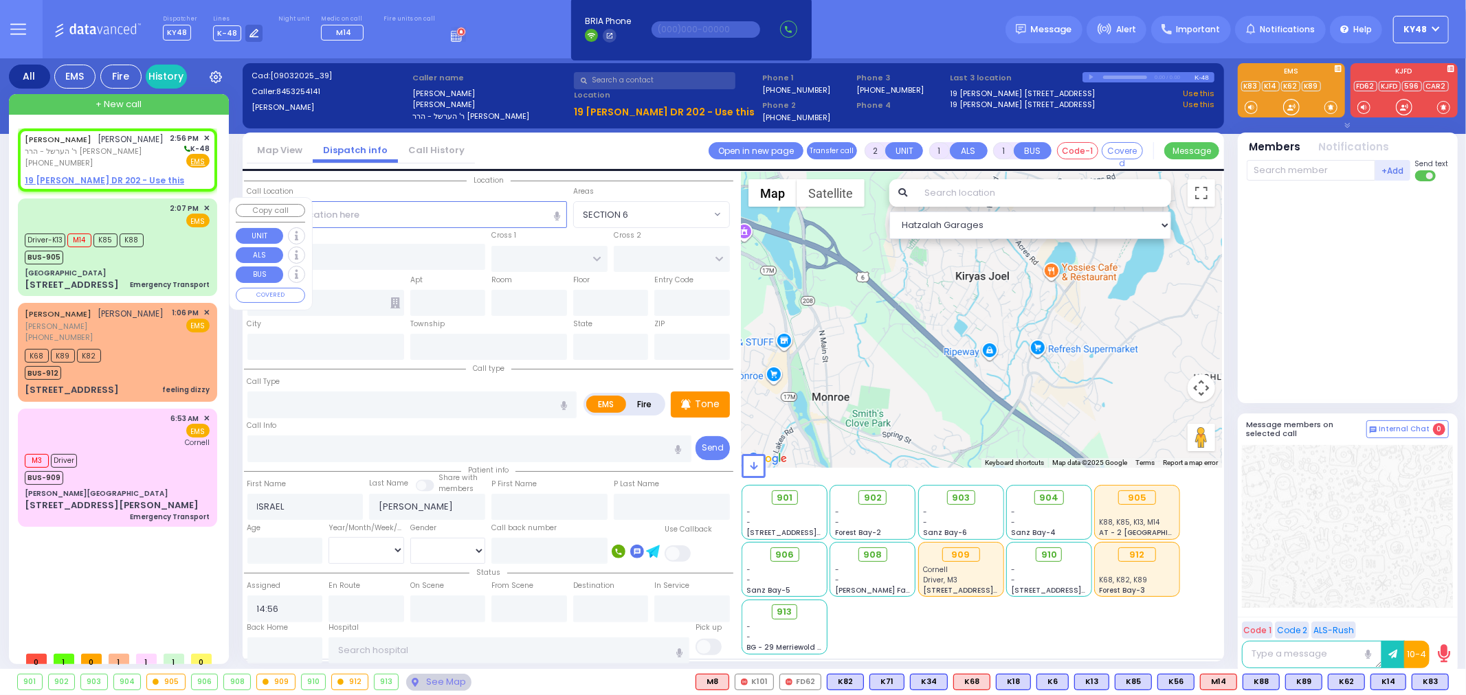
click at [174, 222] on div "EMS" at bounding box center [190, 221] width 40 height 14
type input "6"
select select
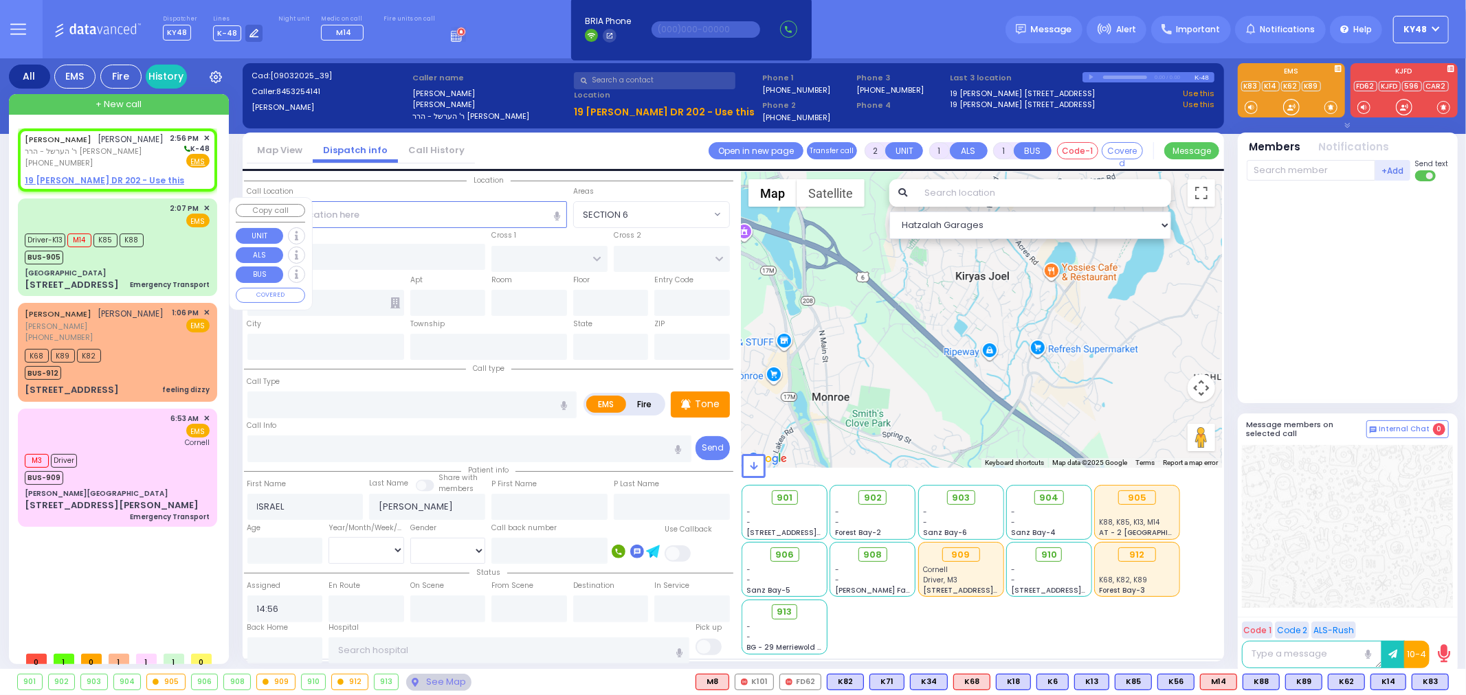
type input "Emergency Transport"
radio input "true"
type input "Krassie"
type input "[PERSON_NAME]"
type input "69"
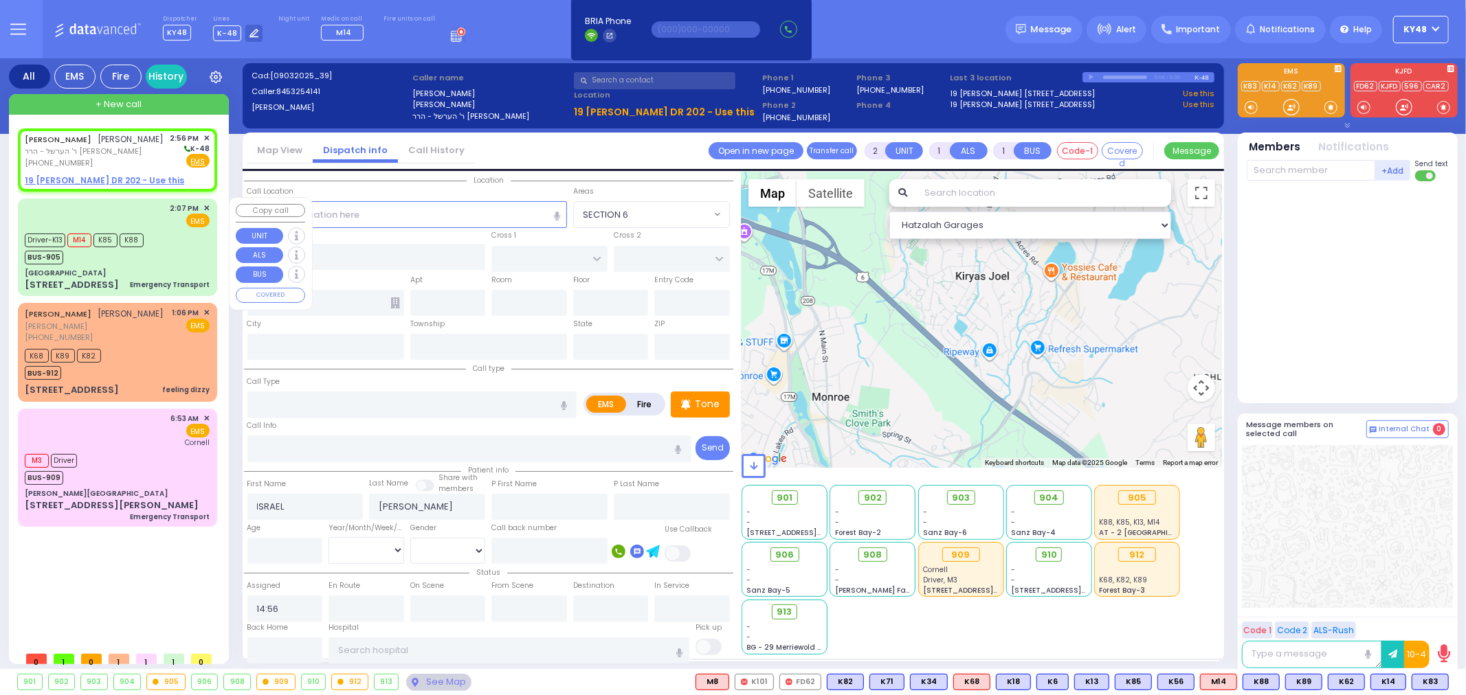
select select "Year"
select select "[DEMOGRAPHIC_DATA]"
type input "14:07"
type input "14:09"
type input "14:10"
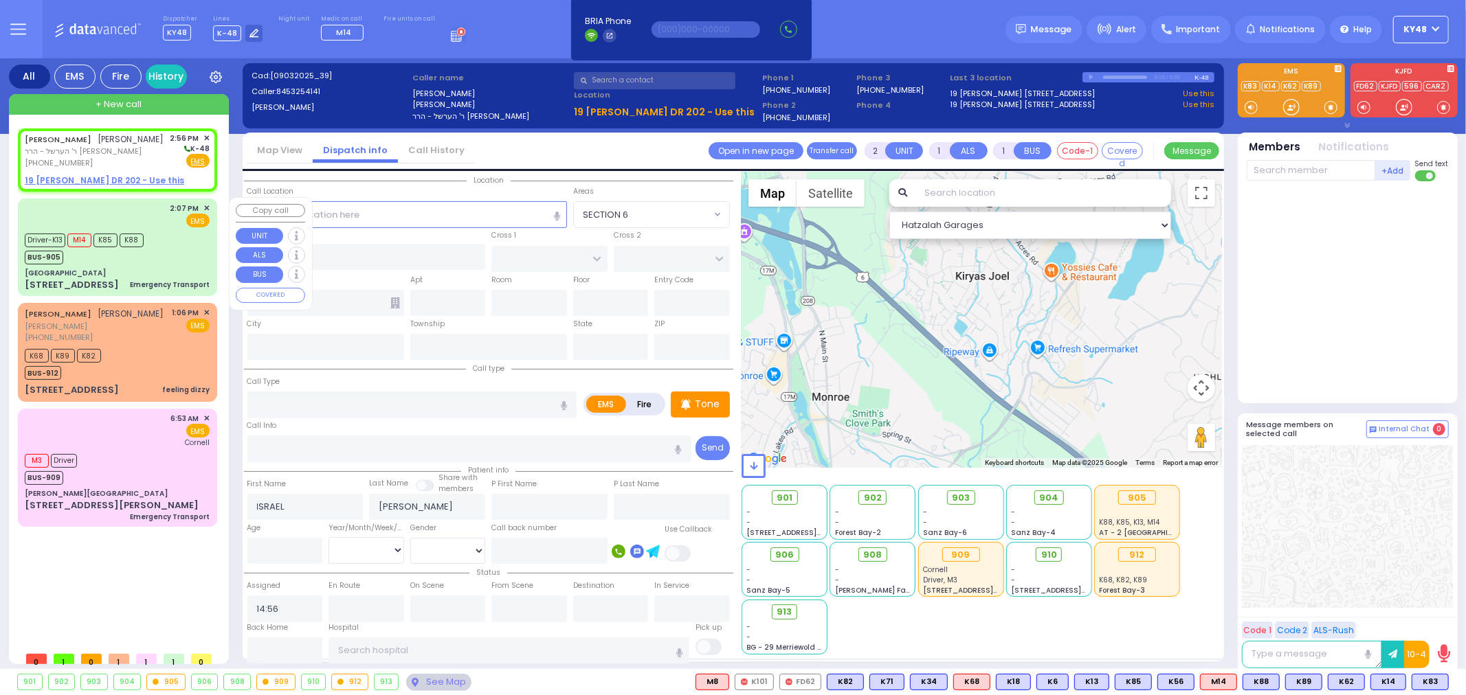
type input "14:31"
type input "[GEOGRAPHIC_DATA] [STREET_ADDRESS][PERSON_NAME]"
select select "Hatzalah Garages"
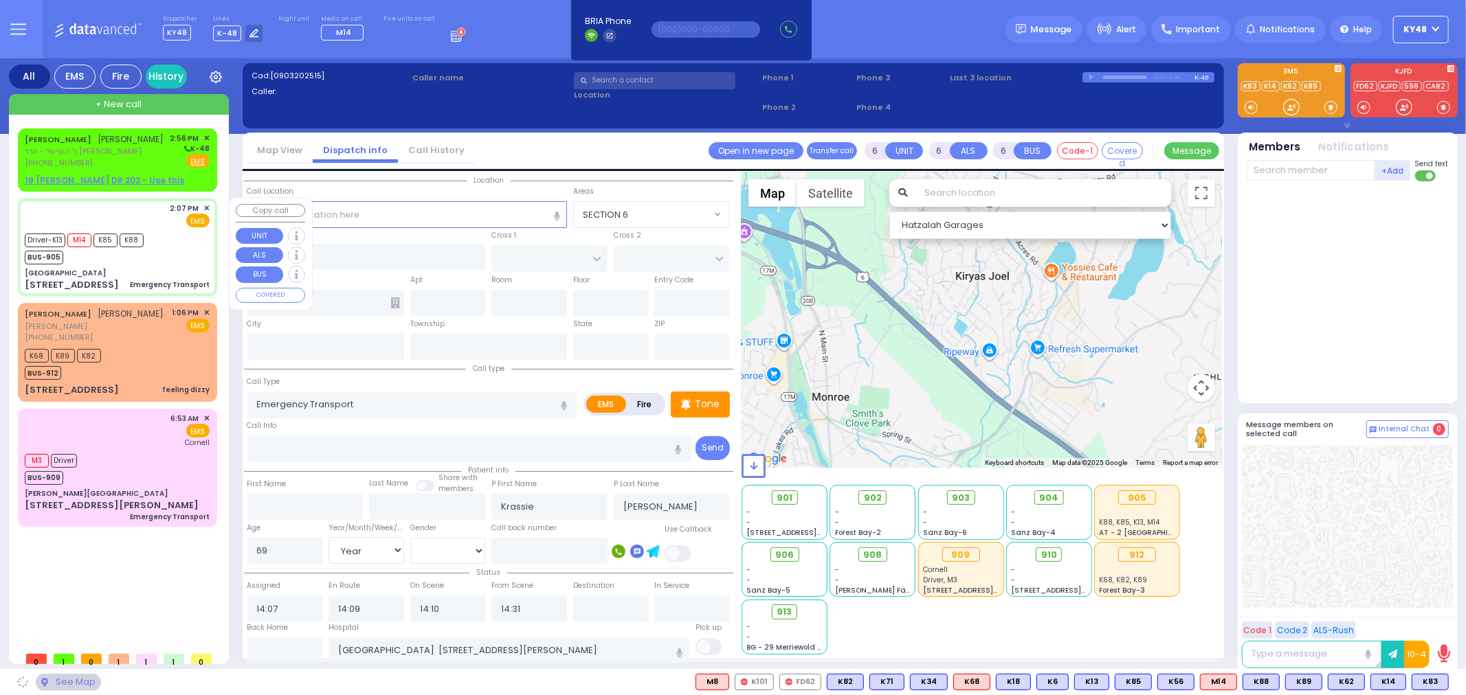
type input "[GEOGRAPHIC_DATA]"
type input "MERON DR"
type input "RATZFERT WAY"
type input "[STREET_ADDRESS]"
type input "8"
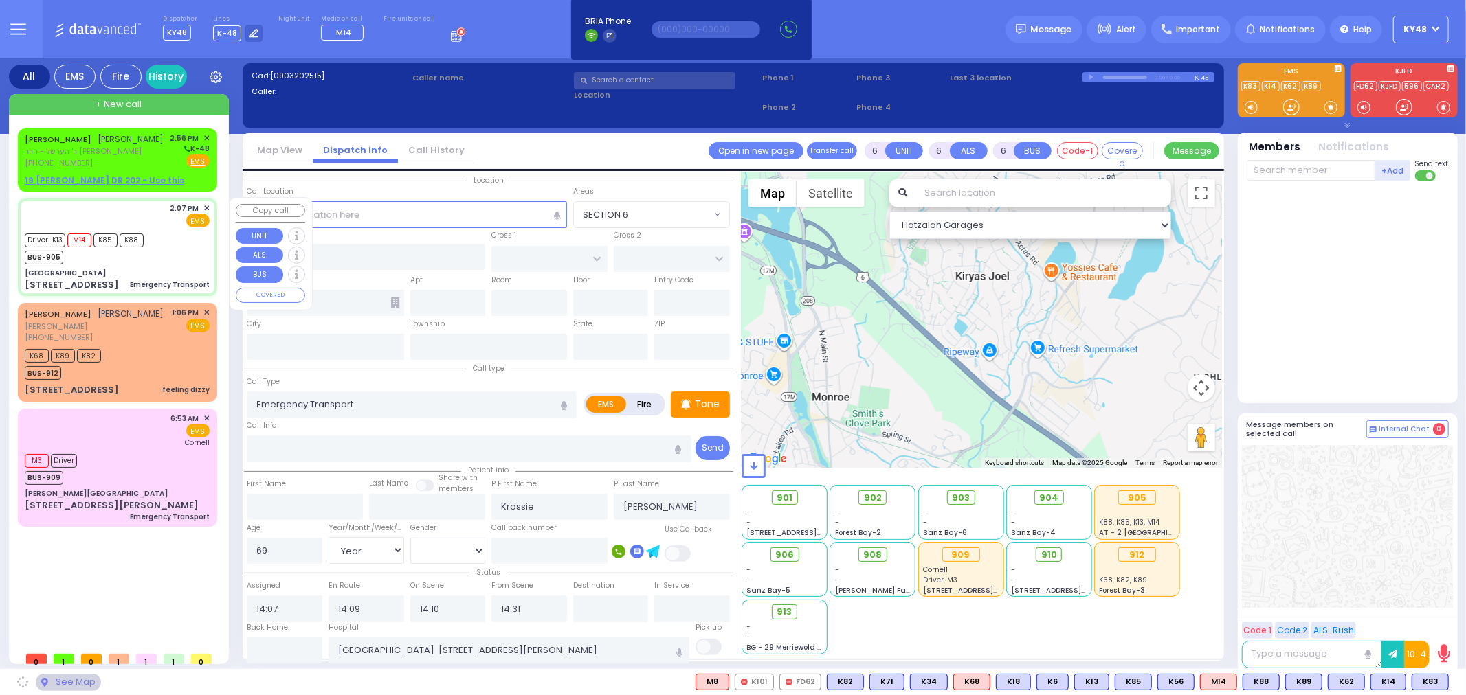
type input "3"
type input "[PERSON_NAME]"
type input "[US_STATE]"
type input "10930"
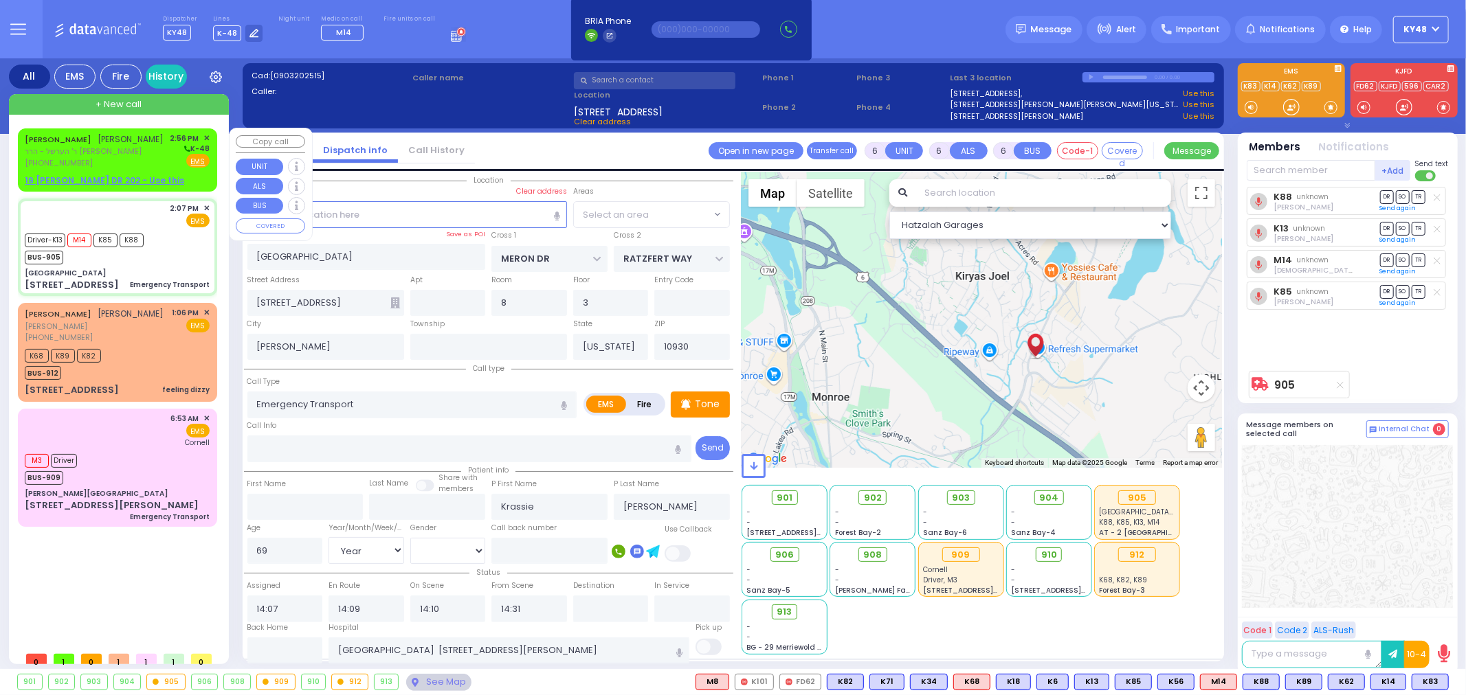
select select "SECTION 6"
click at [176, 180] on div "19 [PERSON_NAME] DR 202 - Use this" at bounding box center [117, 181] width 185 height 12
type input "2"
type input "1"
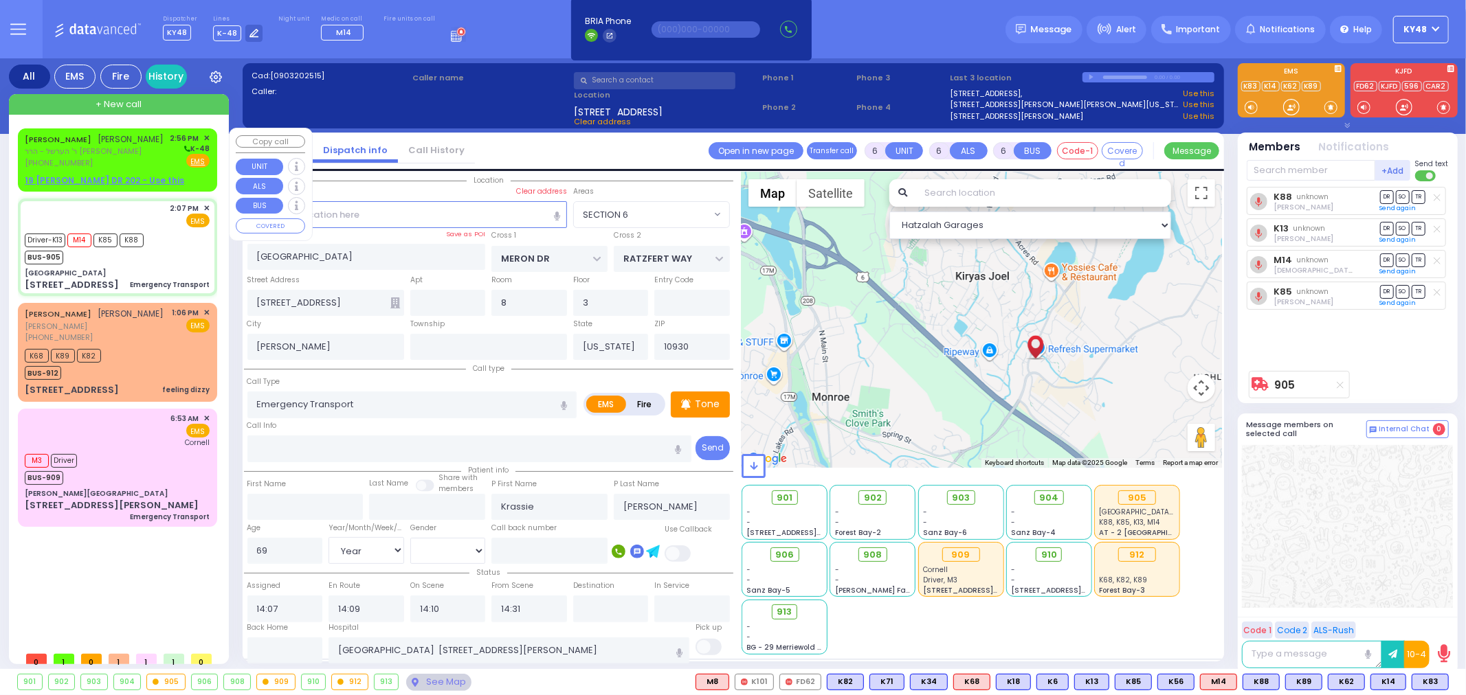
select select
radio input "true"
type input "ISRAEL"
type input "[PERSON_NAME]"
select select
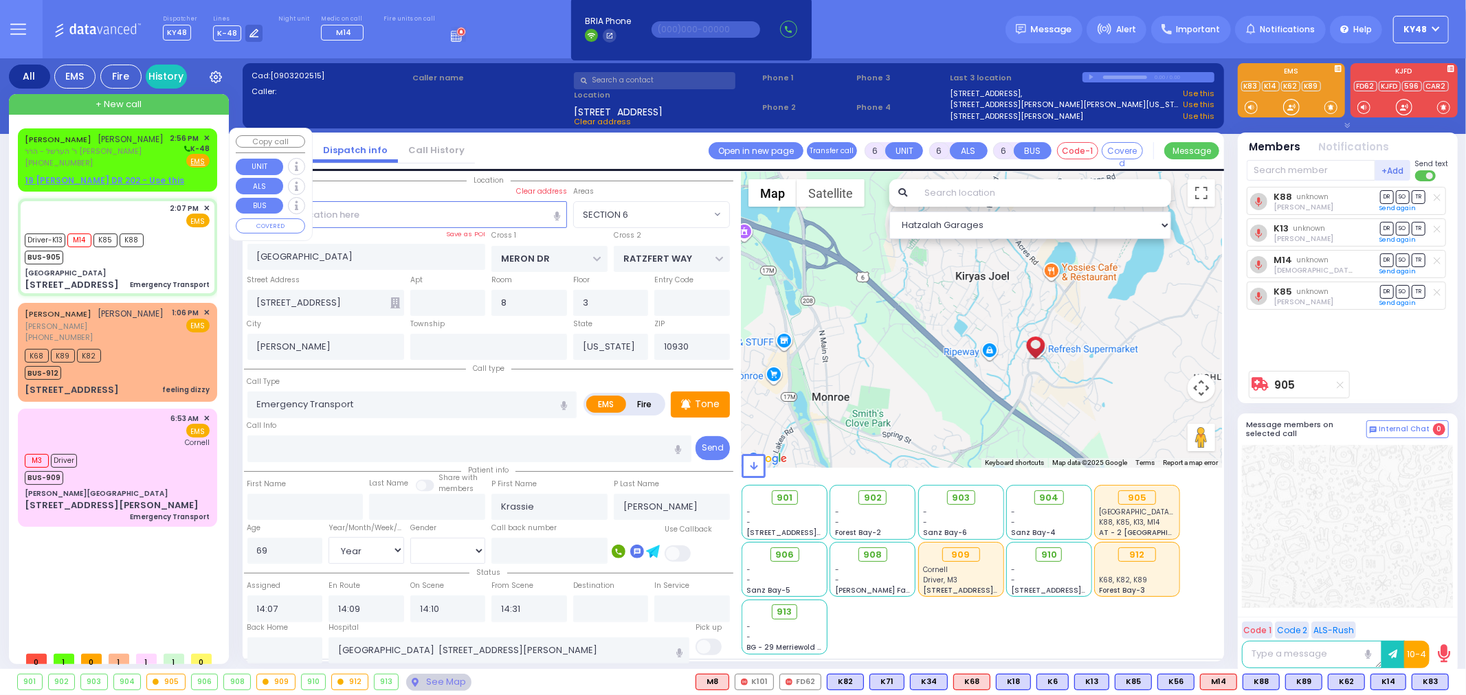
select select
type input "14:56"
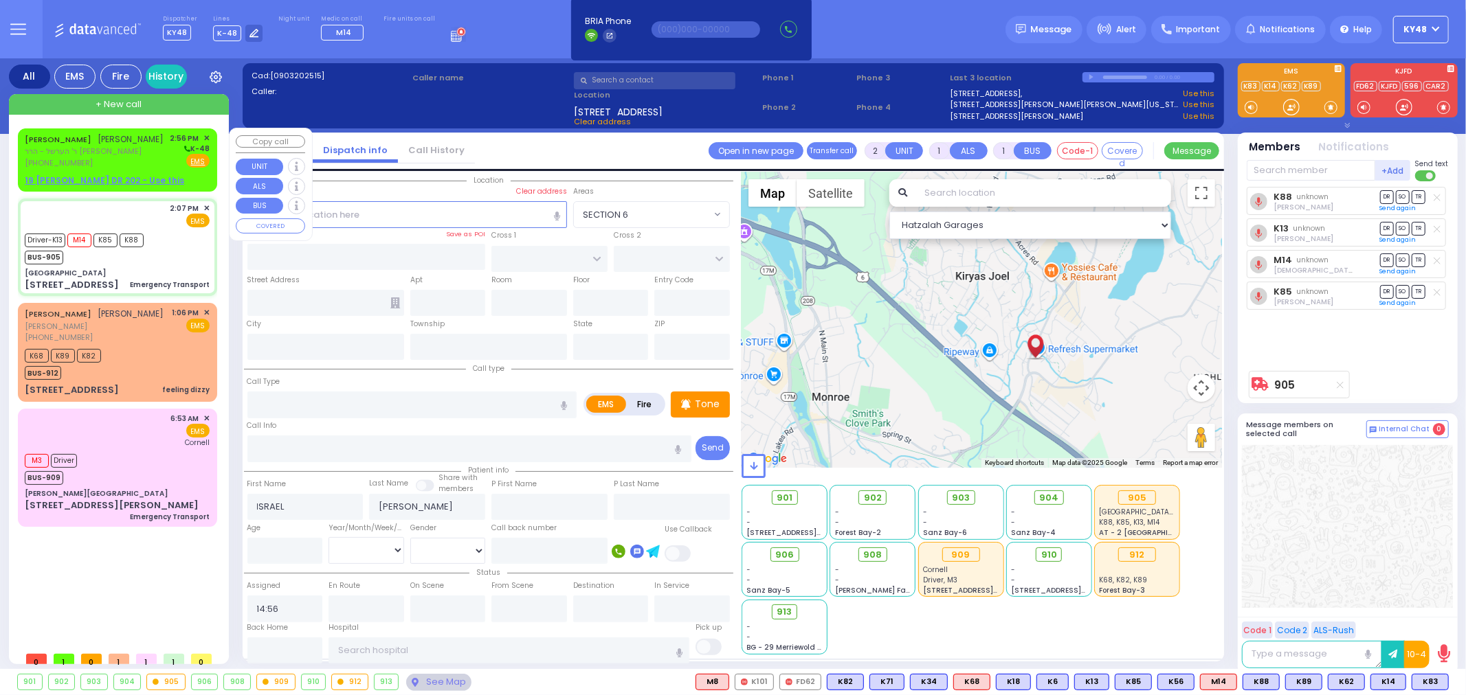
select select "Hatzalah Garages"
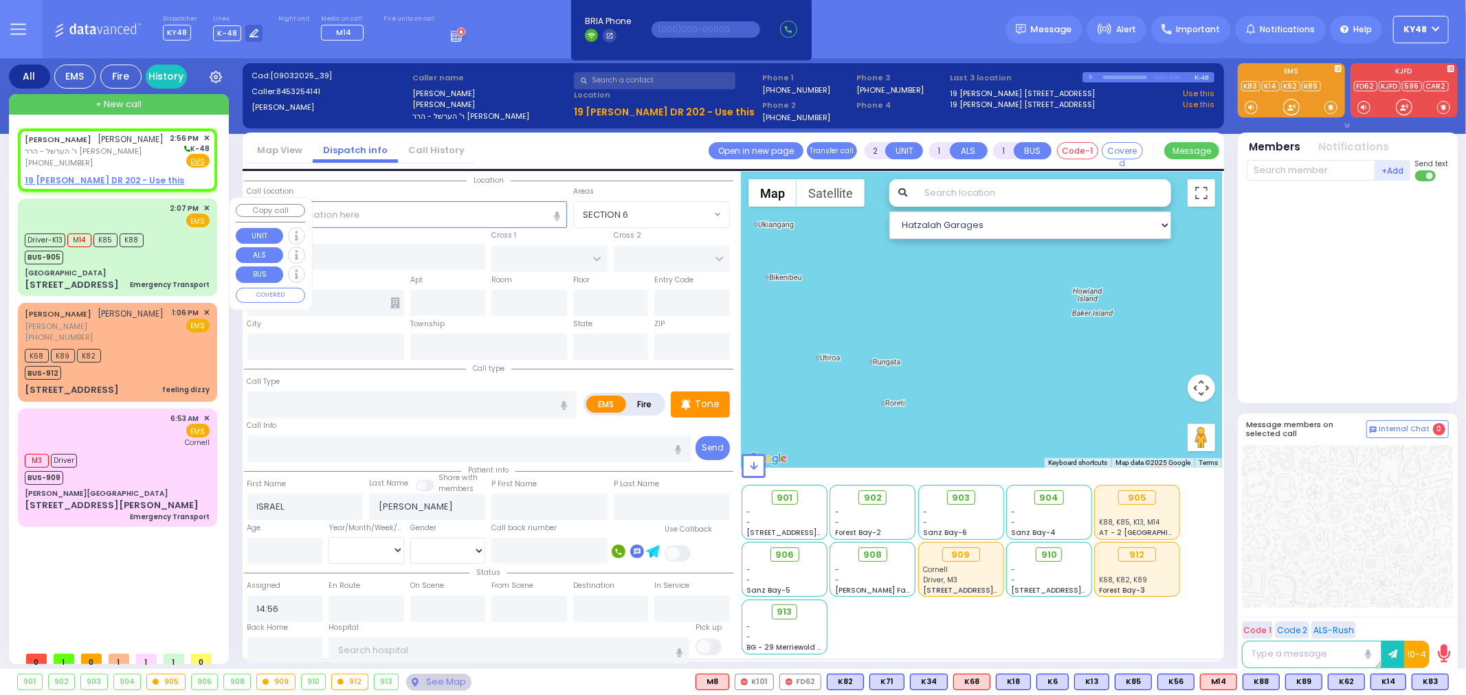
click at [210, 265] on div "2:07 PM ✕ EMS M14 K85" at bounding box center [118, 247] width 194 height 93
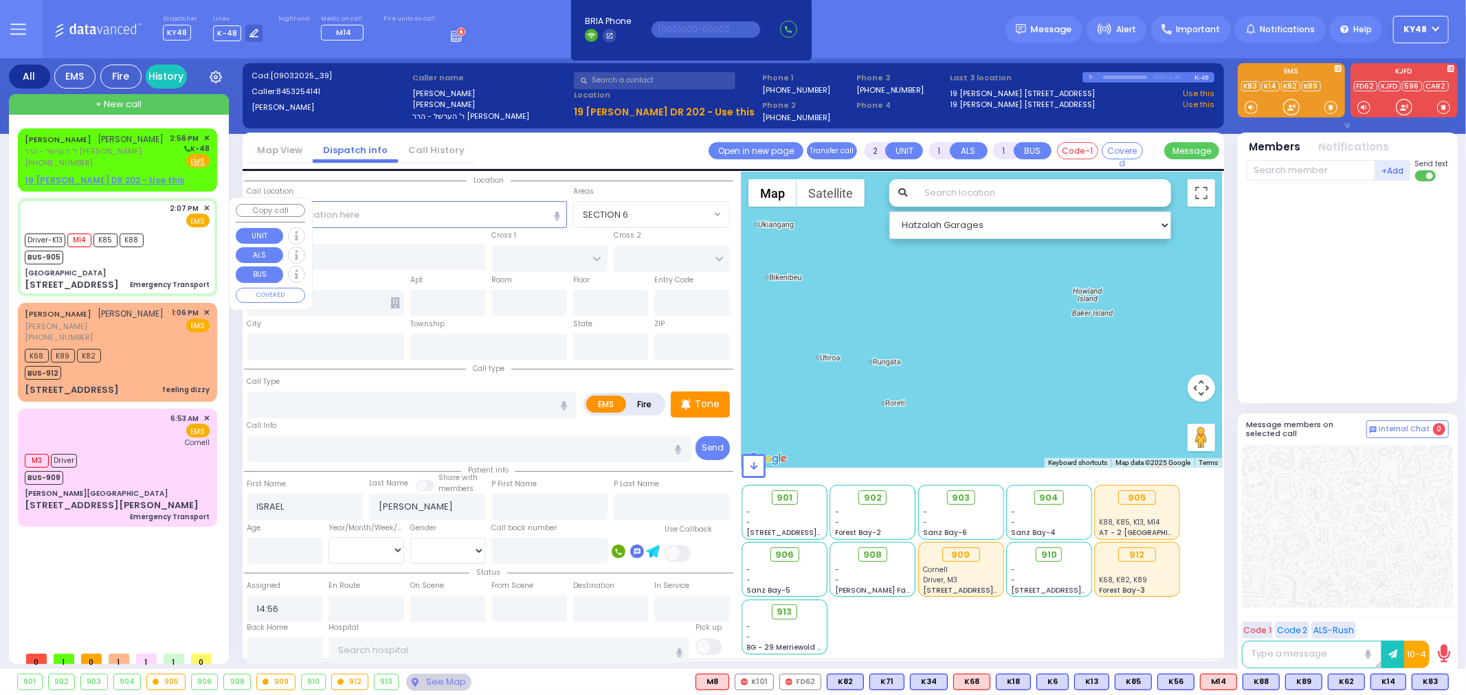
type input "6"
select select
type input "Emergency Transport"
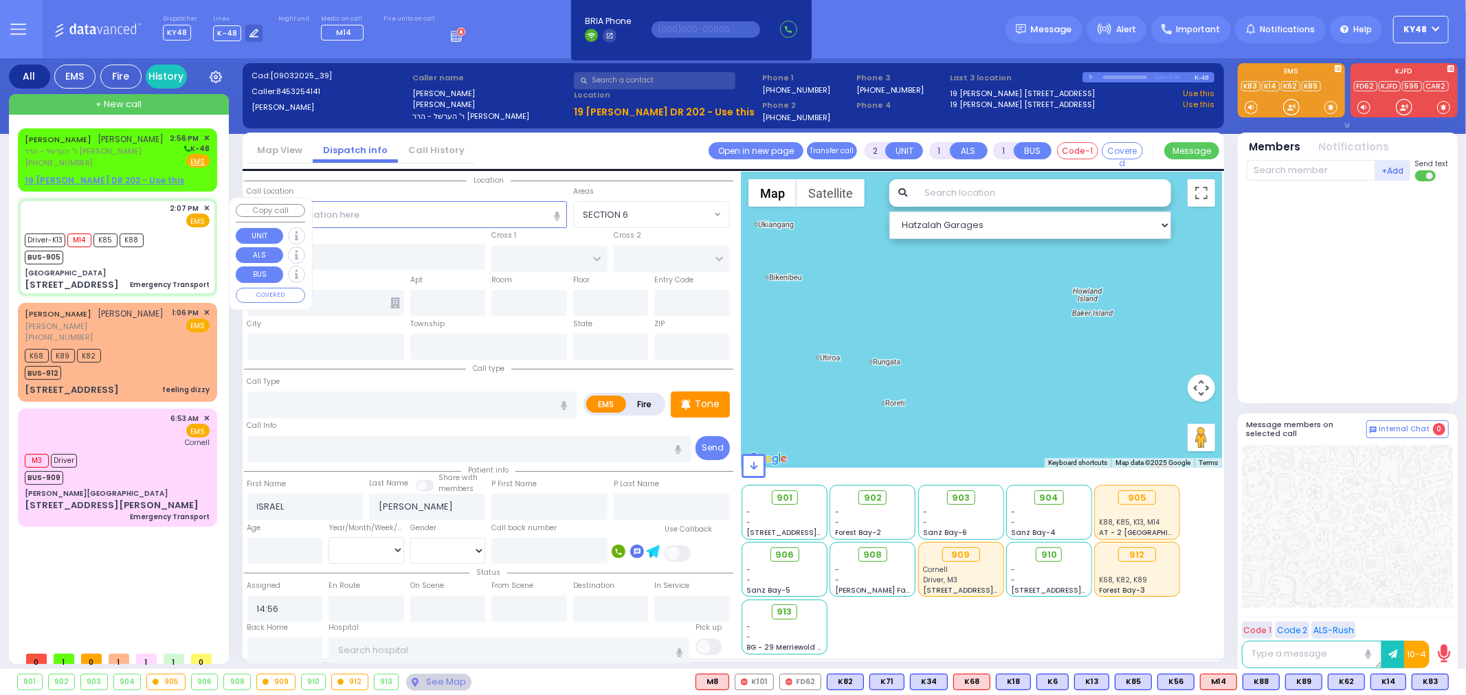
radio input "true"
type input "Krassie"
type input "[PERSON_NAME]"
type input "69"
select select "Year"
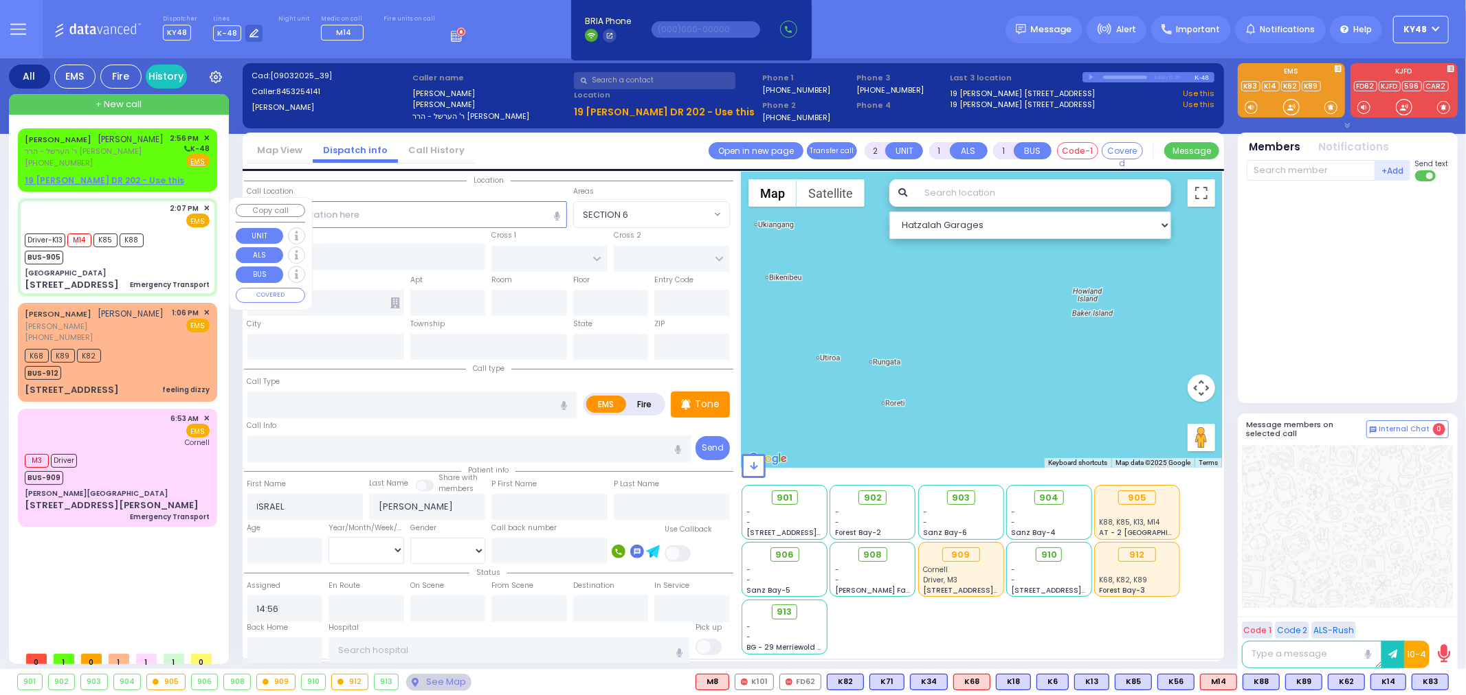
select select "[DEMOGRAPHIC_DATA]"
type input "14:07"
type input "14:09"
type input "14:10"
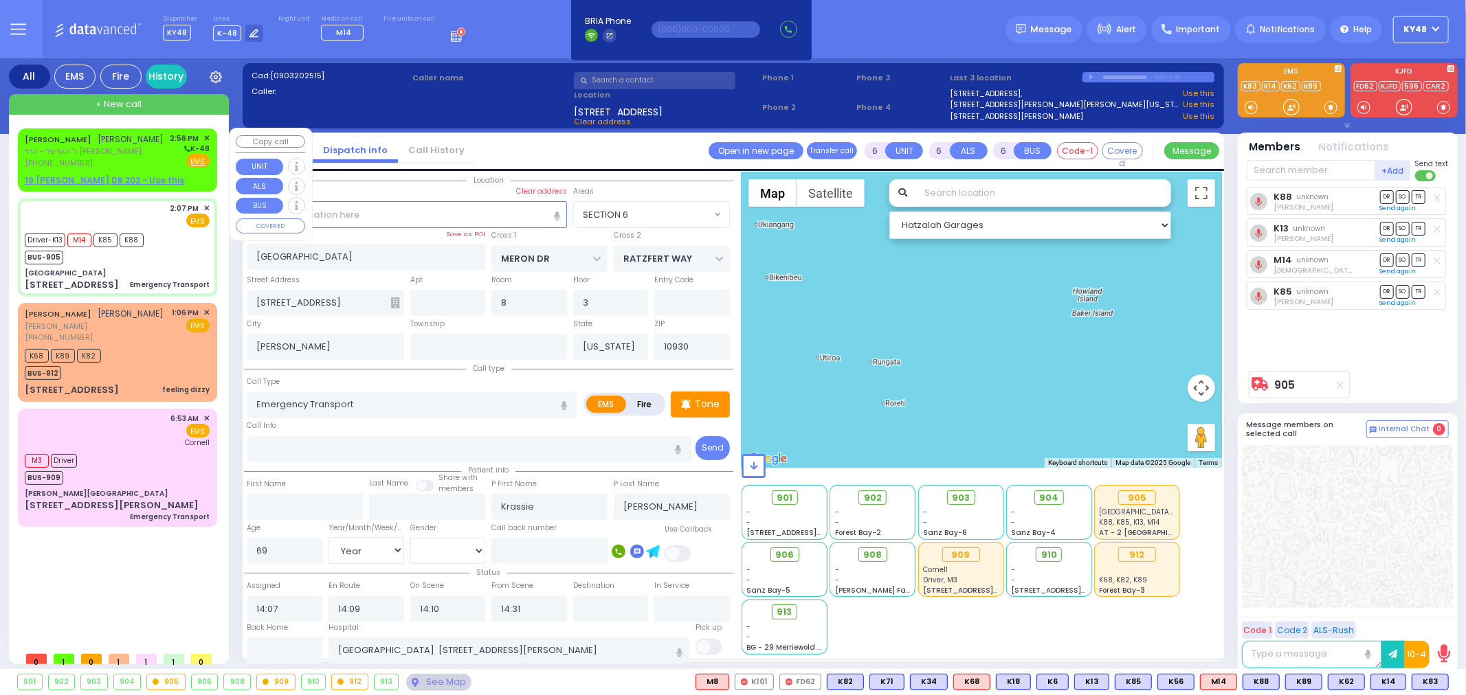
click at [181, 183] on div "19 [PERSON_NAME] DR 202 - Use this" at bounding box center [117, 181] width 185 height 12
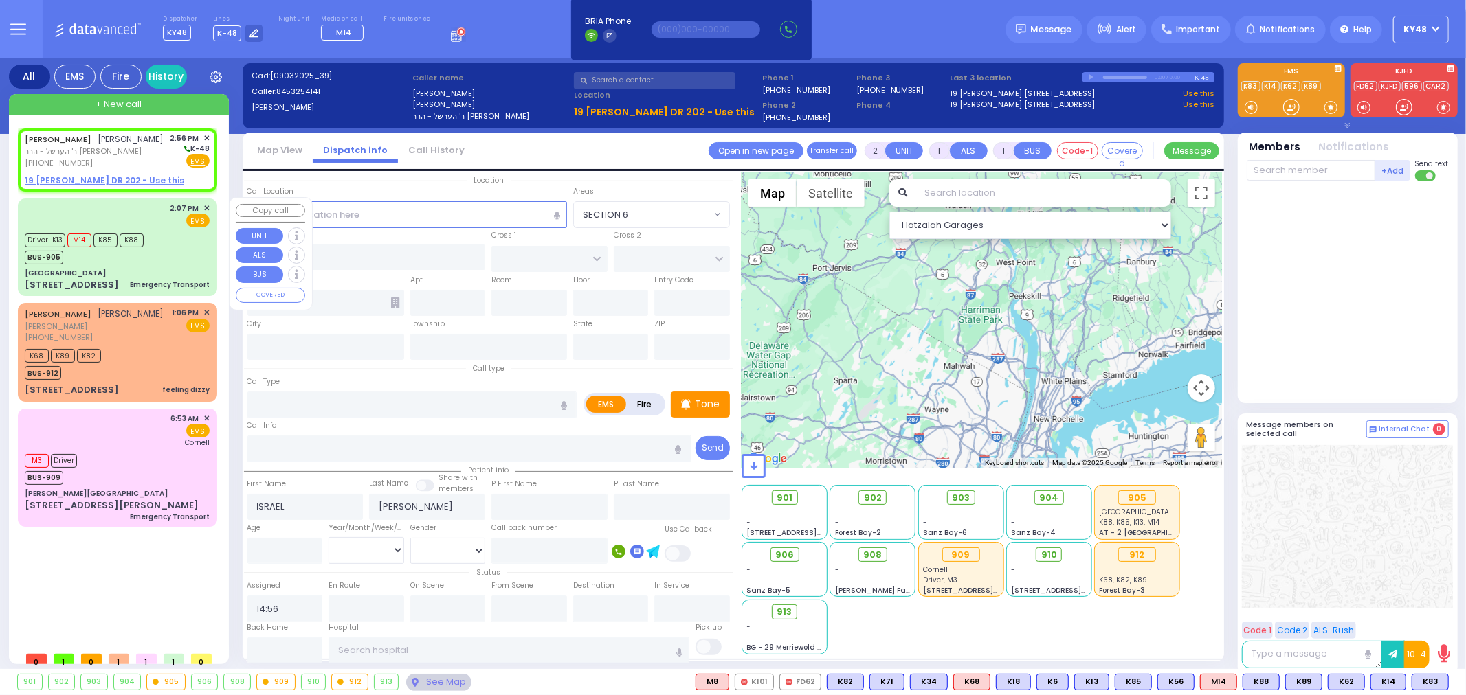
click at [192, 235] on div "Driver-K13 M14 K85 K88 BUS-905" at bounding box center [117, 247] width 185 height 34
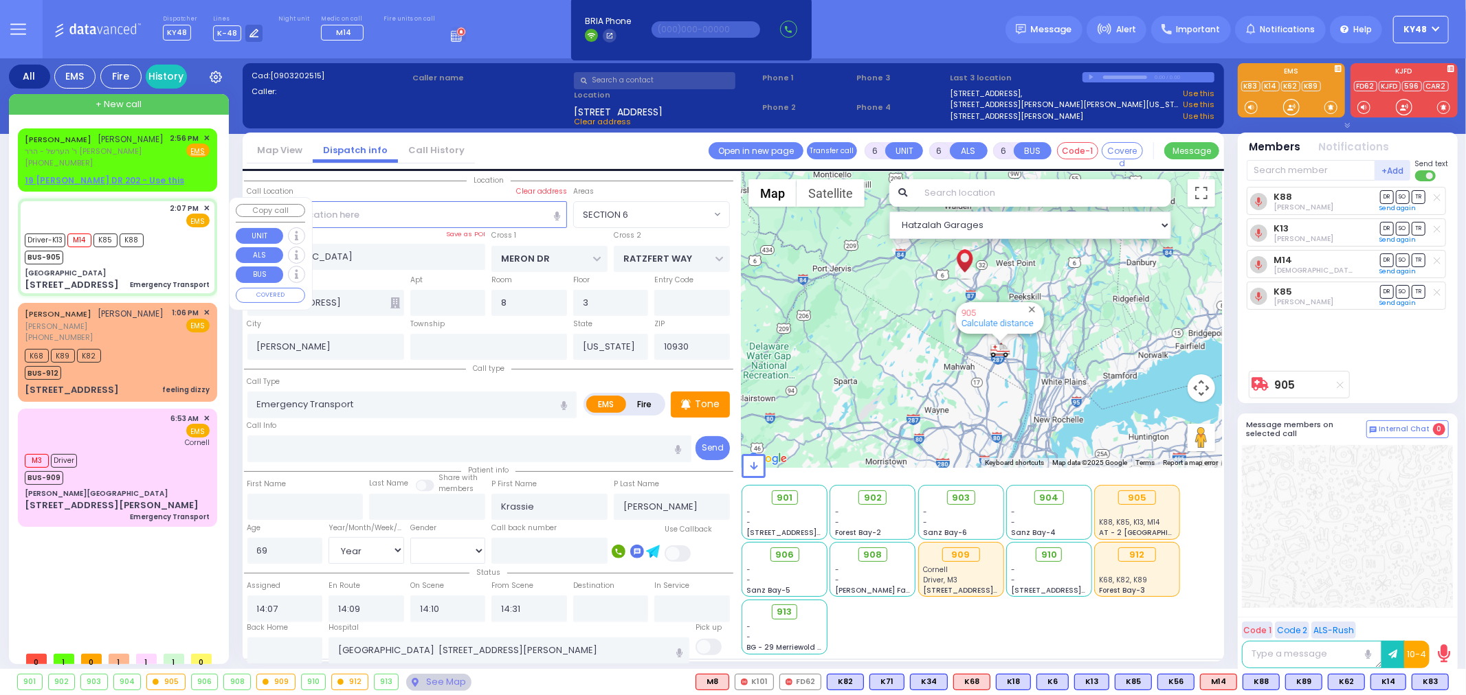
click at [148, 268] on div "[GEOGRAPHIC_DATA]" at bounding box center [117, 273] width 185 height 10
click at [702, 397] on p "Tone" at bounding box center [707, 404] width 25 height 14
click at [1295, 110] on div at bounding box center [1291, 107] width 14 height 14
click at [204, 186] on div "19 [PERSON_NAME] DR 202 - Use this" at bounding box center [117, 181] width 185 height 12
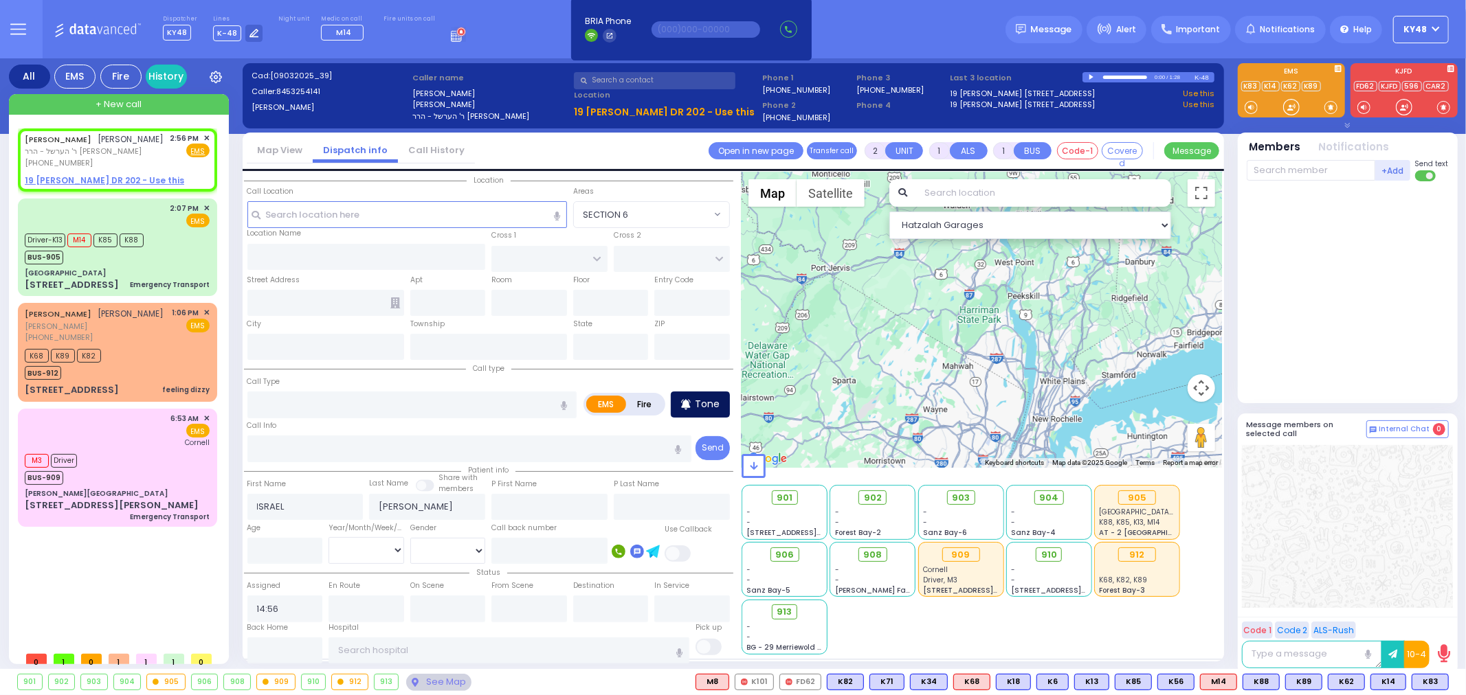
click at [697, 397] on p "Tone" at bounding box center [707, 404] width 25 height 14
click at [1290, 113] on div at bounding box center [1291, 107] width 14 height 14
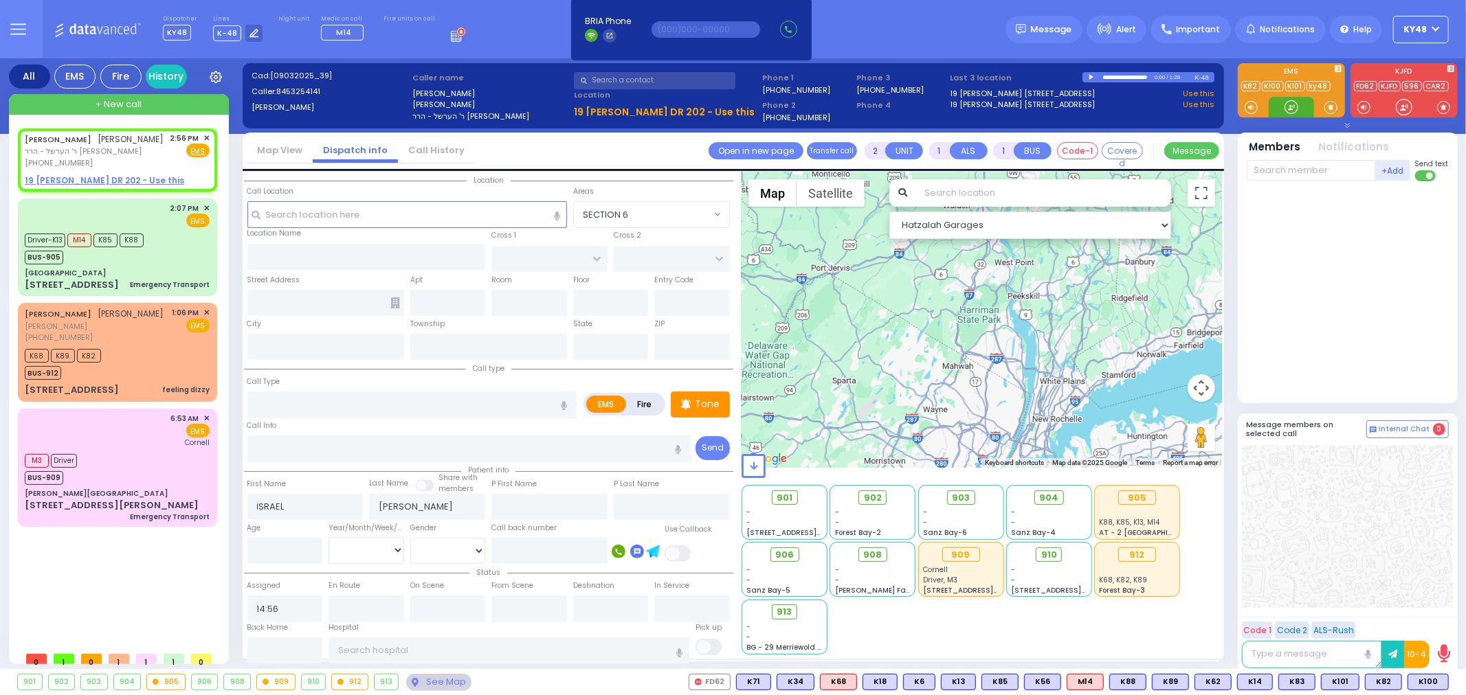
drag, startPoint x: 1293, startPoint y: 111, endPoint x: 1297, endPoint y: 118, distance: 8.3
click at [1297, 118] on div "EMS" at bounding box center [1347, 95] width 231 height 65
click at [146, 362] on div "K68 K89 K82 BUS-912" at bounding box center [117, 363] width 185 height 34
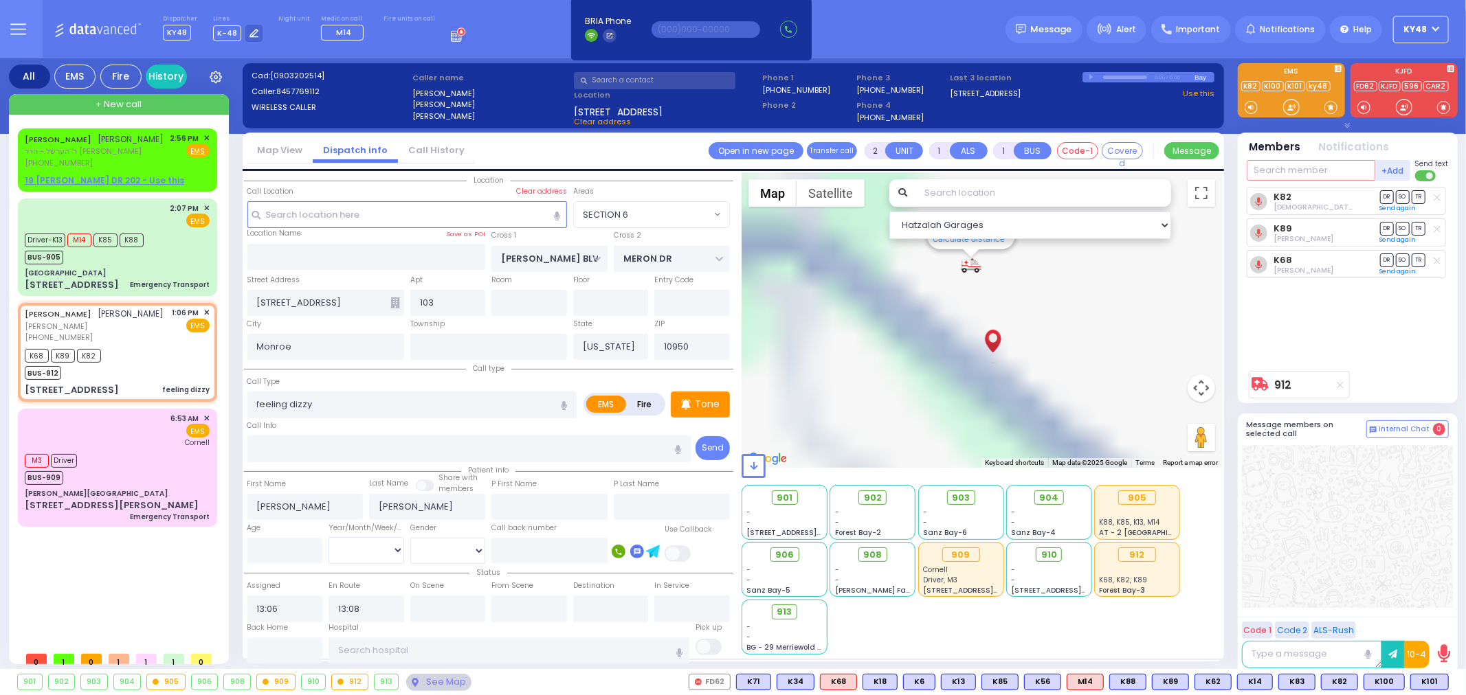
click at [1282, 169] on input "text" at bounding box center [1311, 170] width 129 height 21
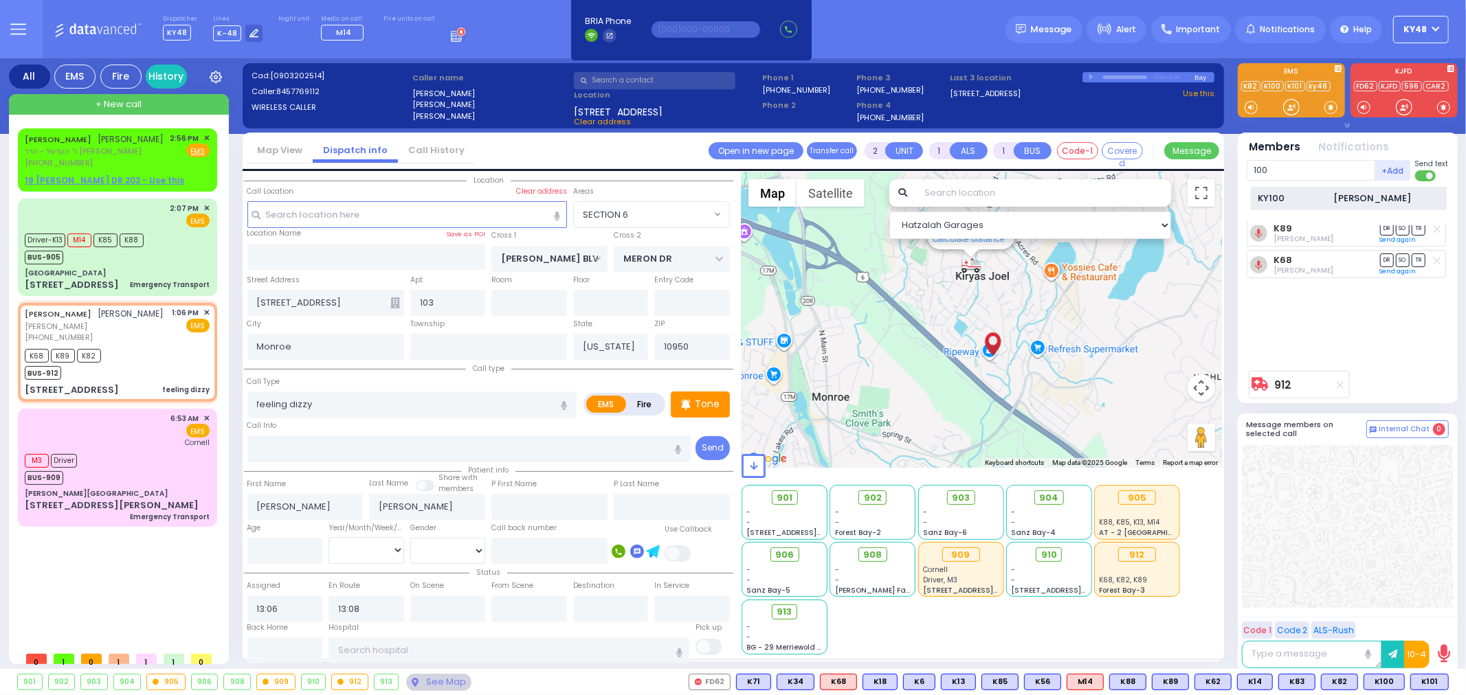
click at [1282, 194] on div "KY100" at bounding box center [1292, 199] width 69 height 14
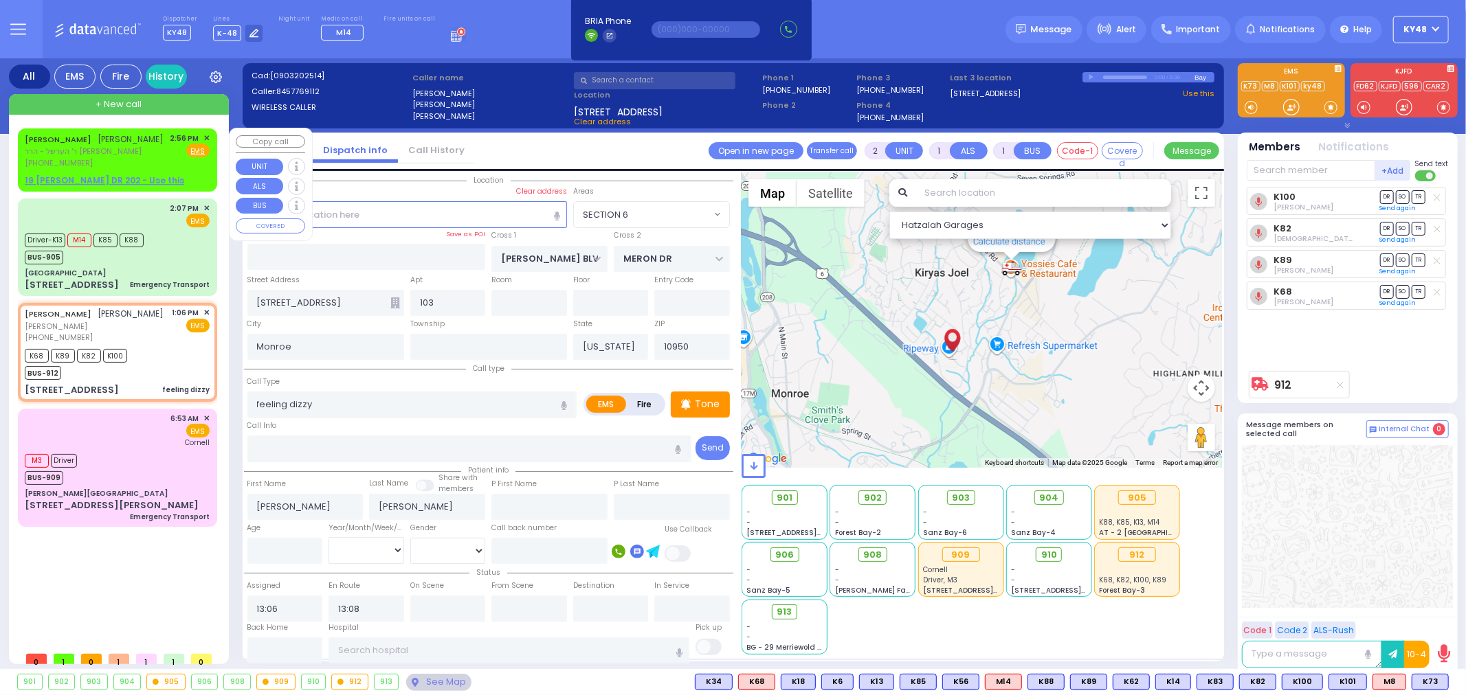
click at [131, 149] on span "ר' הערשל - הרר [PERSON_NAME]" at bounding box center [94, 152] width 139 height 12
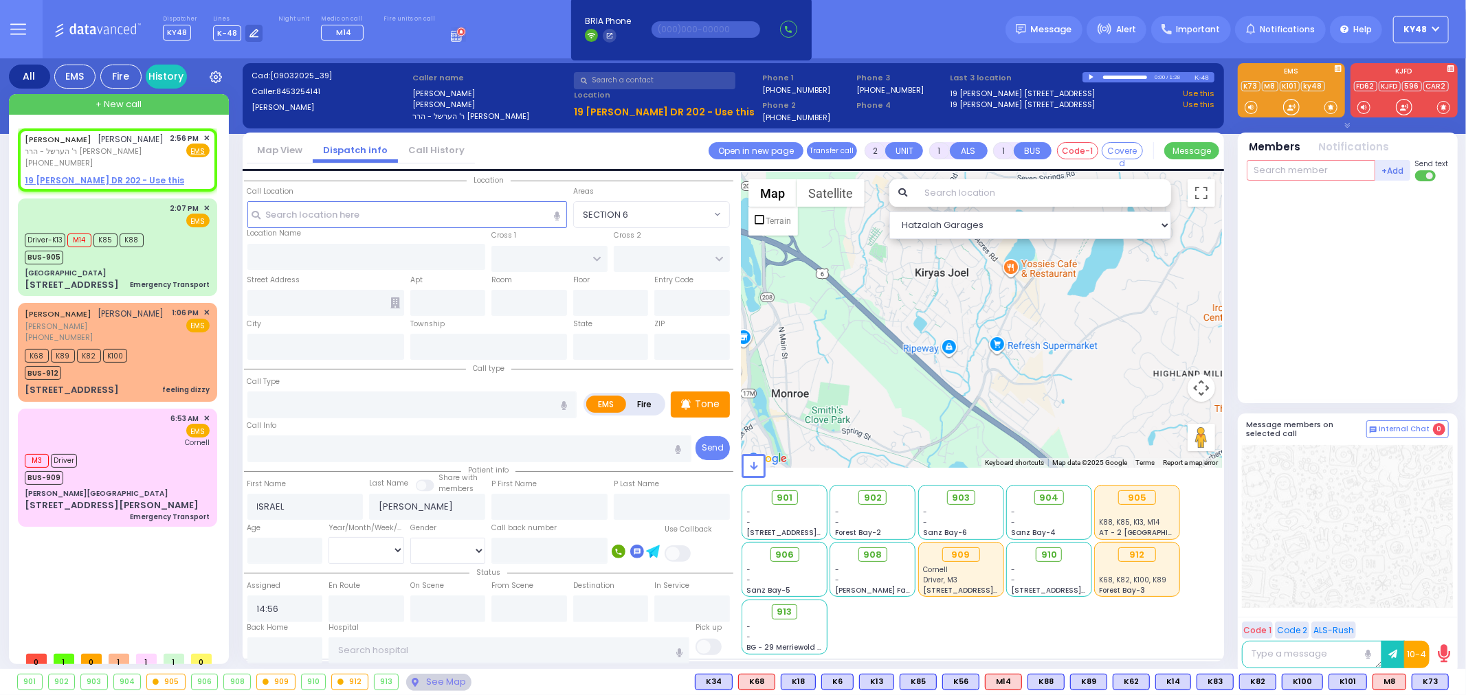
click at [1278, 168] on input "text" at bounding box center [1311, 170] width 129 height 21
click at [1269, 194] on div "KY82" at bounding box center [1292, 199] width 69 height 14
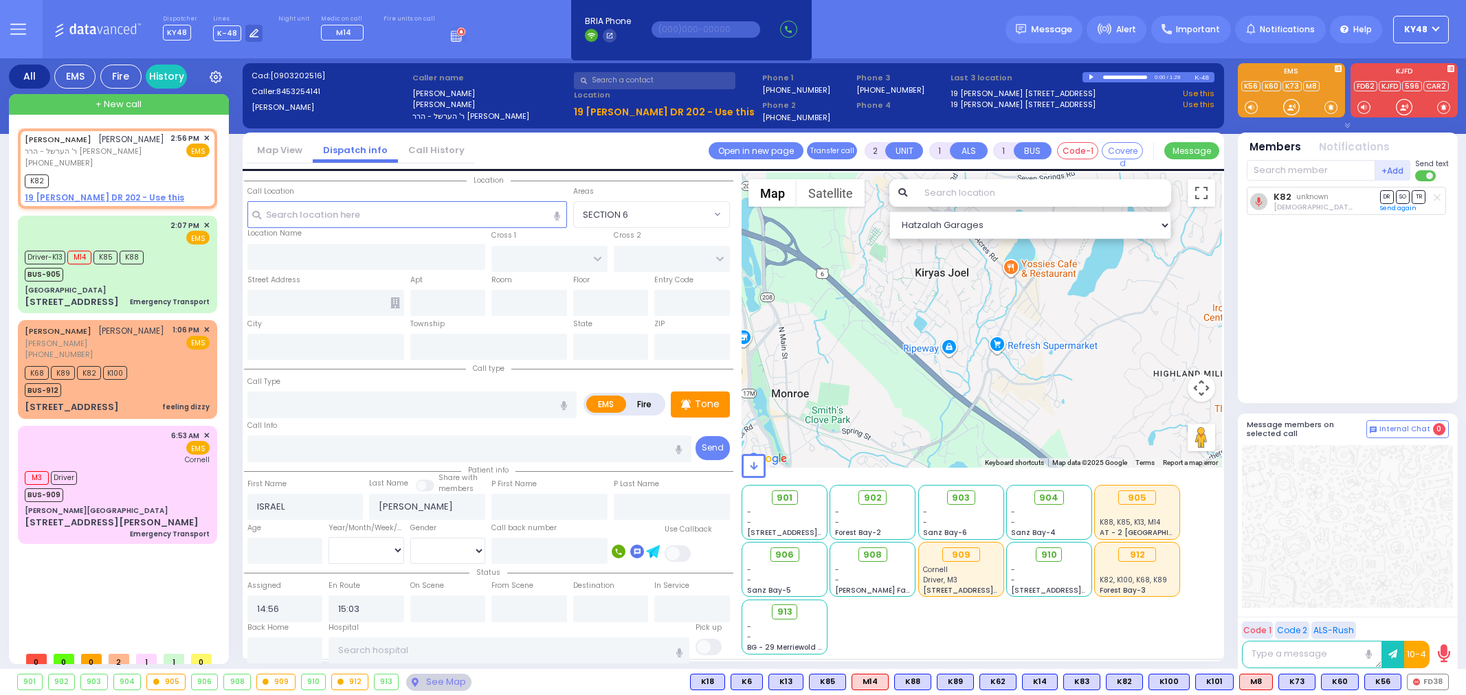
select select
click at [207, 134] on span "✕" at bounding box center [206, 139] width 6 height 12
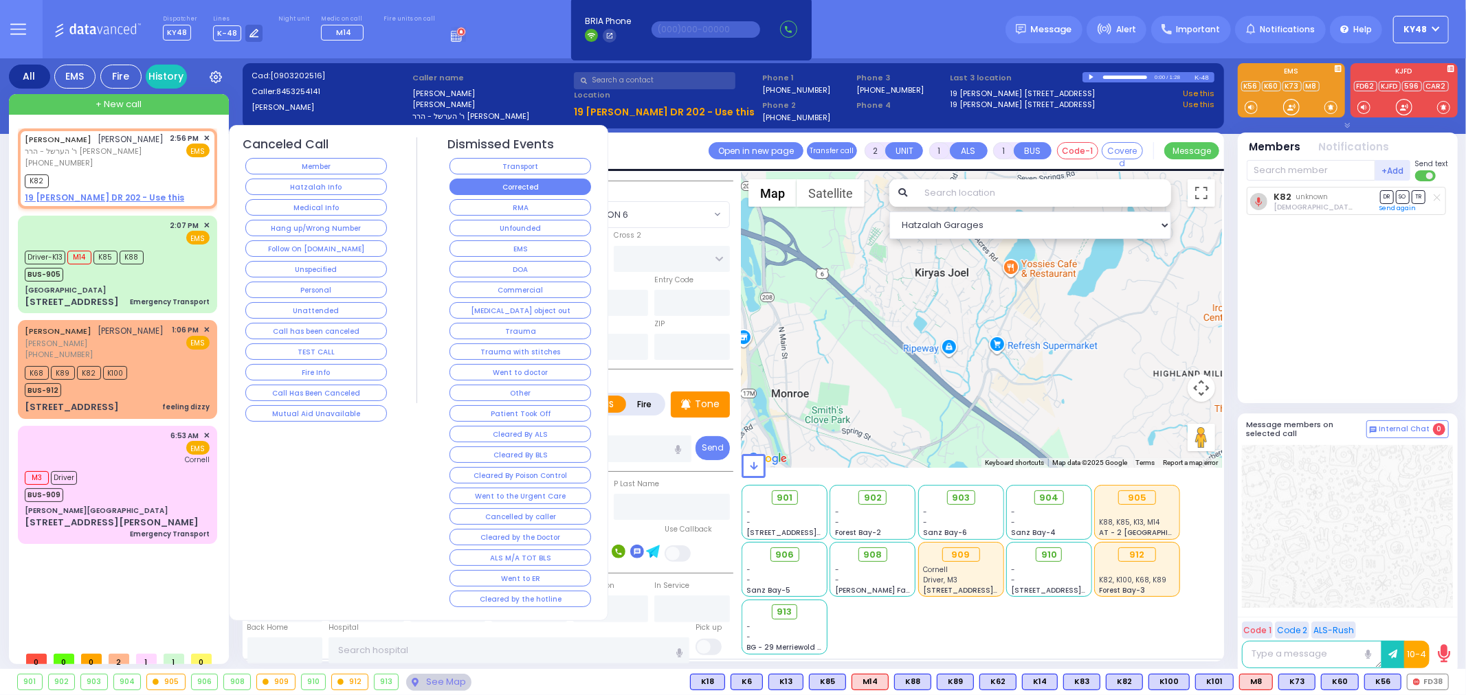
click at [502, 180] on button "Corrected" at bounding box center [520, 187] width 142 height 16
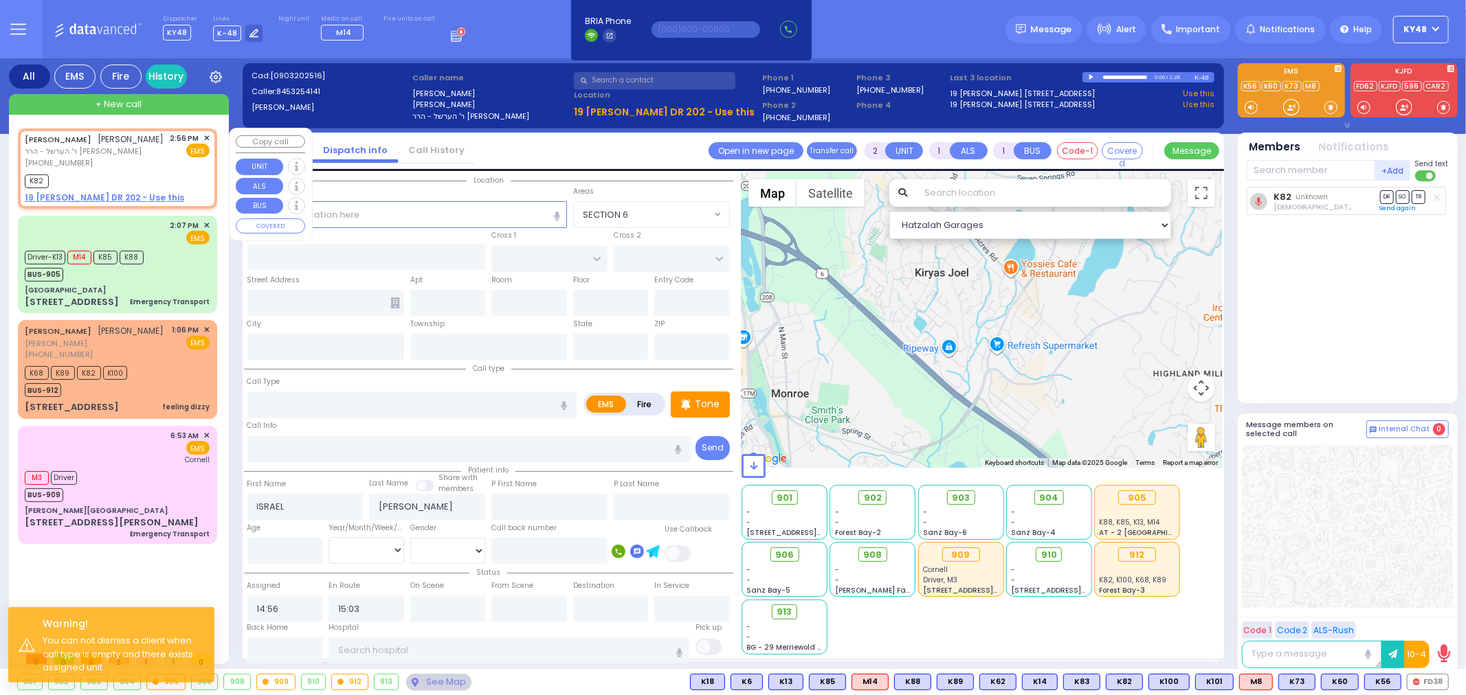
click at [125, 192] on u "19 [PERSON_NAME] DR 202 - Use this" at bounding box center [104, 198] width 159 height 12
select select
radio input "true"
select select
select select "Hatzalah Garages"
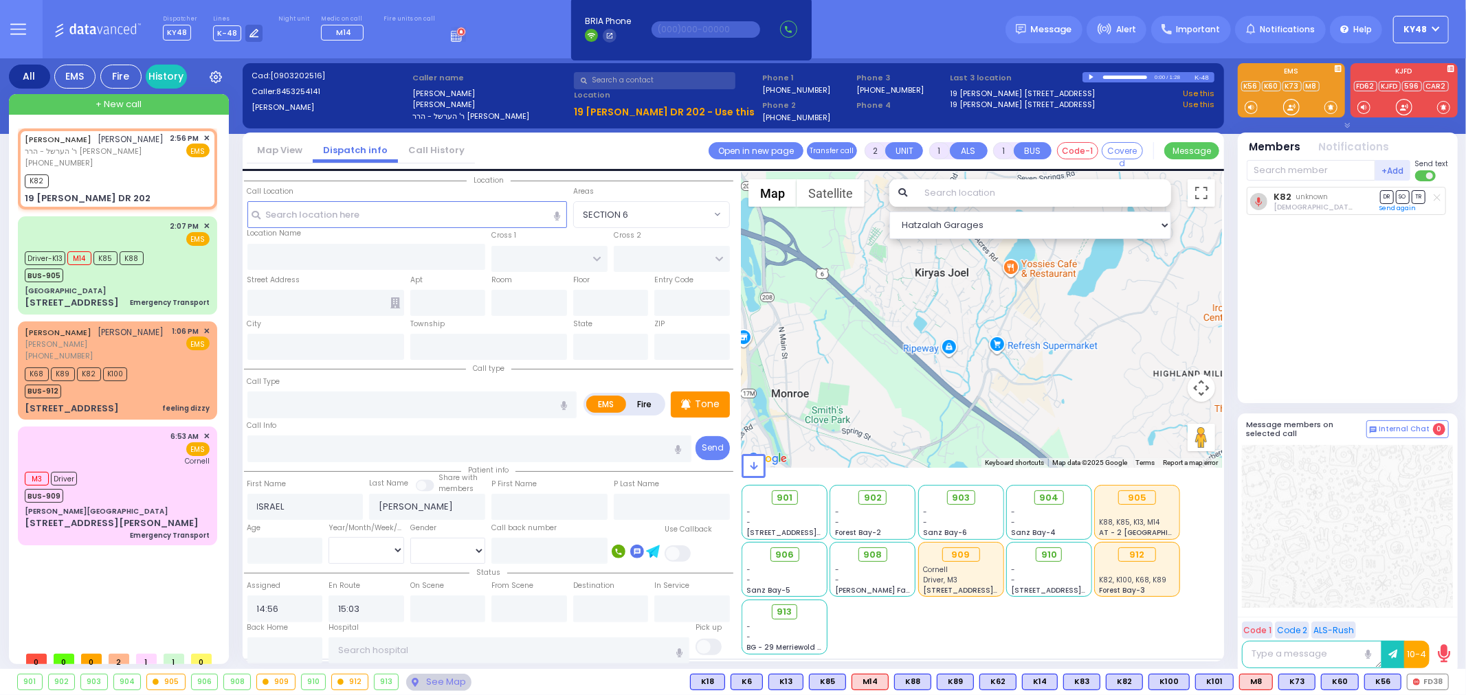
select select
radio input "true"
select select
select select "Hatzalah Garages"
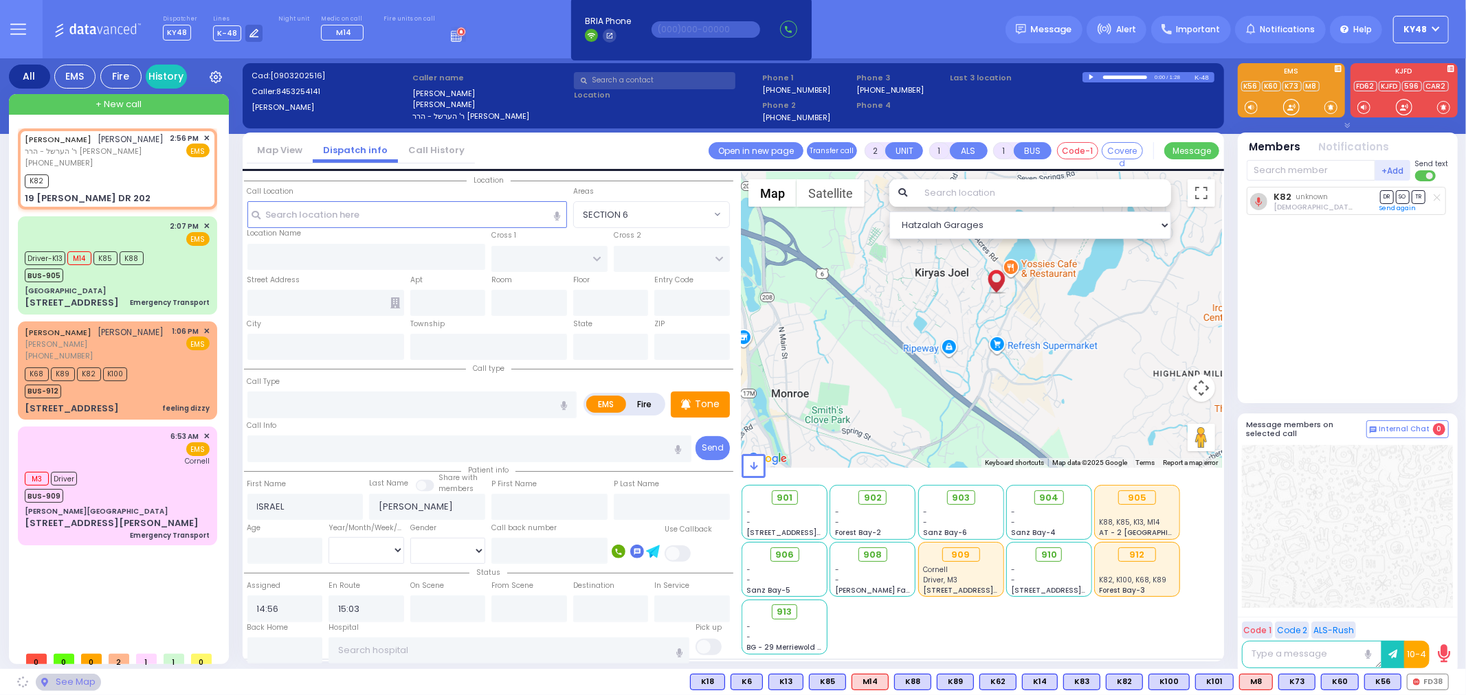
type input "KAHAN DR"
type input "GETZIL BERGER BLVD"
type input "19 ISRAEL ZUPNICK DR"
type input "202"
type input "Monroe"
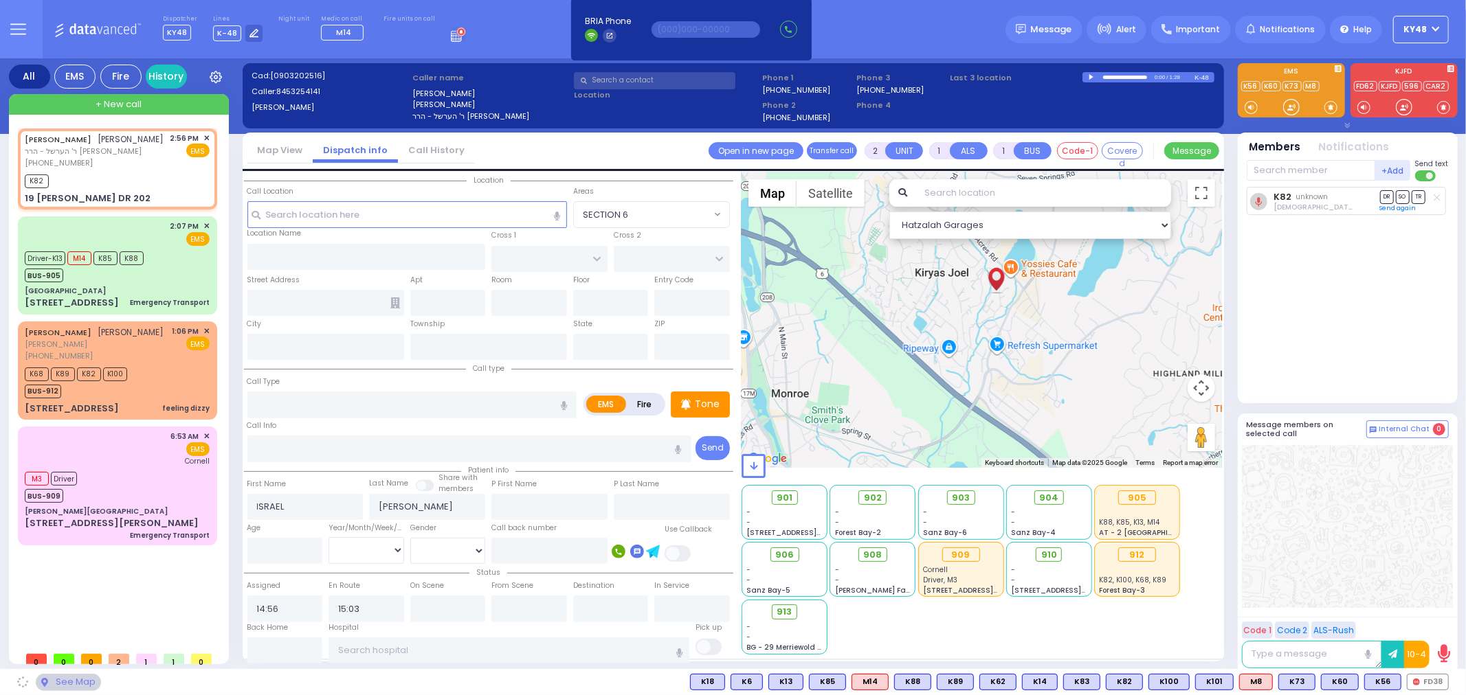
type input "[US_STATE]"
type input "10950"
select select "SECTION 4"
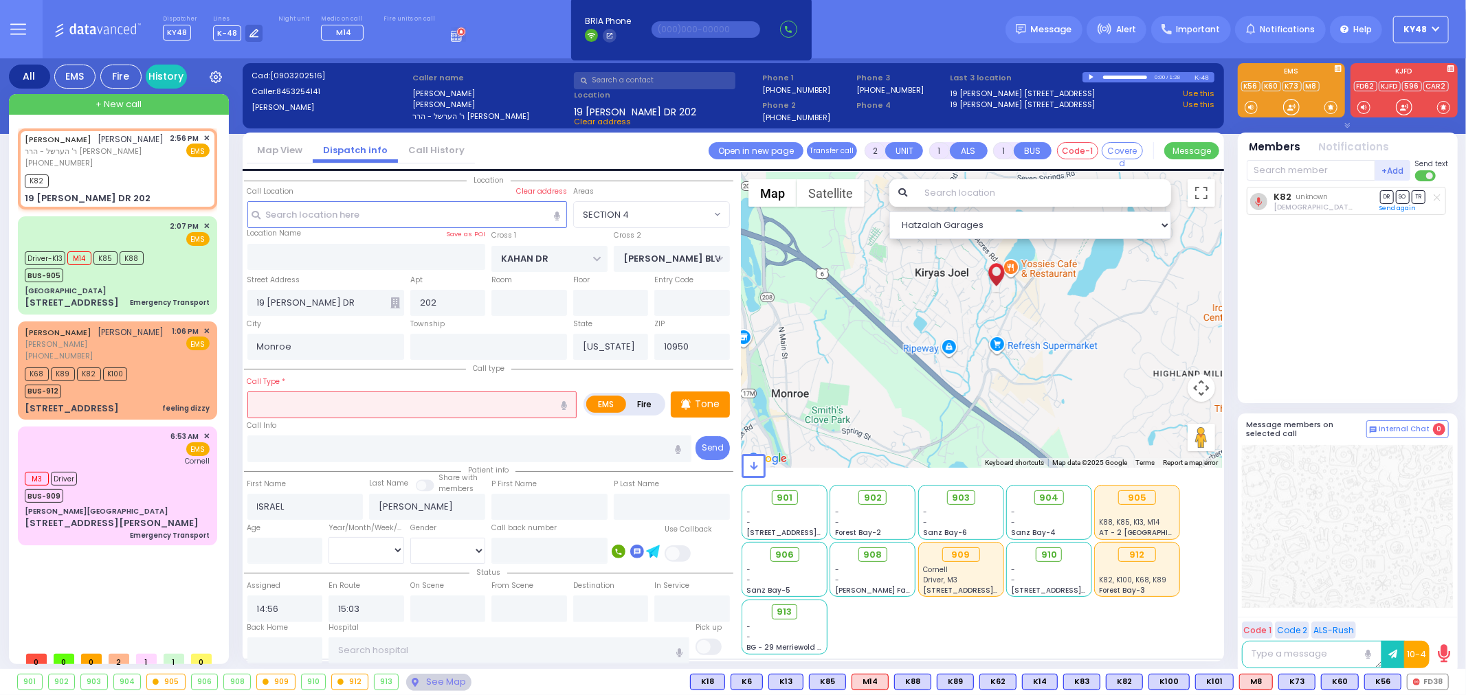
click at [276, 403] on input "text" at bounding box center [412, 405] width 330 height 26
type input "c"
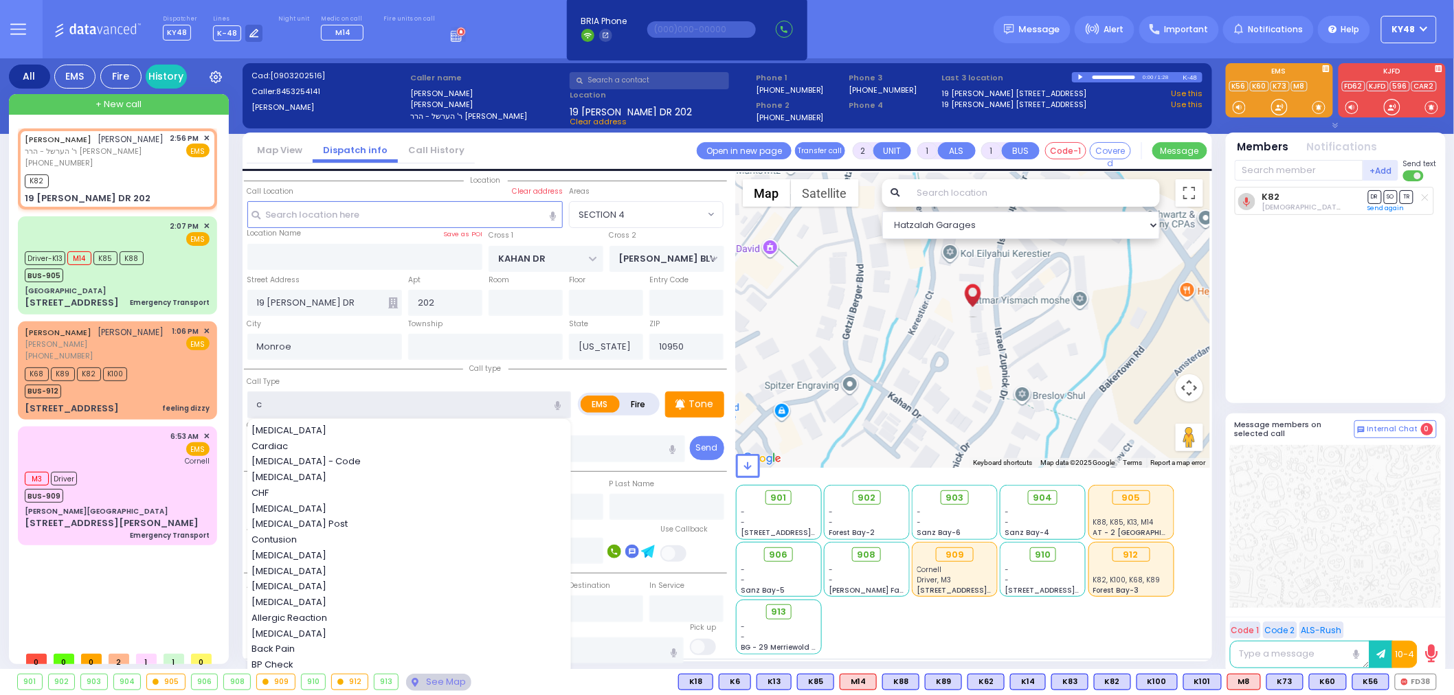
click at [285, 395] on input "c" at bounding box center [409, 405] width 324 height 26
select select
radio input "true"
select select
select select "Hatzalah Garages"
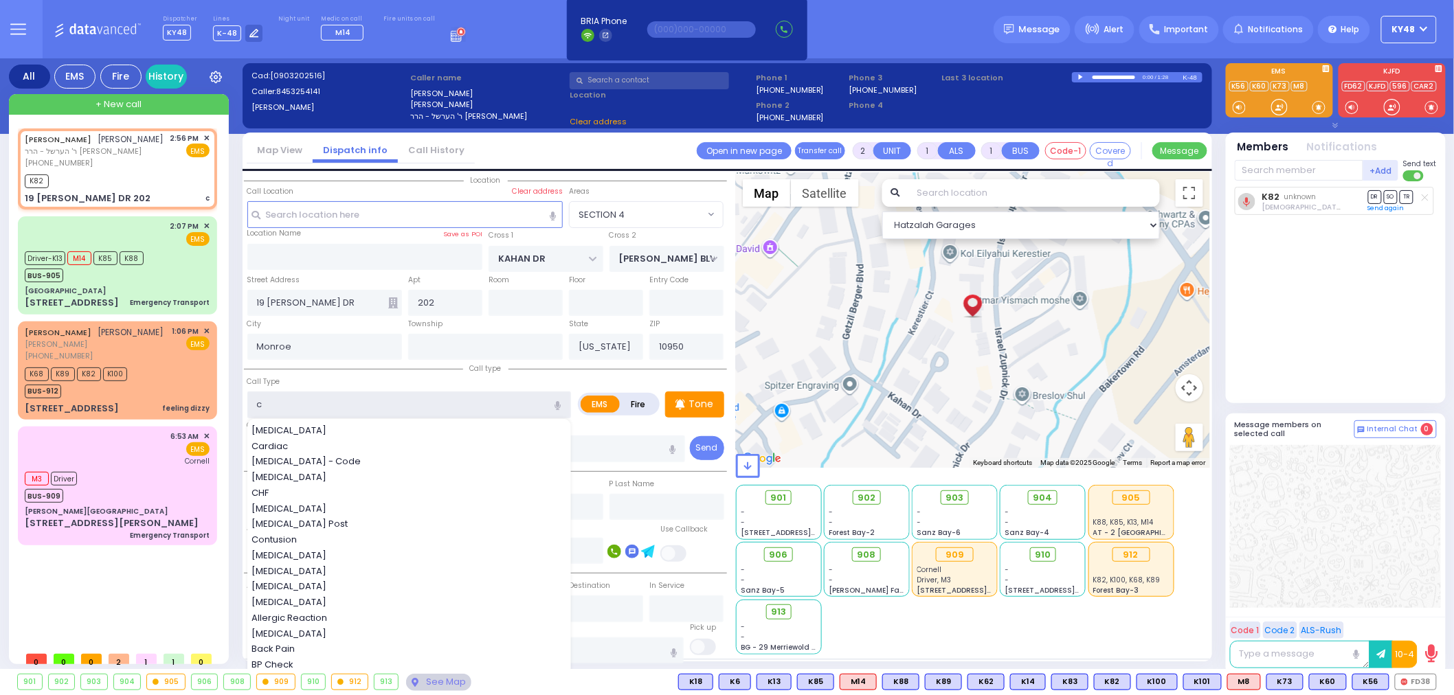
select select "SECTION 4"
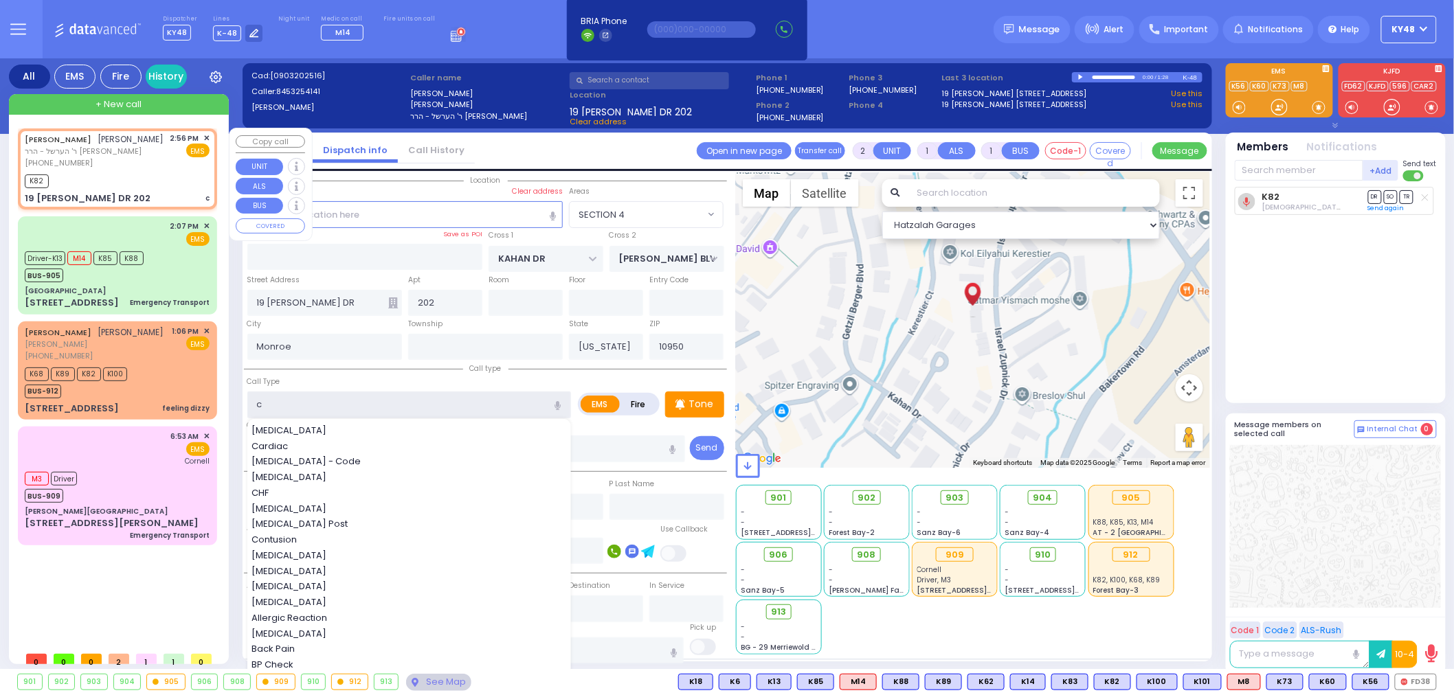
type input "c"
click at [210, 137] on span "✕" at bounding box center [206, 139] width 6 height 12
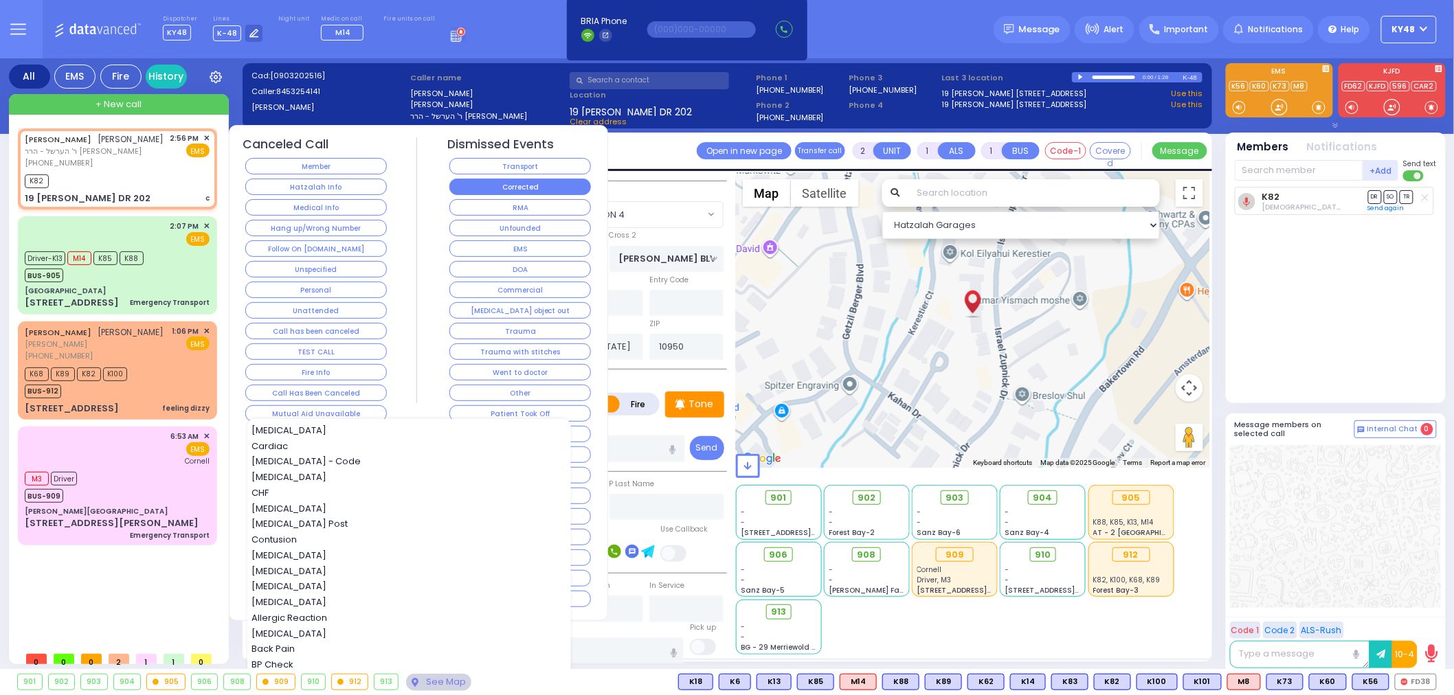
click at [507, 186] on button "Corrected" at bounding box center [520, 187] width 142 height 16
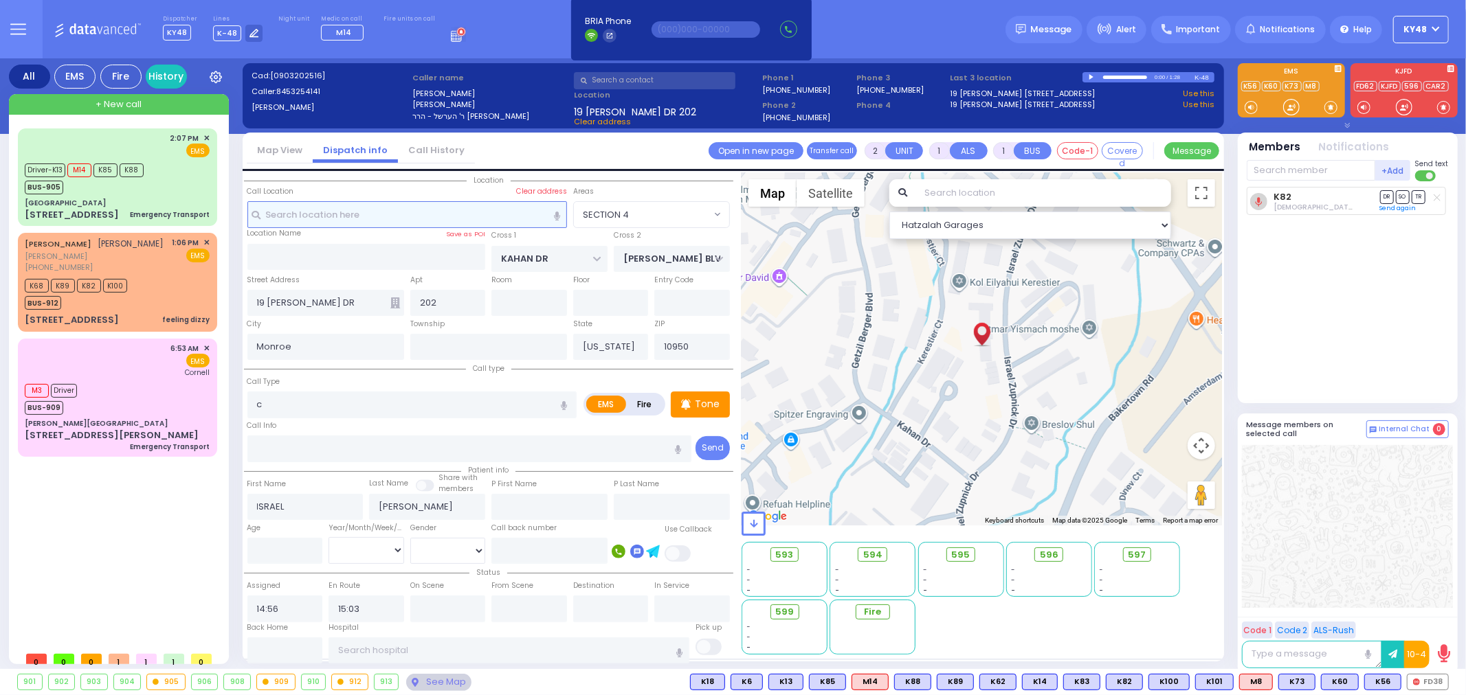
select select
radio input "true"
select select
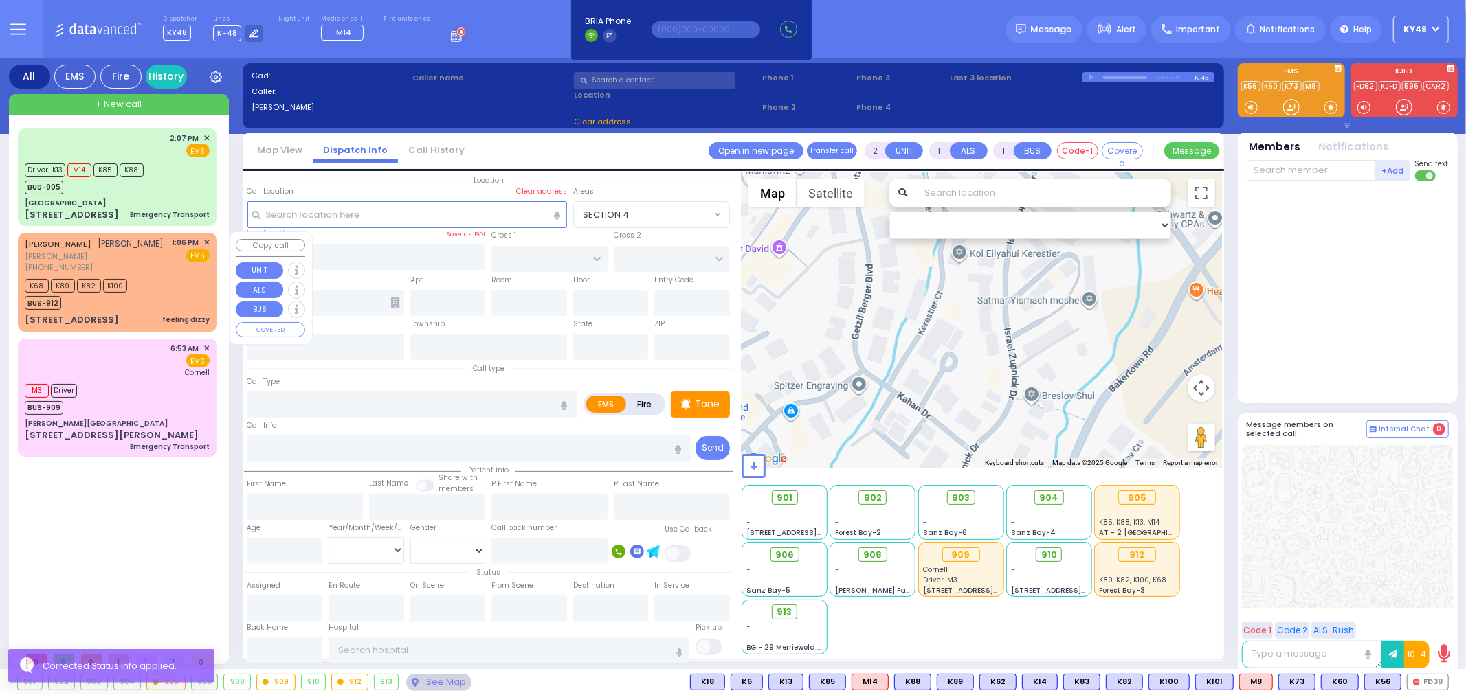
click at [146, 310] on div "K68 K89 K82 K100 BUS-912" at bounding box center [117, 293] width 185 height 34
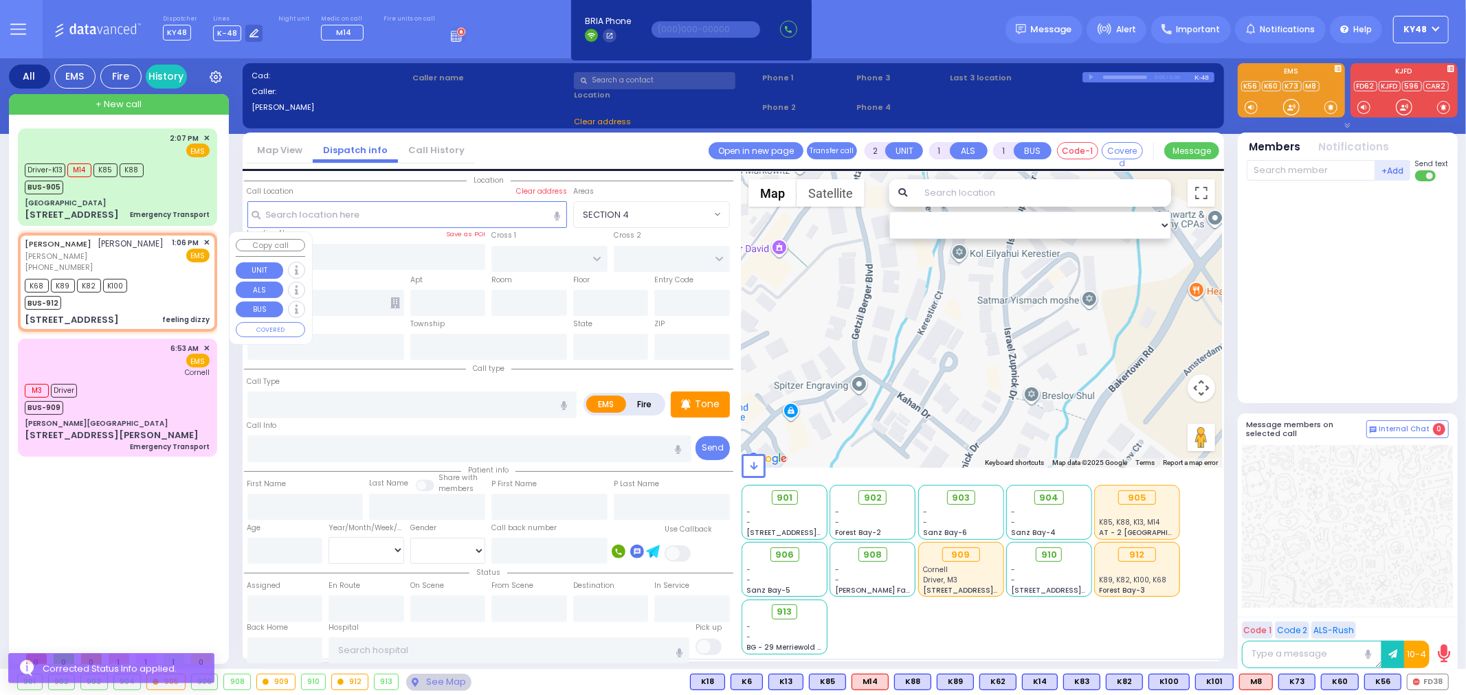
select select
type input "feeling dizzy"
radio input "true"
type input "[PERSON_NAME]"
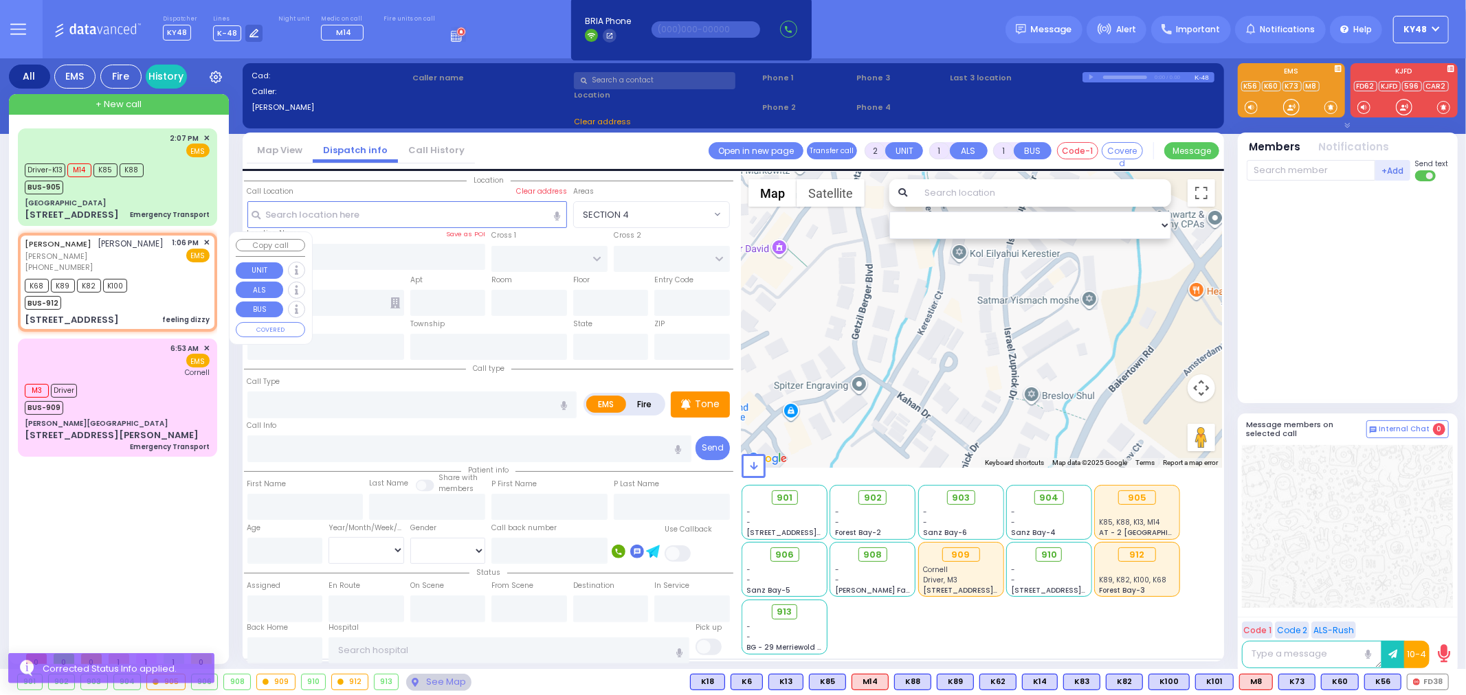
select select
type input "13:06"
type input "13:08"
type input "[PERSON_NAME] BLVD"
type input "MERON DR"
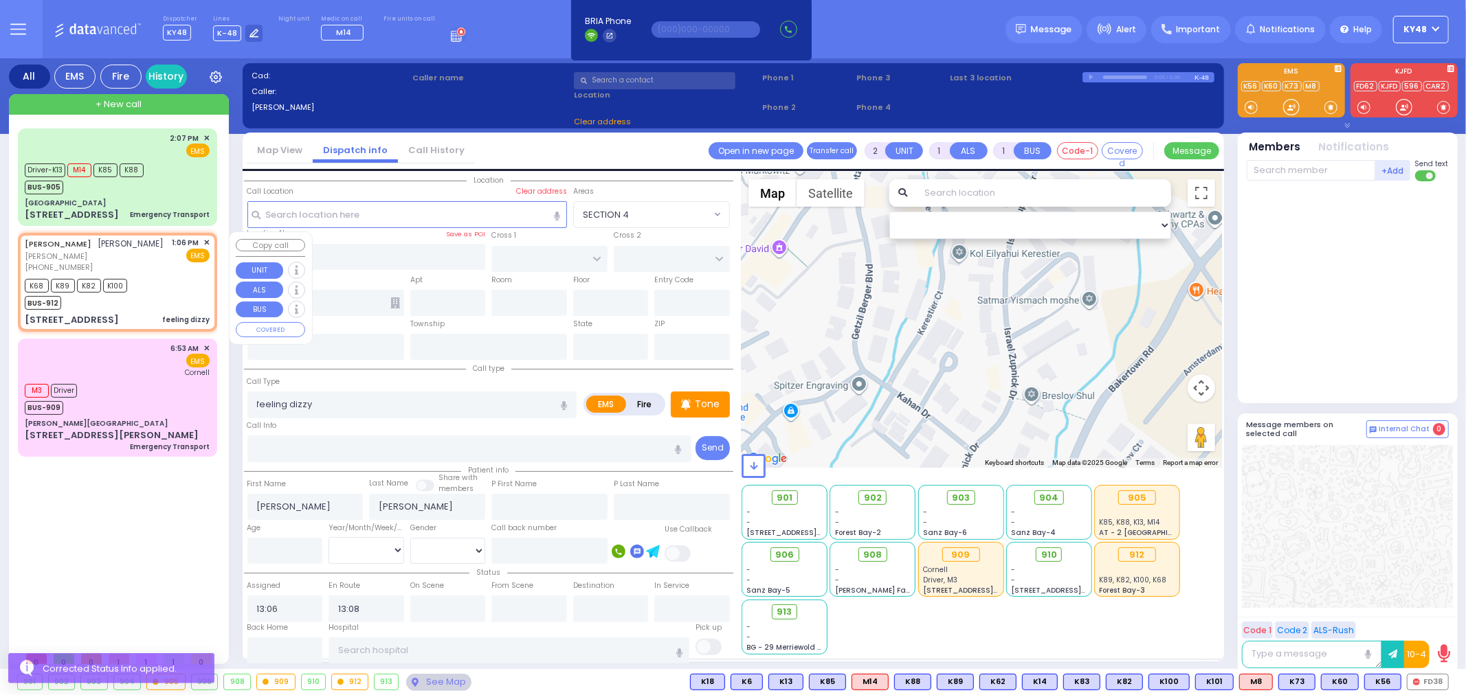
type input "[STREET_ADDRESS]"
type input "103"
type input "Monroe"
type input "[US_STATE]"
type input "10950"
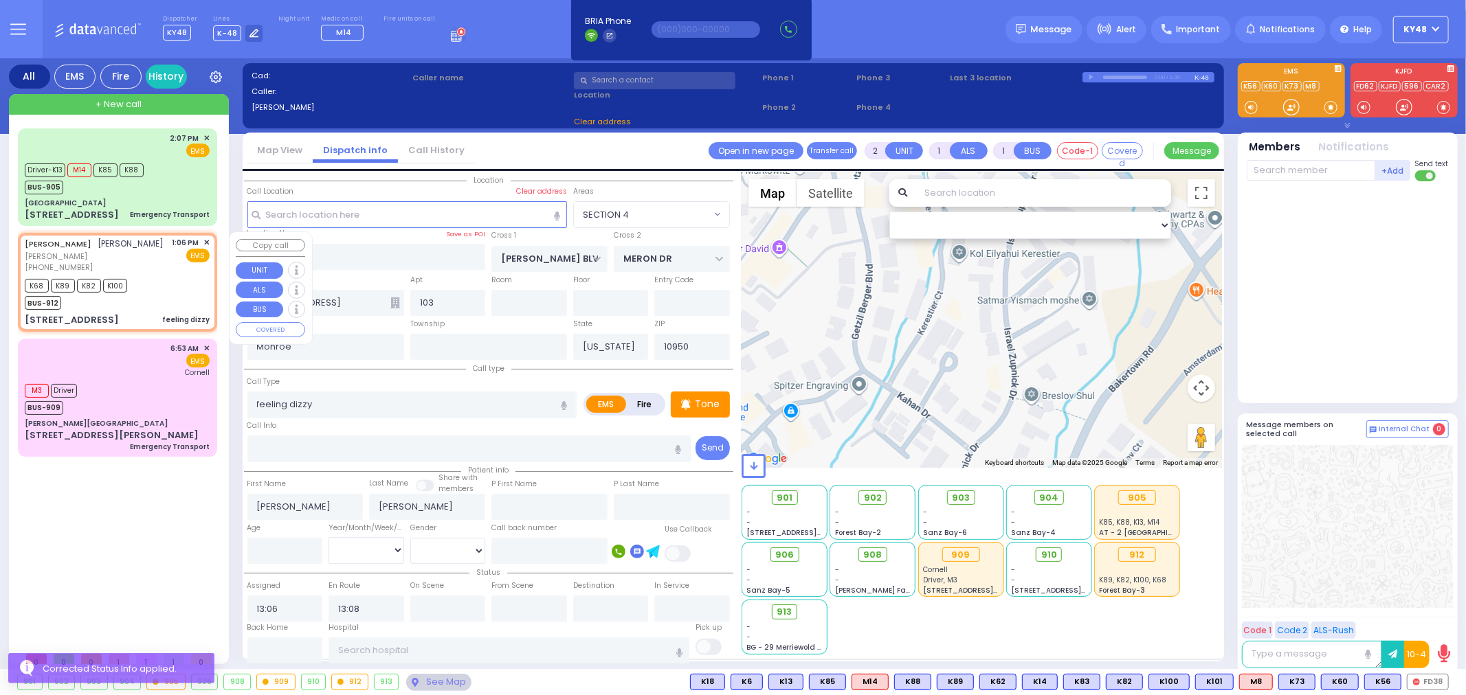
select select "SECTION 6"
select select "Hatzalah Garages"
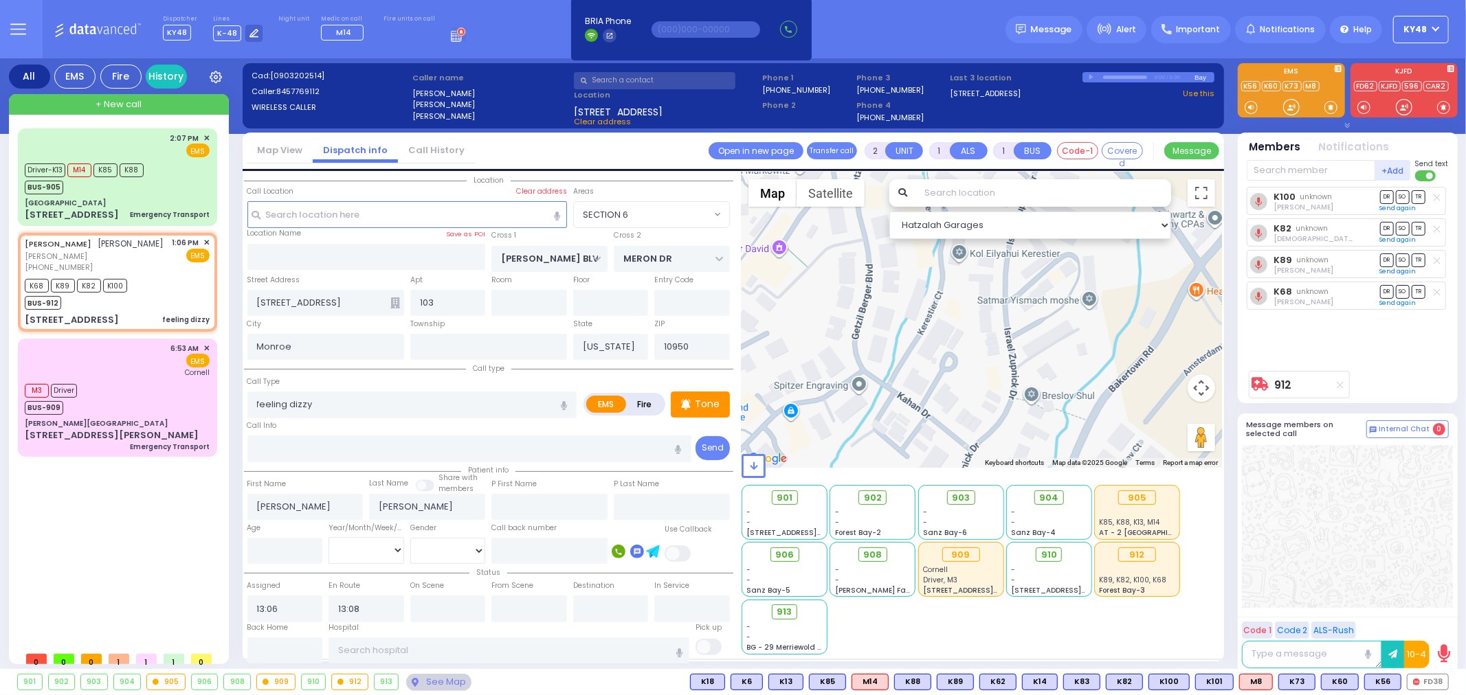
click at [395, 660] on div "Cad: [0903202514] Caller: 8457769112 WIRELESS CALLER Caller name SHMIEL DUVID M…" at bounding box center [733, 366] width 981 height 616
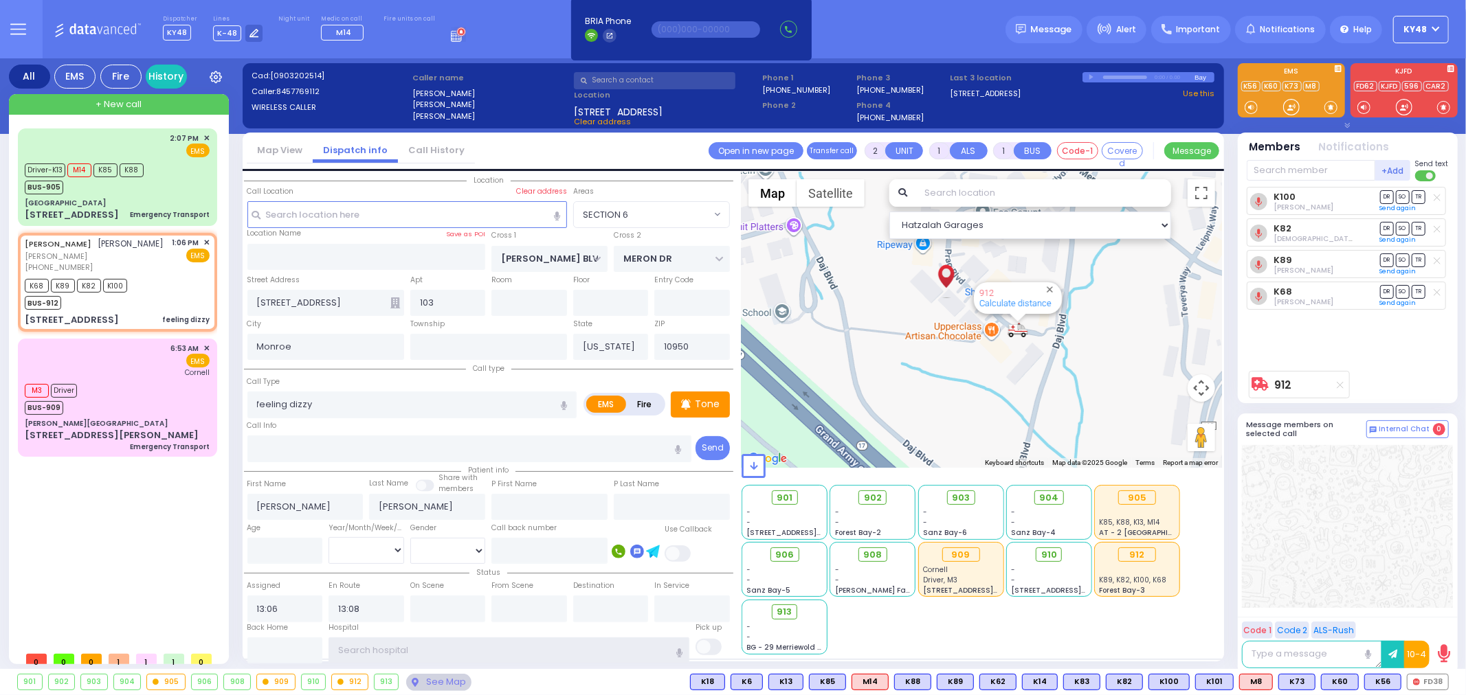
click at [379, 644] on input "text" at bounding box center [508, 651] width 361 height 26
type input "nya"
click at [402, 601] on span "Montefiore Nyack Hospital" at bounding box center [451, 601] width 219 height 14
select select
radio input "true"
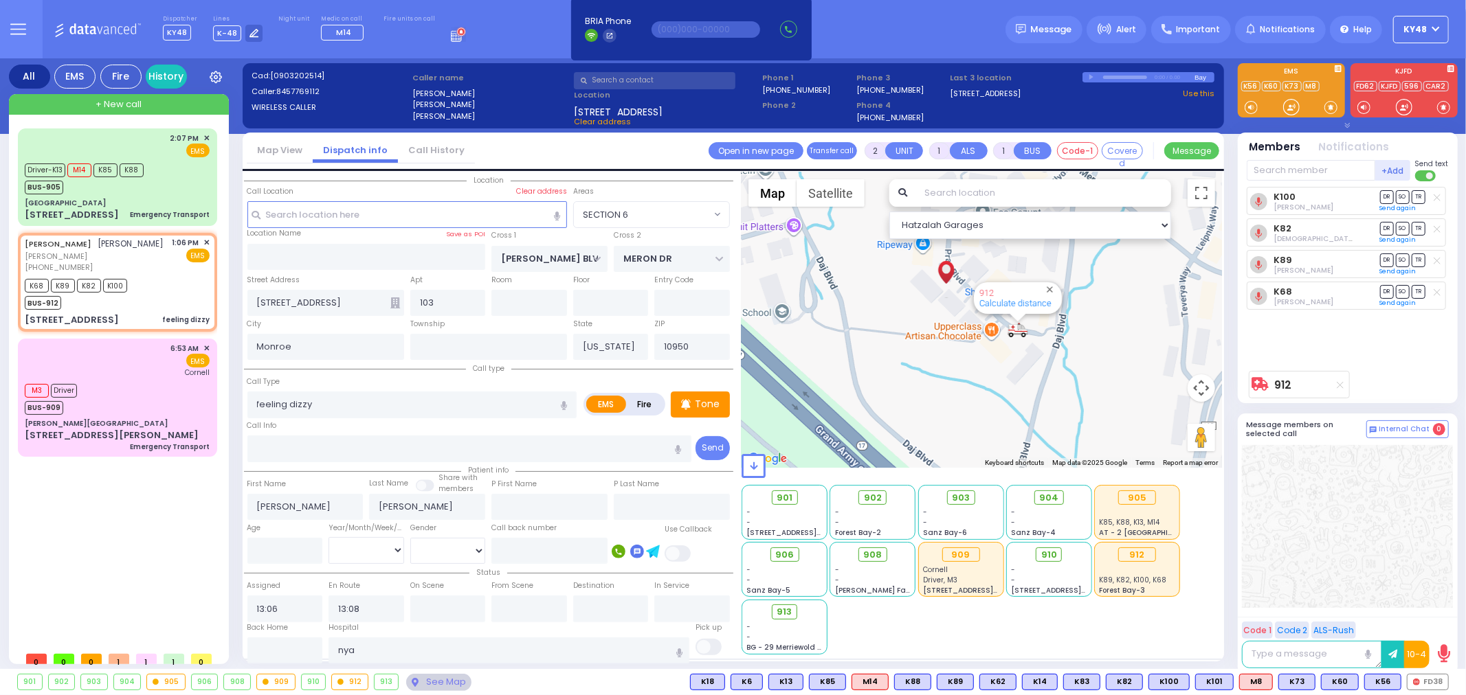
select select
type input "Montefiore Nyack Hospital"
select select "Hatzalah Garages"
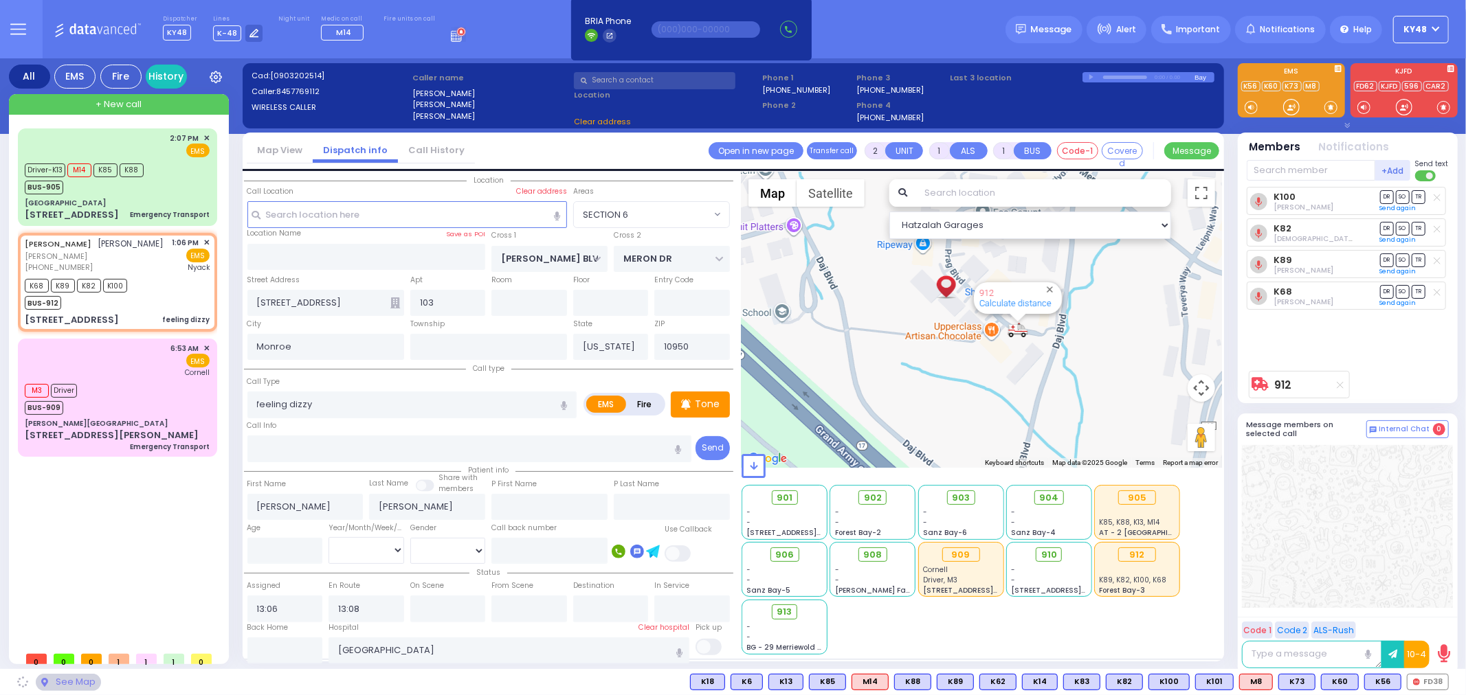
select select "SECTION 6"
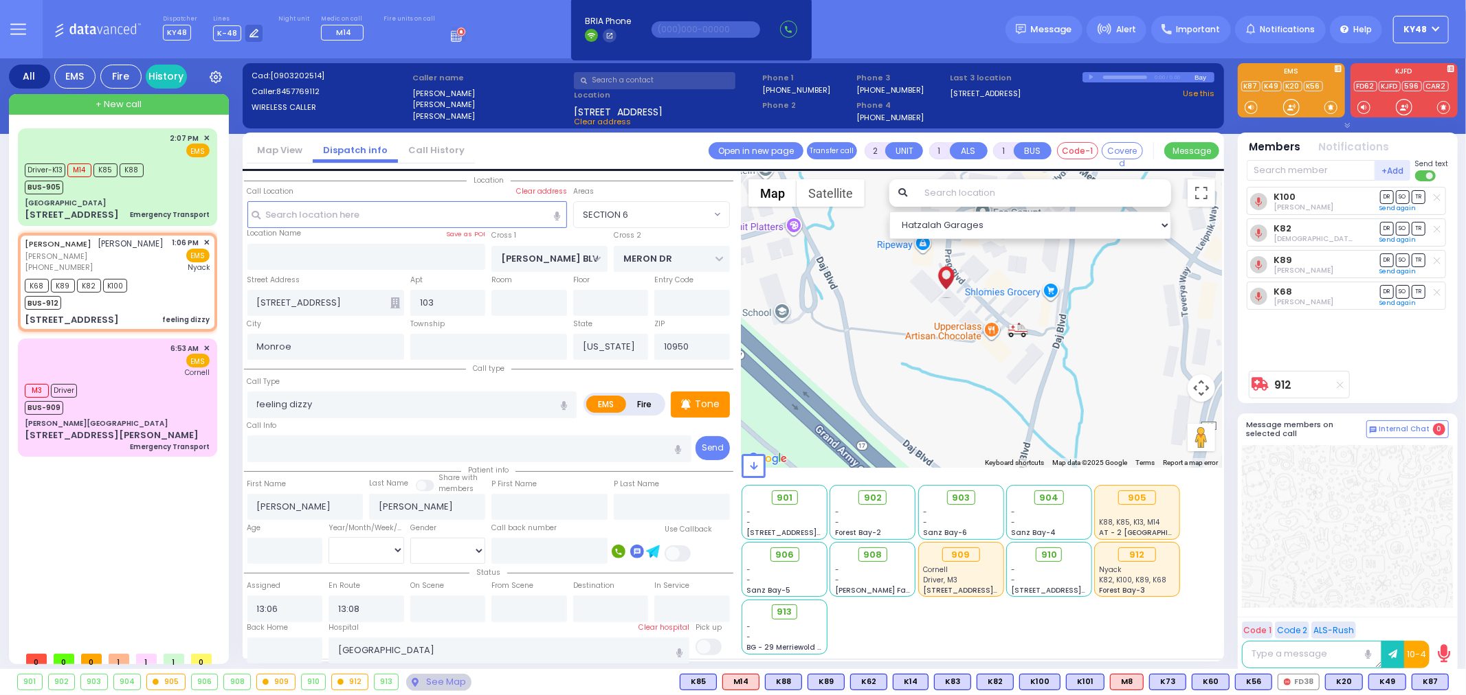
type input "6"
select select
radio input "true"
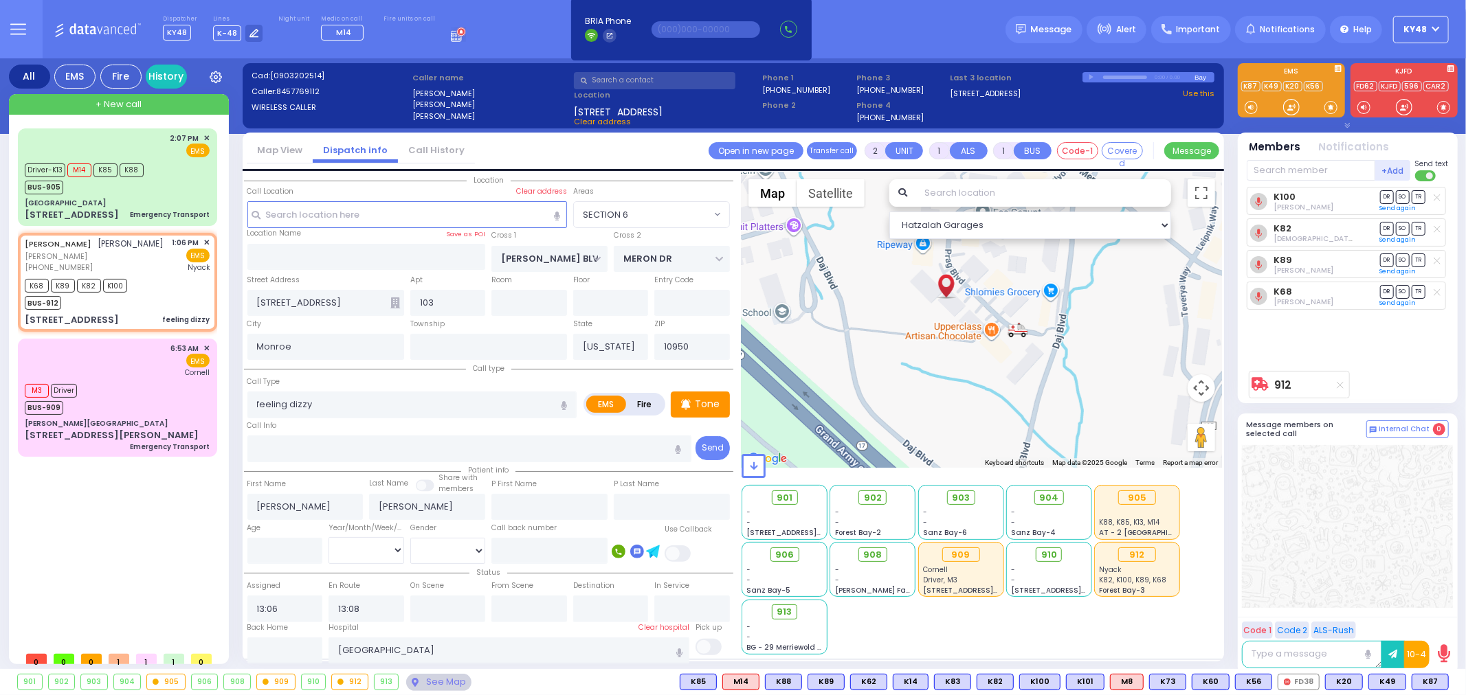
type input "Unknown"
select select "Year"
select select "SECTION 6"
select select "Hatzalah Garages"
